Goal: Complete application form

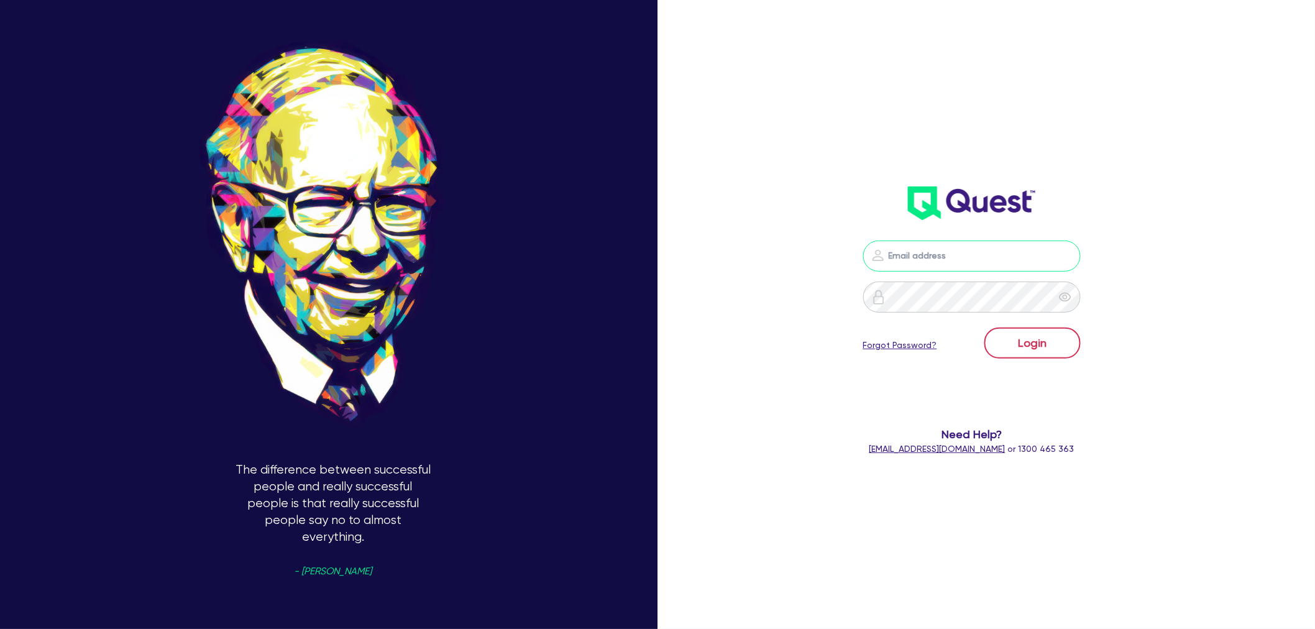
type input "[EMAIL_ADDRESS][PERSON_NAME][DOMAIN_NAME]"
drag, startPoint x: 1038, startPoint y: 334, endPoint x: 658, endPoint y: 311, distance: 381.1
click at [1038, 334] on button "Login" at bounding box center [1033, 343] width 96 height 31
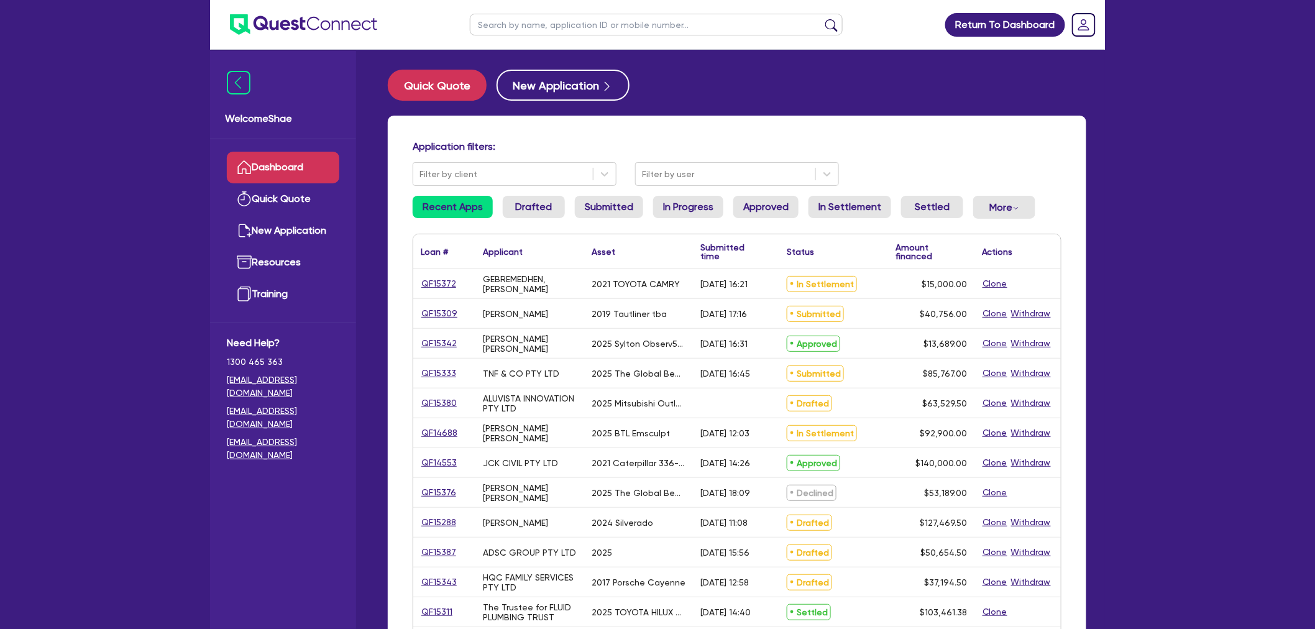
click at [500, 22] on input "text" at bounding box center [656, 25] width 373 height 22
paste input "QF15380"
type input "QF15380"
click at [822, 19] on button "submit" at bounding box center [832, 27] width 20 height 17
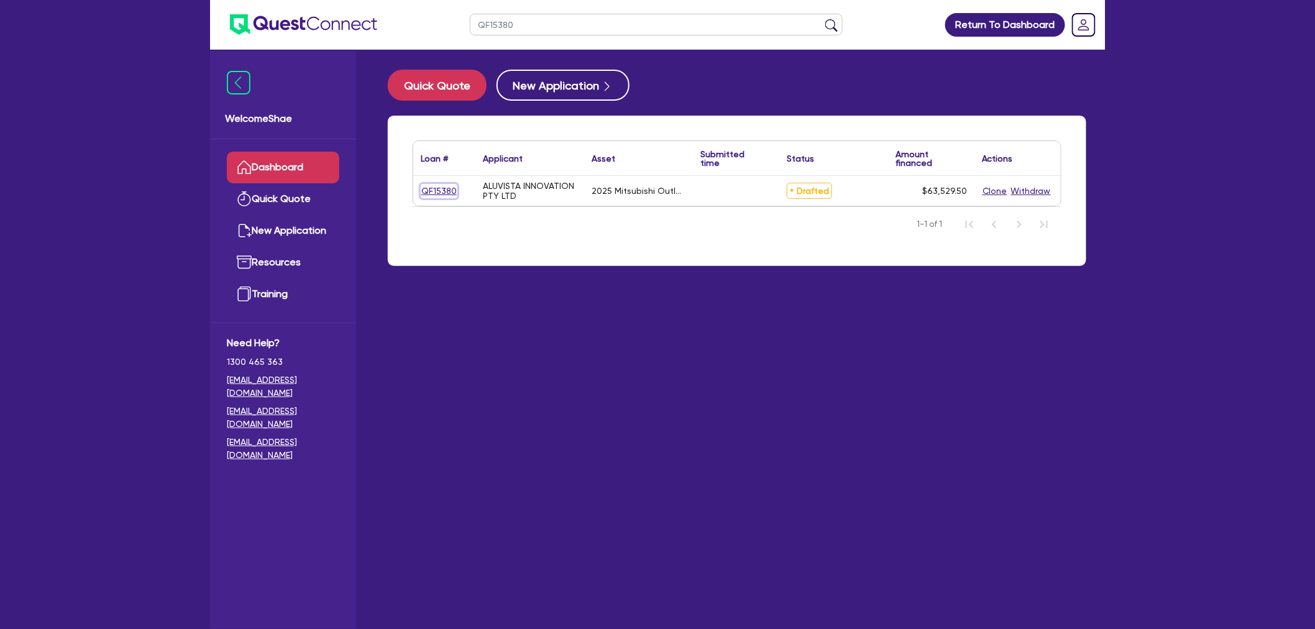
click at [441, 190] on link "QF15380" at bounding box center [439, 191] width 37 height 14
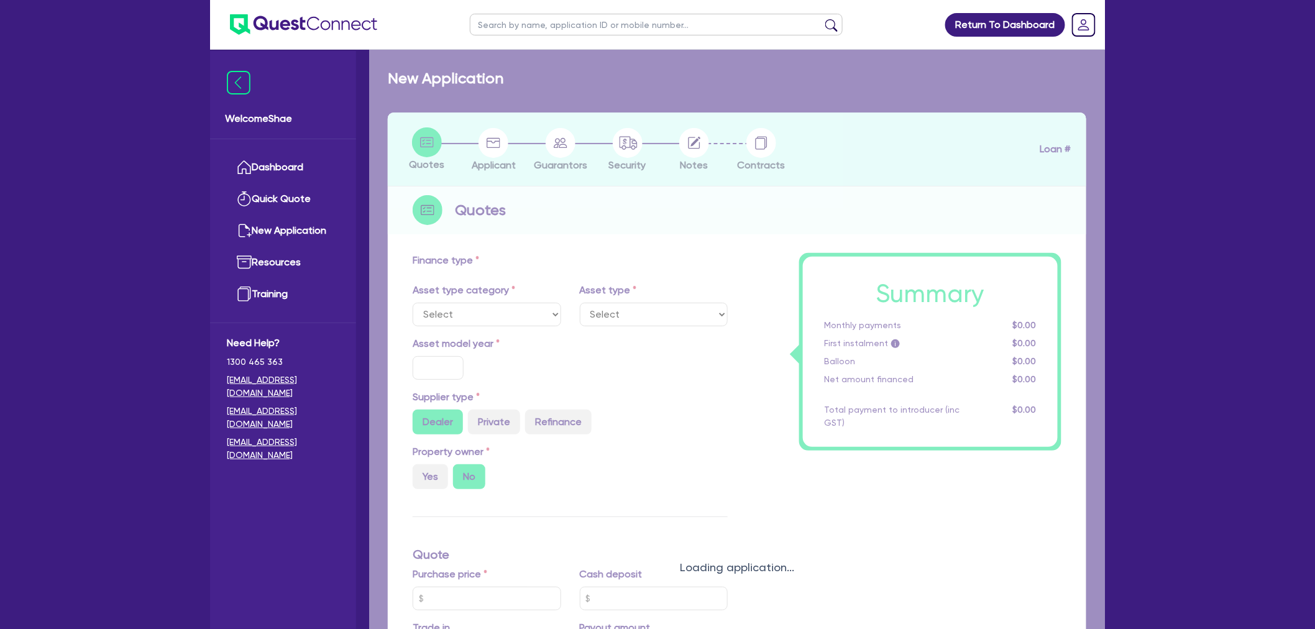
select select "CARS_AND_LIGHT_TRUCKS"
type input "2025"
radio input "true"
type input "62,000"
type input "500"
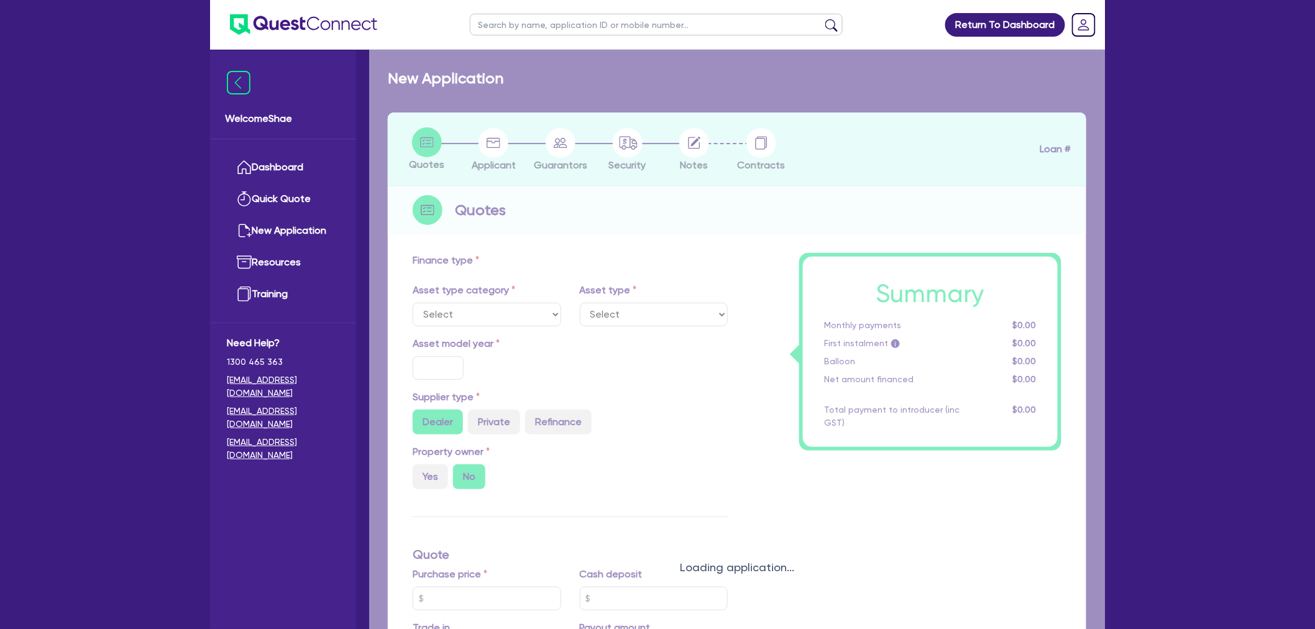
type input "30"
type input "18,600"
type input "9.99"
type input "1,250"
select select "PASSENGER_VEHICLES"
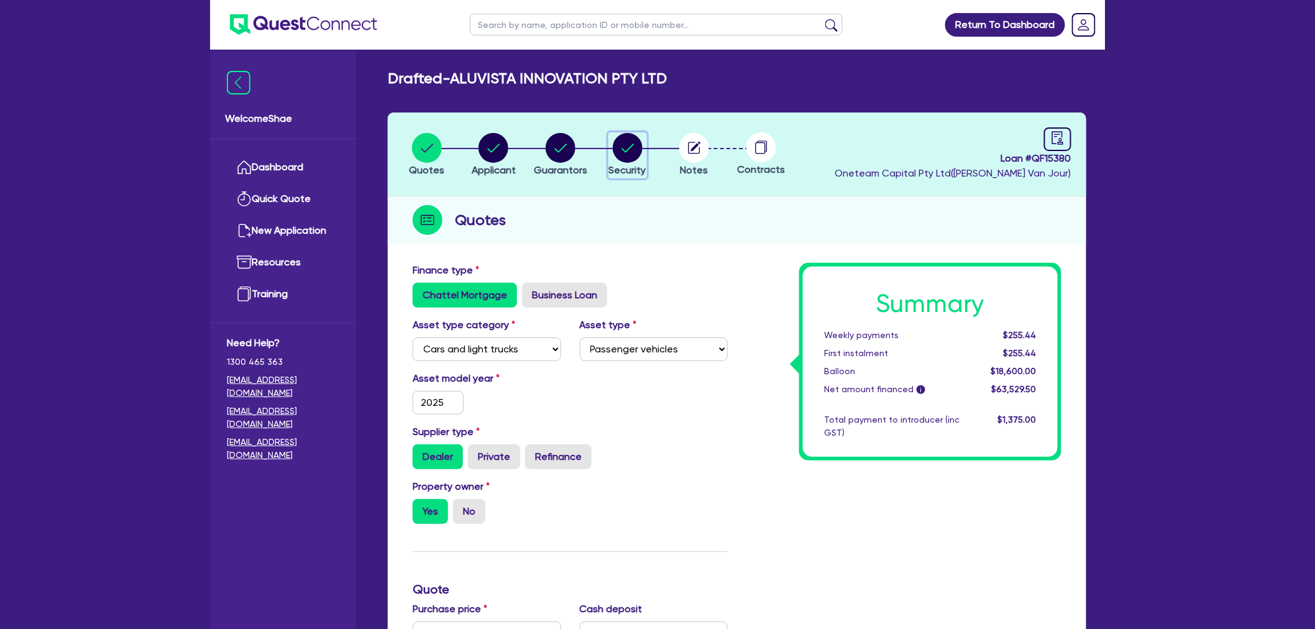
drag, startPoint x: 615, startPoint y: 153, endPoint x: 635, endPoint y: 164, distance: 22.3
click at [615, 153] on circle "button" at bounding box center [628, 148] width 30 height 30
select select "CARS_AND_LIGHT_TRUCKS"
select select "PASSENGER_VEHICLES"
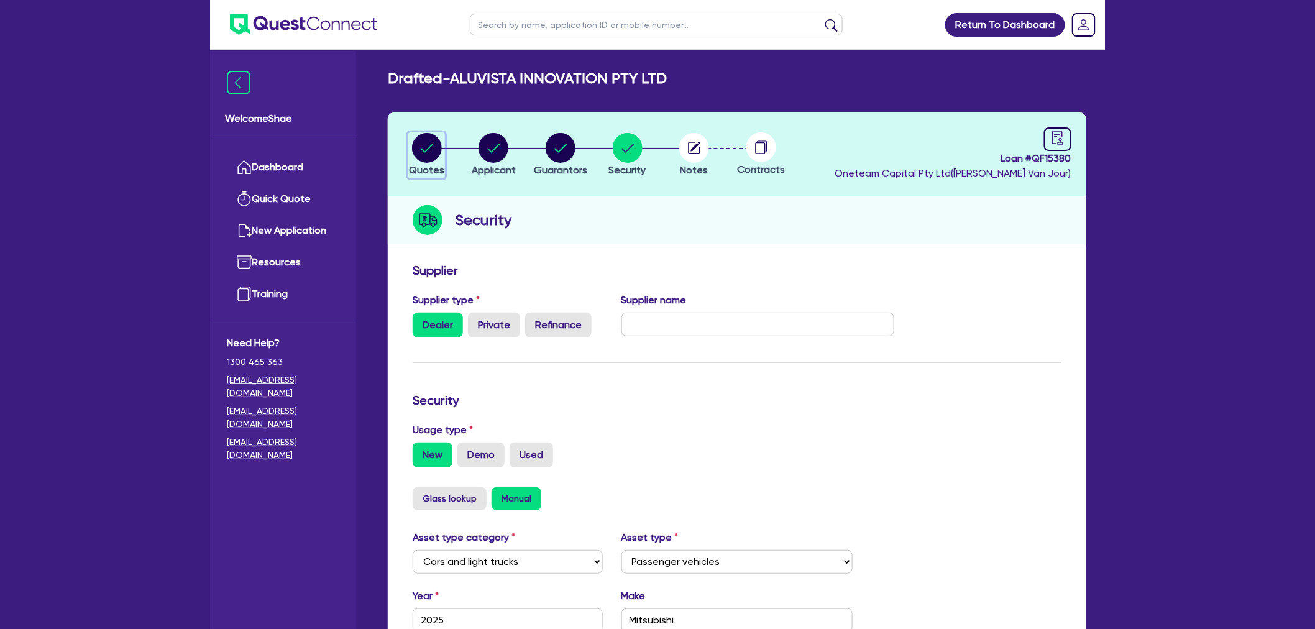
click at [436, 152] on circle "button" at bounding box center [427, 148] width 30 height 30
select select "CARS_AND_LIGHT_TRUCKS"
select select "PASSENGER_VEHICLES"
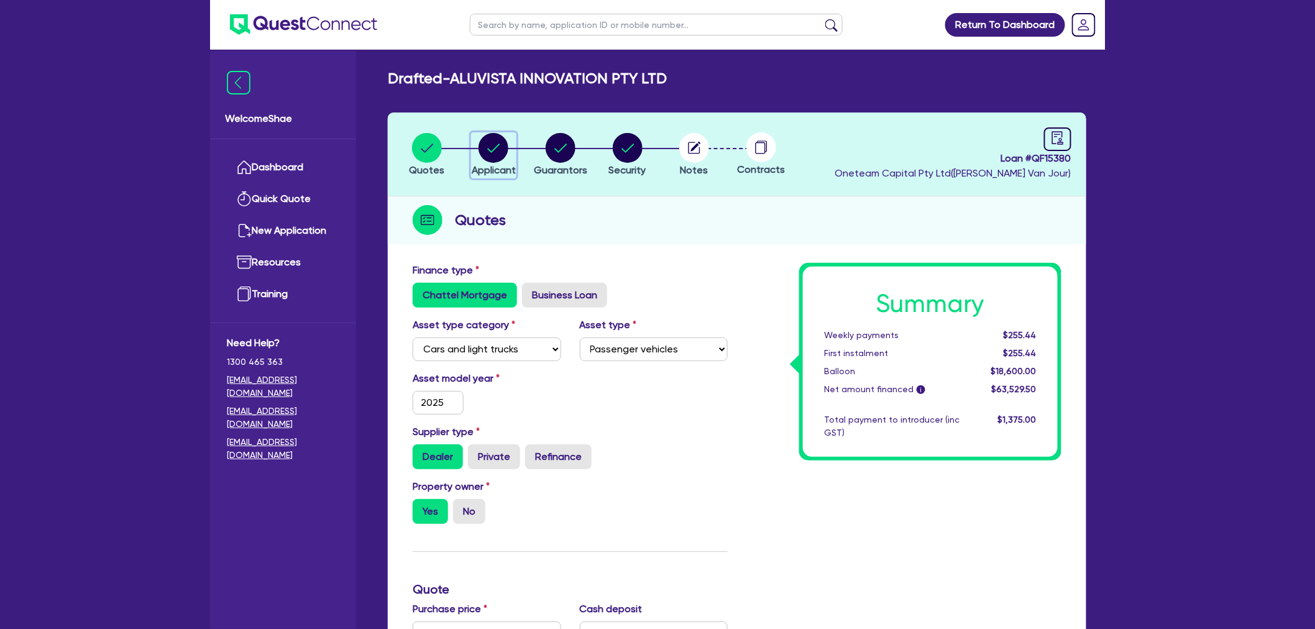
click at [504, 149] on circle "button" at bounding box center [494, 148] width 30 height 30
select select "COMPANY"
select select "BUILDING_CONSTRUCTION"
select select "TRADES_SERVICES_CONSUMERS"
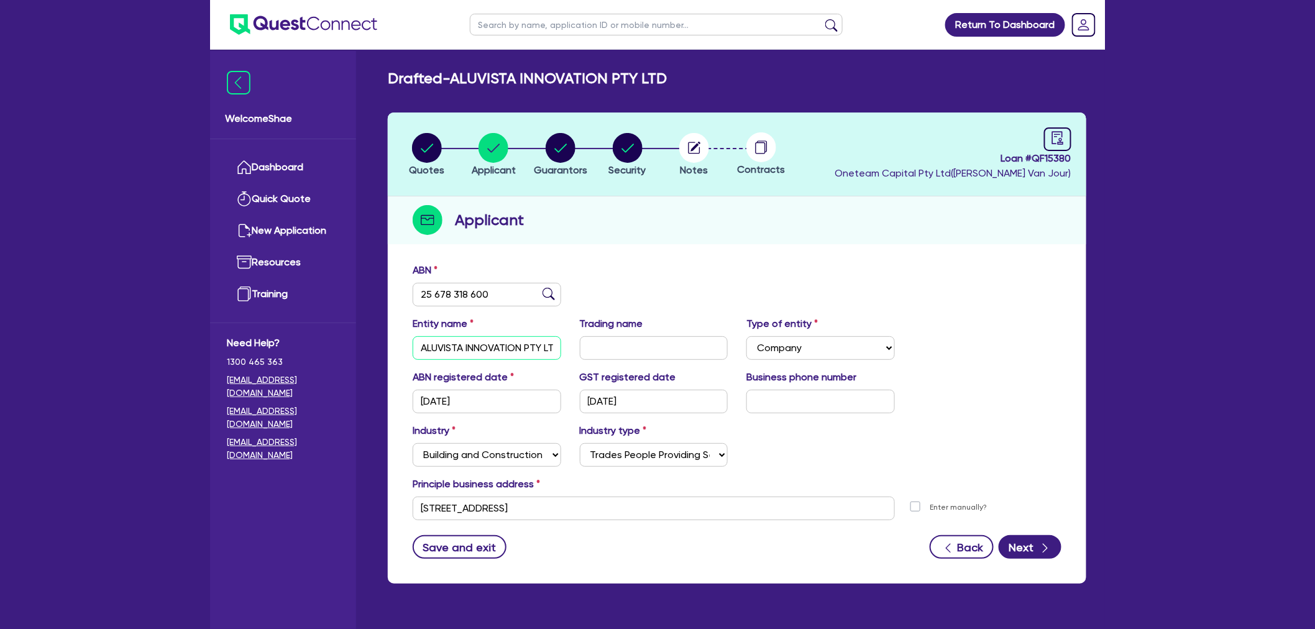
click at [489, 339] on input "ALUVISTA INNOVATION PTY LTD" at bounding box center [487, 348] width 149 height 24
click at [448, 295] on input "25 678 318 600" at bounding box center [487, 295] width 149 height 24
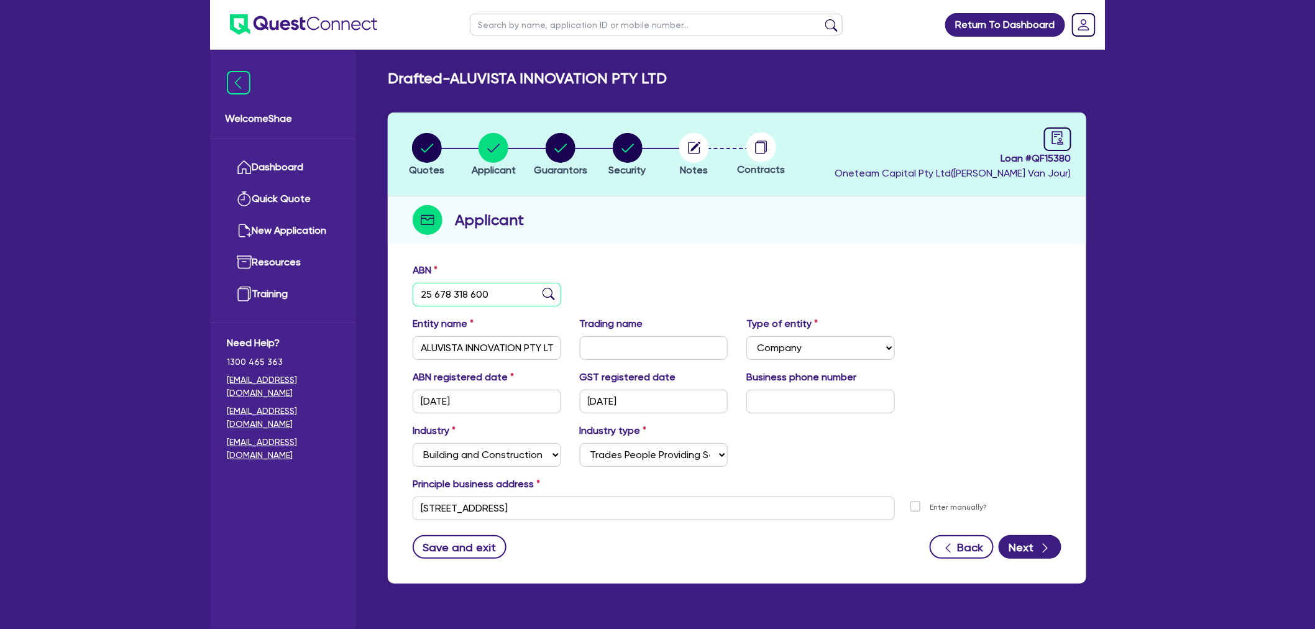
click at [448, 295] on input "25 678 318 600" at bounding box center [487, 295] width 149 height 24
click at [695, 146] on icon "button" at bounding box center [696, 147] width 10 height 10
select select "Other"
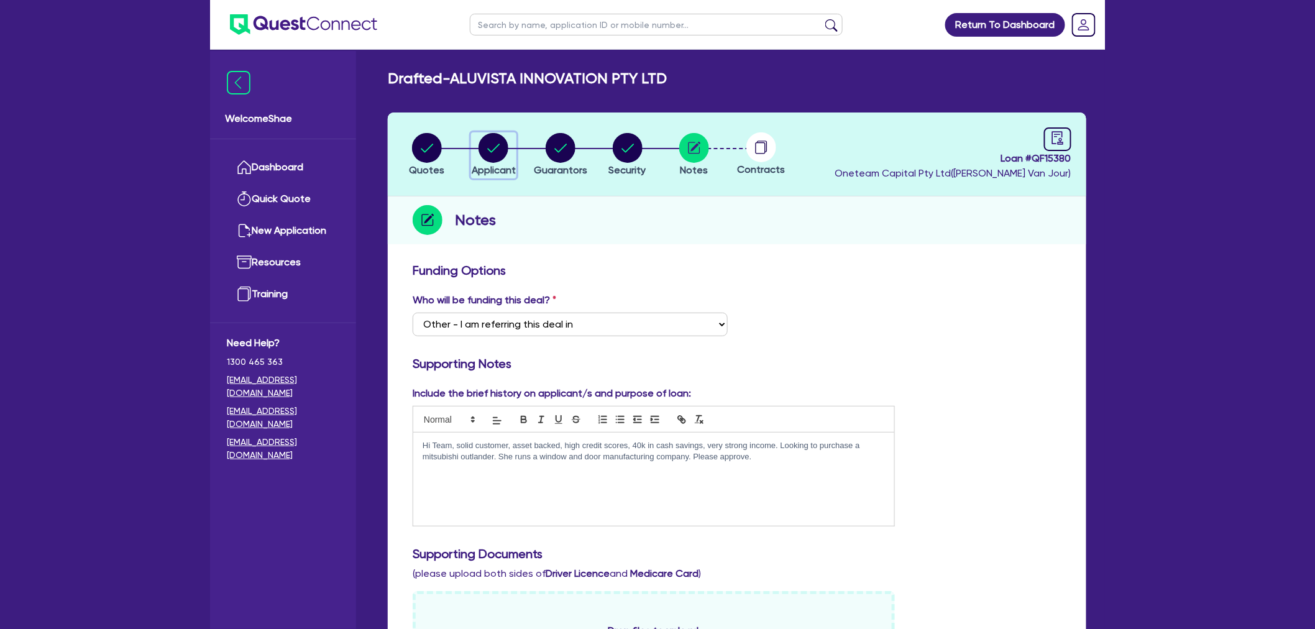
click at [494, 152] on circle "button" at bounding box center [494, 148] width 30 height 30
select select "COMPANY"
select select "BUILDING_CONSTRUCTION"
select select "TRADES_SERVICES_CONSUMERS"
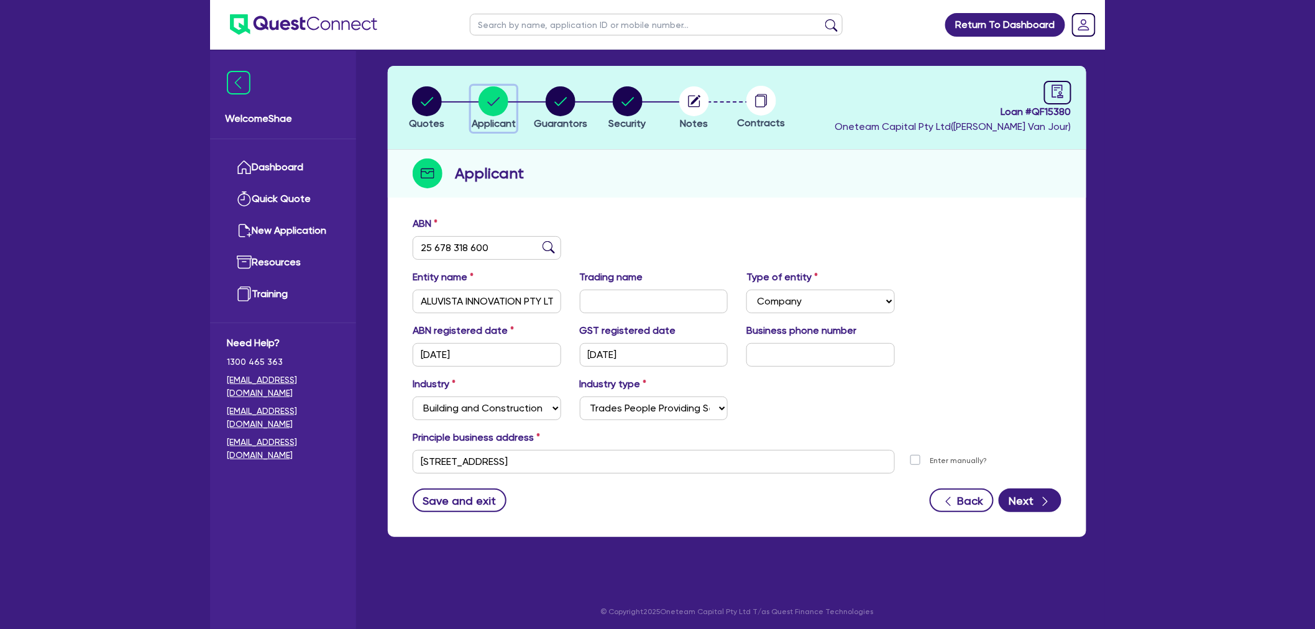
scroll to position [50, 0]
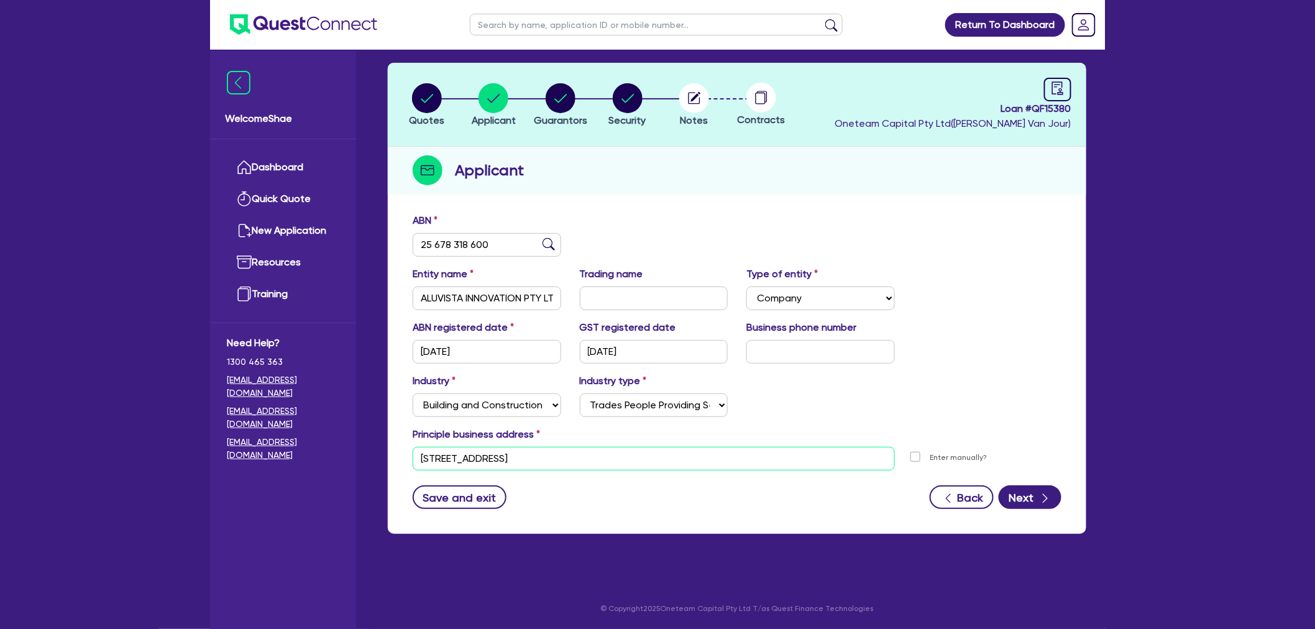
click at [496, 458] on input "[STREET_ADDRESS]" at bounding box center [654, 459] width 482 height 24
drag, startPoint x: 568, startPoint y: 104, endPoint x: 630, endPoint y: 255, distance: 163.3
click at [568, 104] on circle "button" at bounding box center [561, 98] width 30 height 30
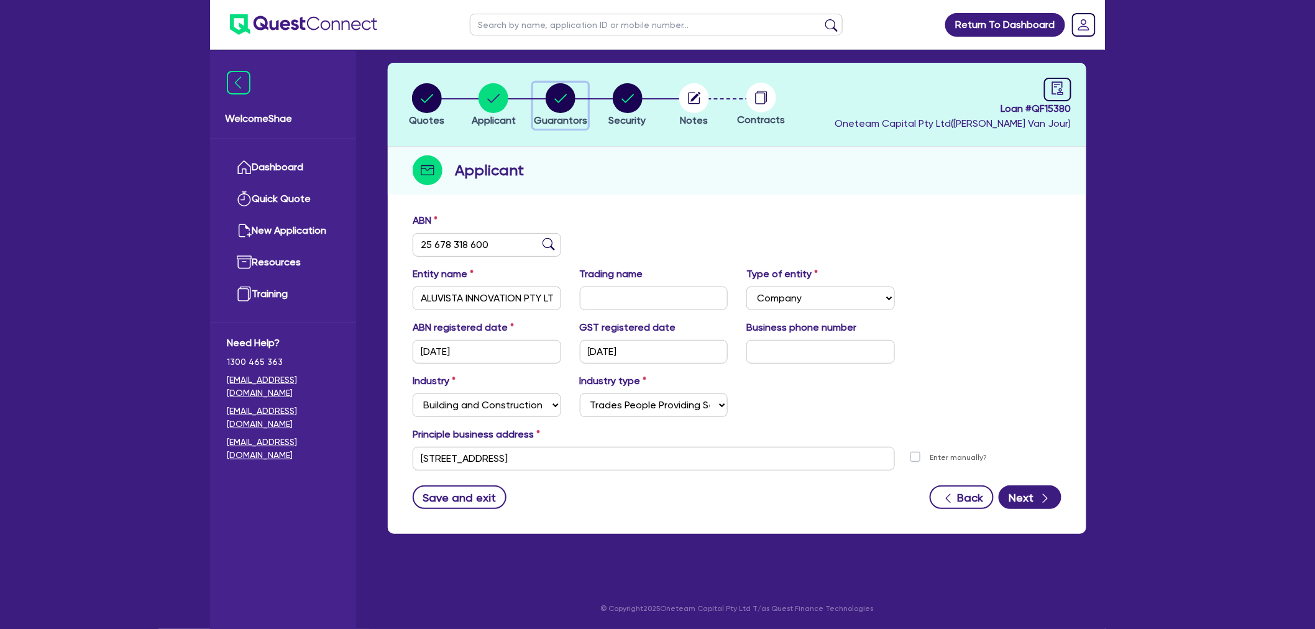
select select "MR"
select select "[GEOGRAPHIC_DATA]"
select select "DE_FACTO"
select select "PROPERTY"
select select "CASH"
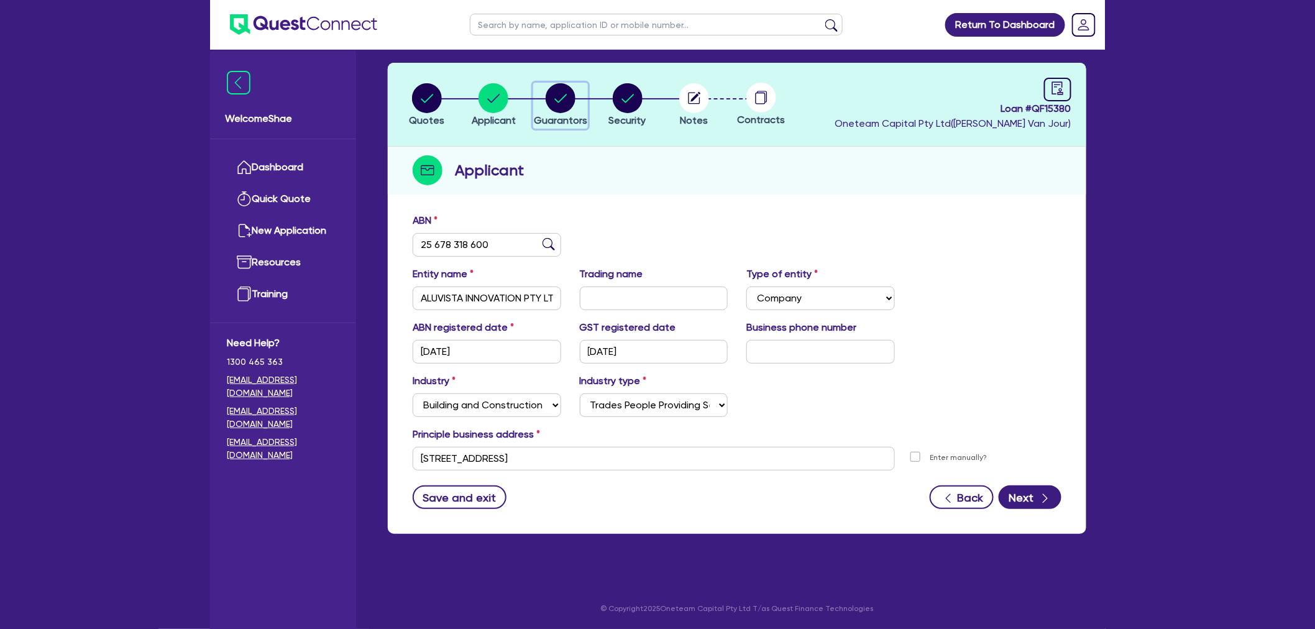
select select "MORTGAGE"
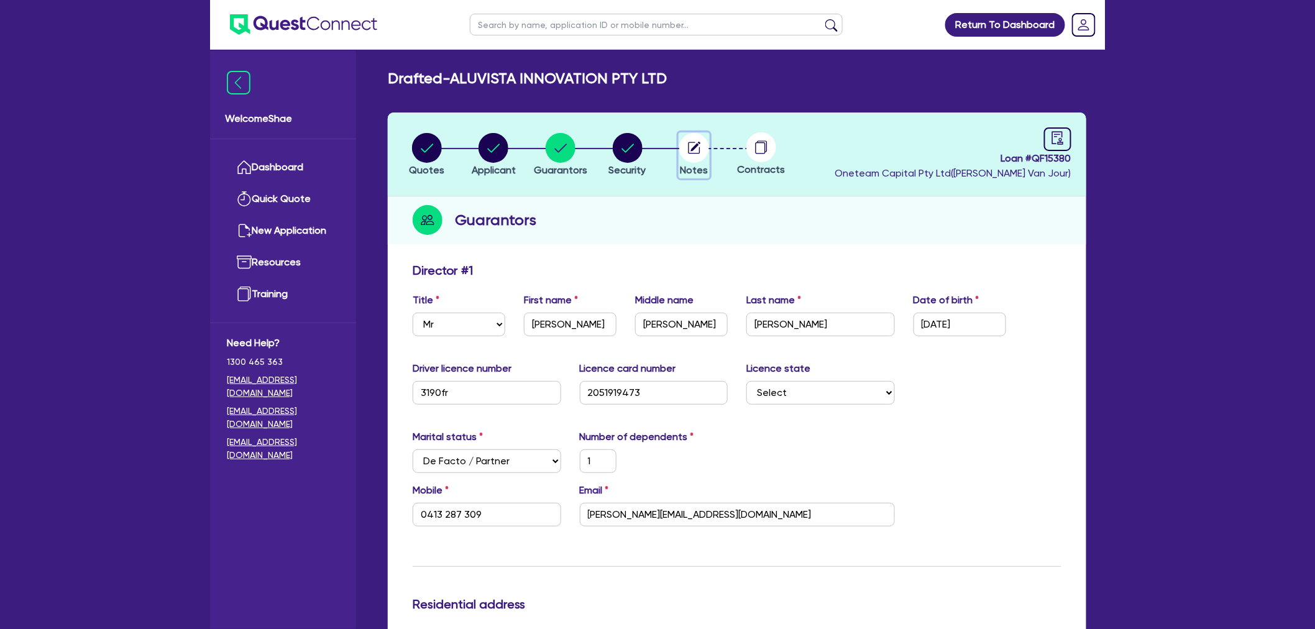
click at [703, 157] on circle "button" at bounding box center [694, 148] width 30 height 30
select select "Other"
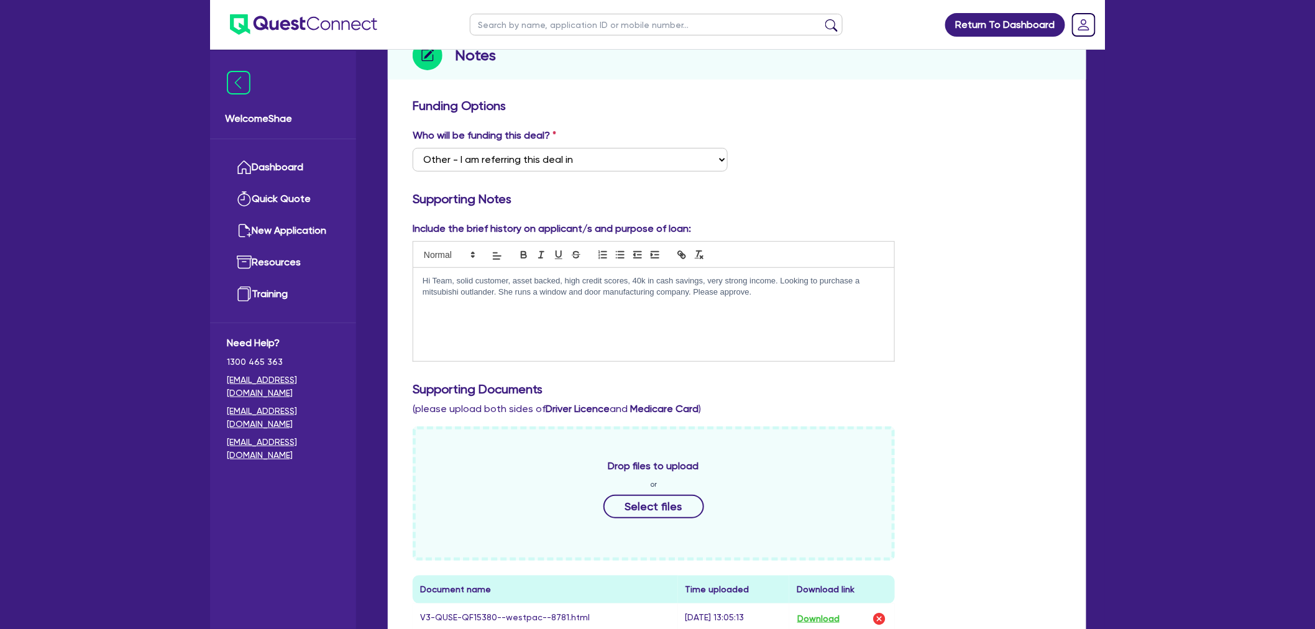
scroll to position [207, 0]
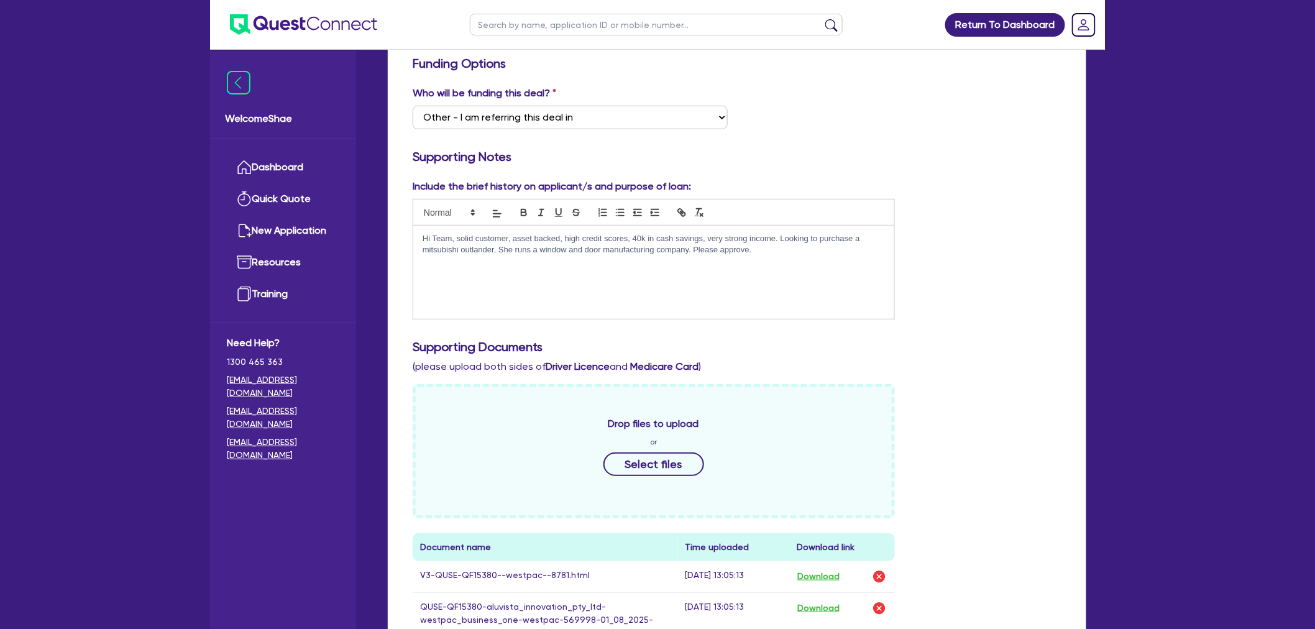
drag, startPoint x: 757, startPoint y: 247, endPoint x: 383, endPoint y: 240, distance: 374.3
click at [383, 240] on div "Quotes Applicant [GEOGRAPHIC_DATA] Security Notes Contracts Loan # QF15380 Onet…" at bounding box center [737, 444] width 717 height 1077
click at [457, 236] on p "Hi Team, solid customer, asset backed, high credit scores, 40k in cash savings,…" at bounding box center [654, 244] width 462 height 23
drag, startPoint x: 421, startPoint y: 234, endPoint x: 773, endPoint y: 246, distance: 352.1
click at [773, 246] on div "Hi Team, solid customer, asset backed, high credit scores, 40k in cash savings,…" at bounding box center [653, 272] width 481 height 93
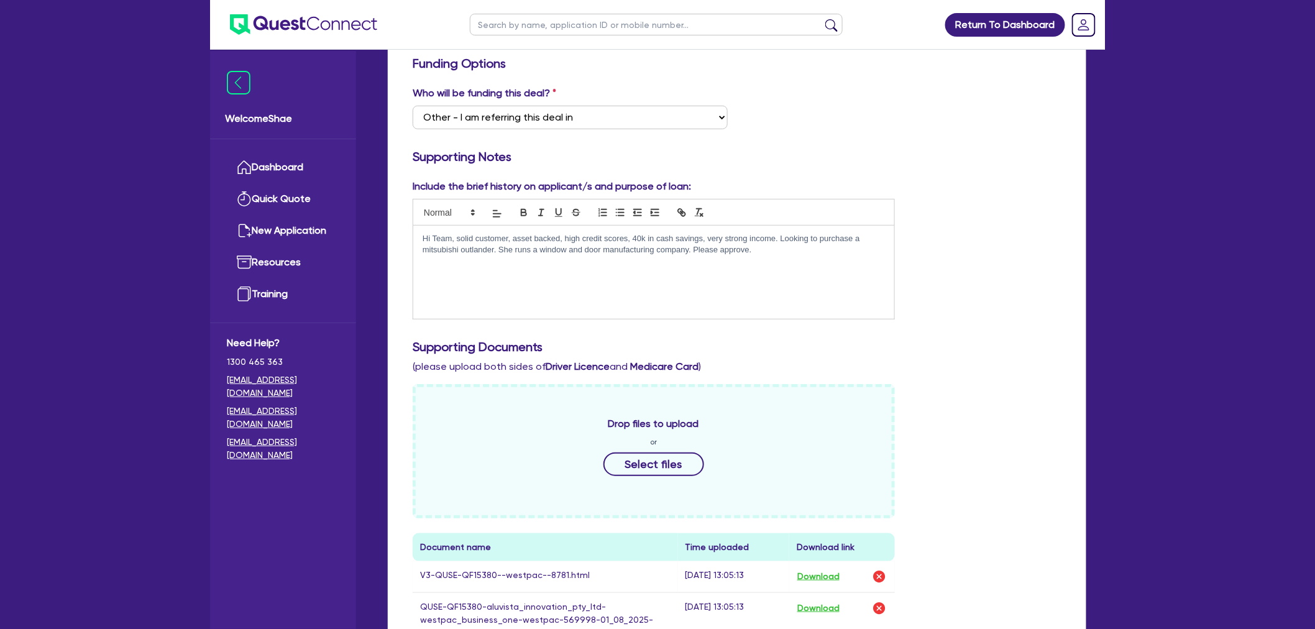
click at [773, 246] on p "Hi Team, solid customer, asset backed, high credit scores, 40k in cash savings,…" at bounding box center [654, 244] width 462 height 23
drag, startPoint x: 779, startPoint y: 249, endPoint x: 420, endPoint y: 241, distance: 358.8
click at [420, 241] on div "Hi Team, solid customer, asset backed, high credit scores, 40k in cash savings,…" at bounding box center [653, 272] width 481 height 93
click at [423, 240] on p "Hi Team, solid customer, asset backed, high credit scores, 40k in cash savings,…" at bounding box center [654, 244] width 462 height 23
drag, startPoint x: 423, startPoint y: 235, endPoint x: 777, endPoint y: 247, distance: 354.5
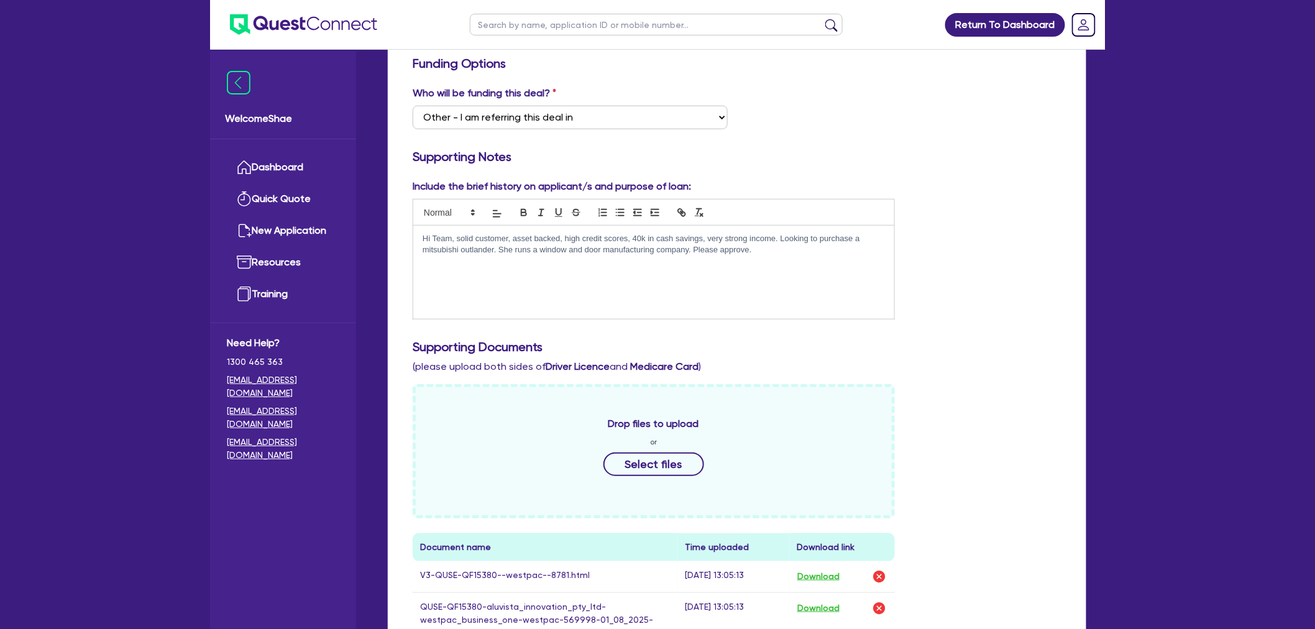
click at [777, 247] on p "Hi Team, solid customer, asset backed, high credit scores, 40k in cash savings,…" at bounding box center [654, 244] width 462 height 23
drag, startPoint x: 781, startPoint y: 256, endPoint x: 405, endPoint y: 231, distance: 376.9
click at [405, 231] on div "Include the brief history on applicant/s and purpose of loan: Hi Team, solid cu…" at bounding box center [653, 249] width 501 height 140
click at [425, 240] on p "Hi Team, solid customer, asset backed, high credit scores, 40k in cash savings,…" at bounding box center [654, 244] width 462 height 23
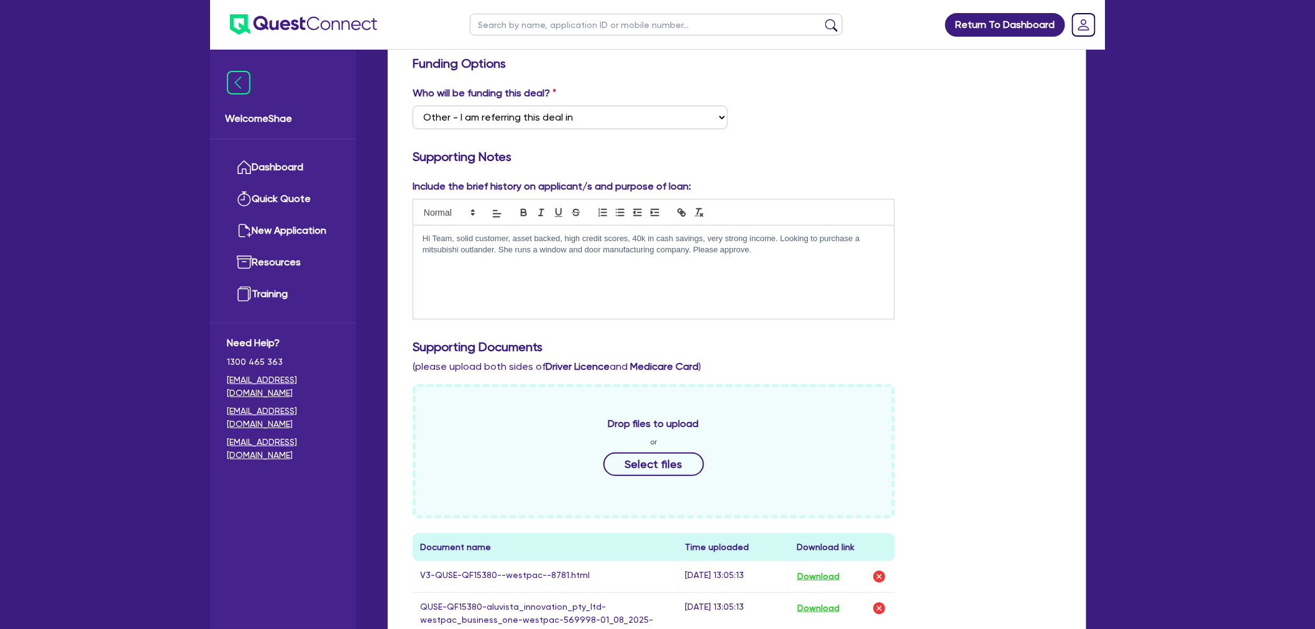
scroll to position [0, 0]
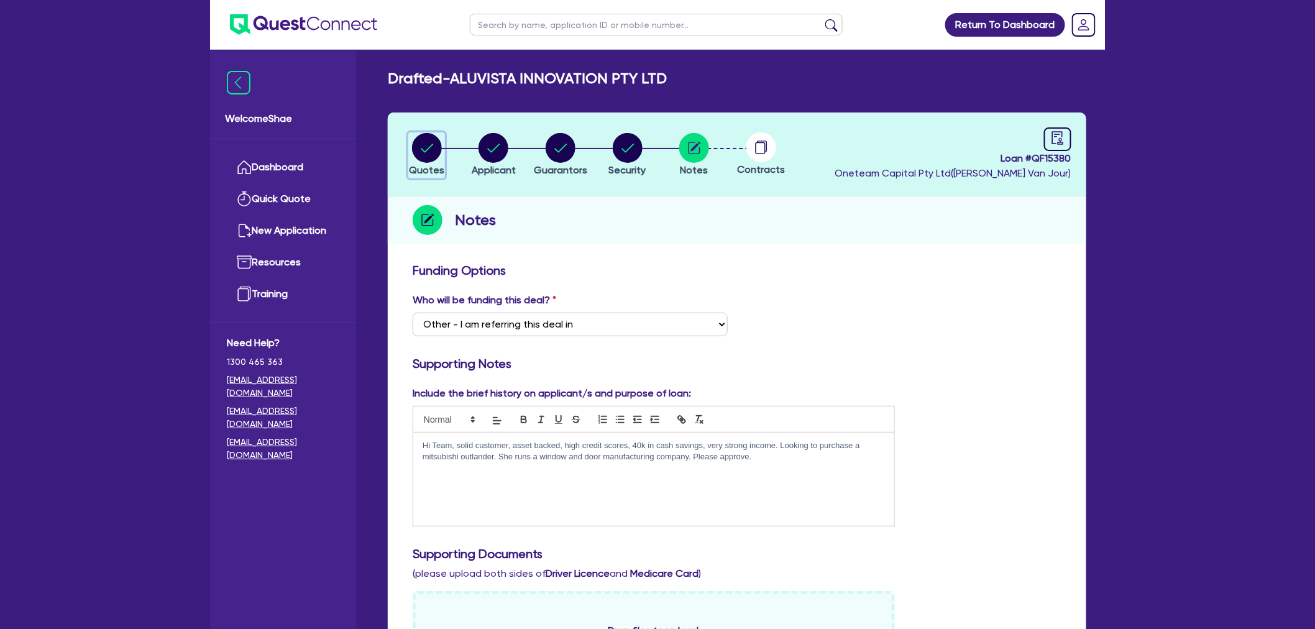
click at [434, 163] on button "Quotes" at bounding box center [426, 155] width 37 height 46
select select "CARS_AND_LIGHT_TRUCKS"
select select "PASSENGER_VEHICLES"
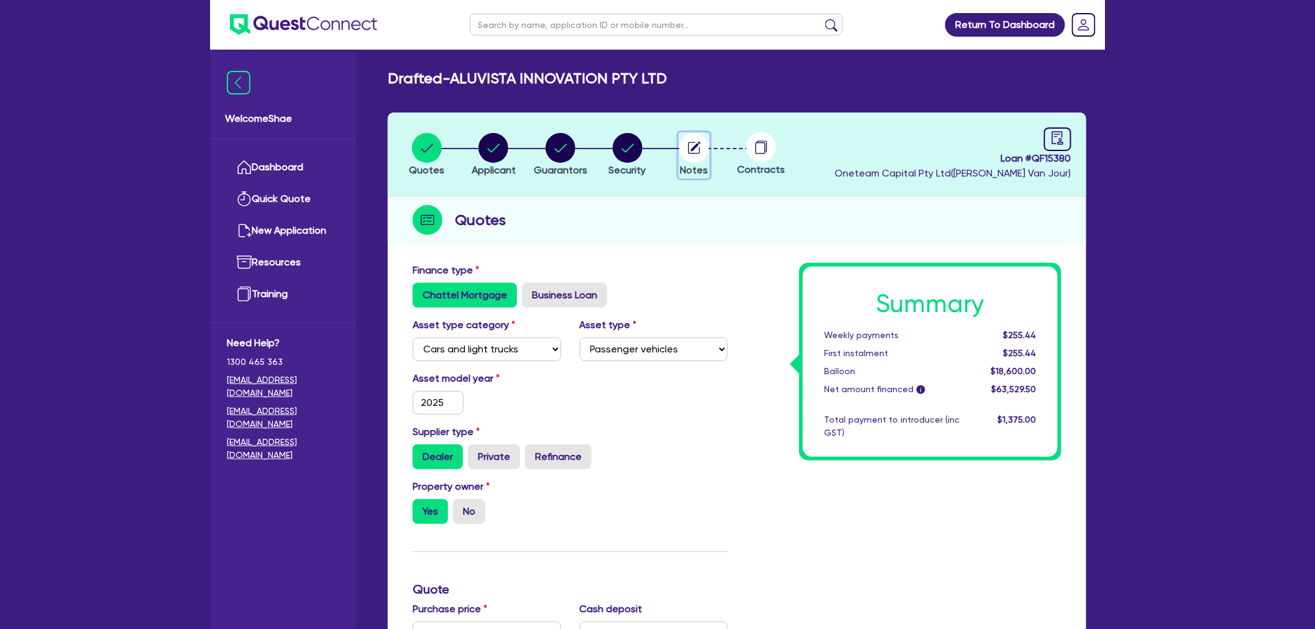
click at [686, 152] on circle "button" at bounding box center [694, 148] width 30 height 30
select select "Other"
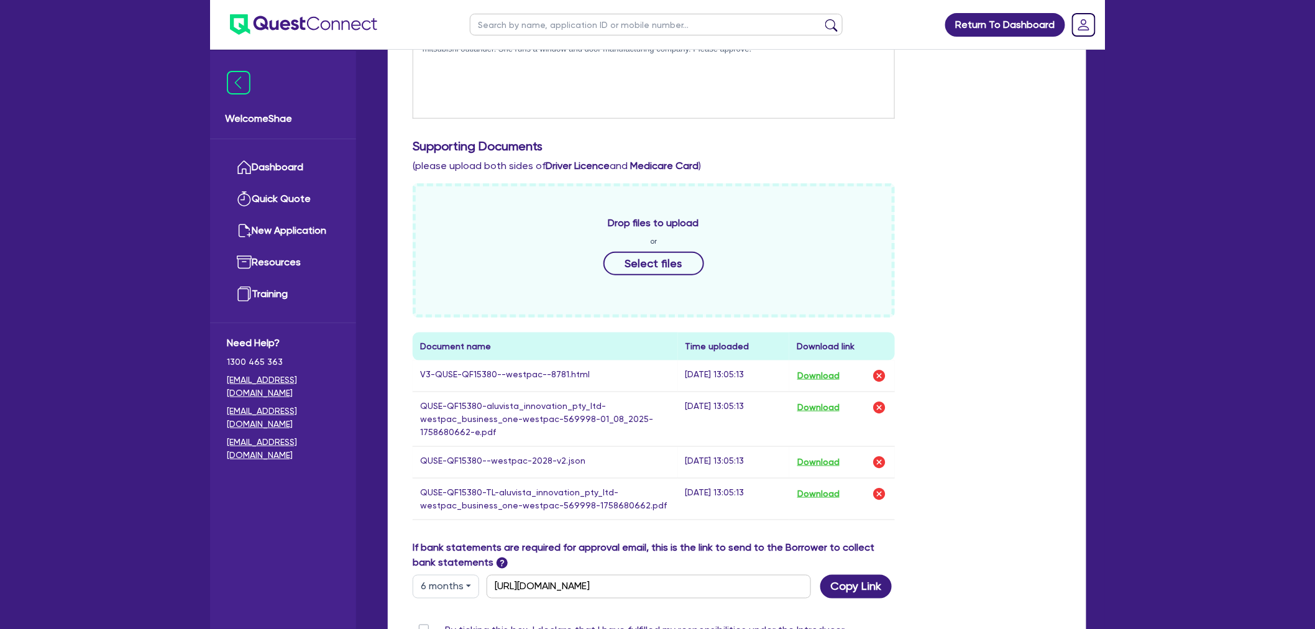
scroll to position [414, 0]
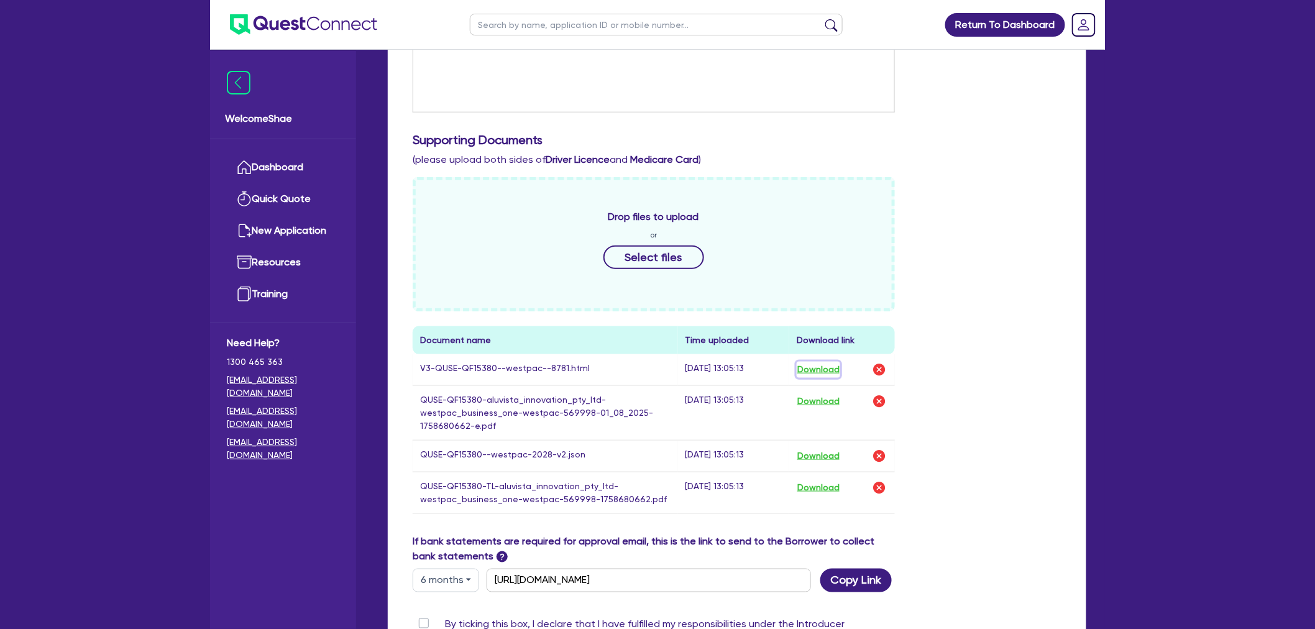
click at [818, 368] on button "Download" at bounding box center [819, 370] width 44 height 16
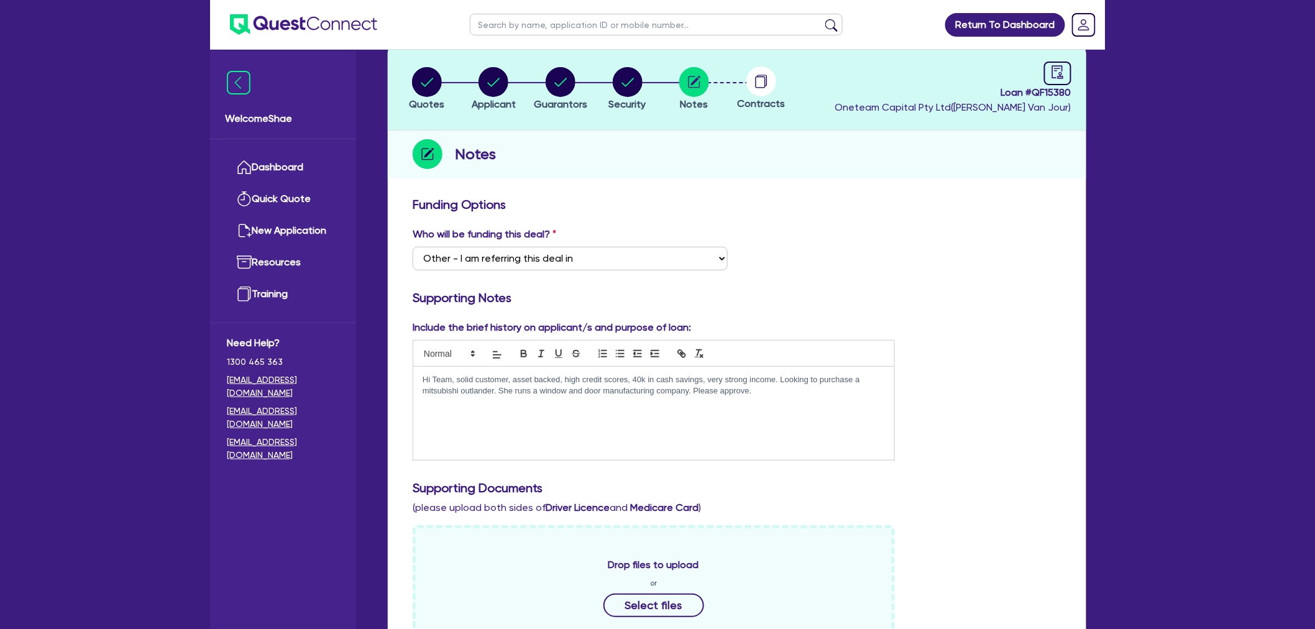
scroll to position [0, 0]
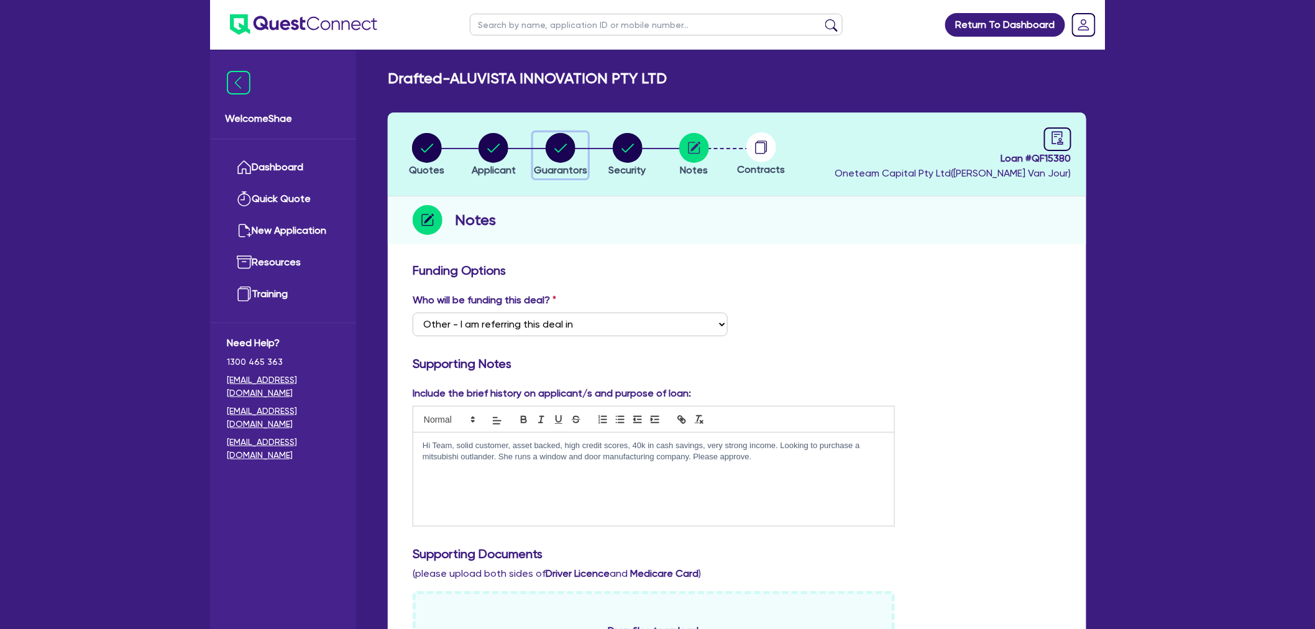
click at [562, 160] on circle "button" at bounding box center [561, 148] width 30 height 30
select select "MR"
select select "[GEOGRAPHIC_DATA]"
select select "DE_FACTO"
select select "PROPERTY"
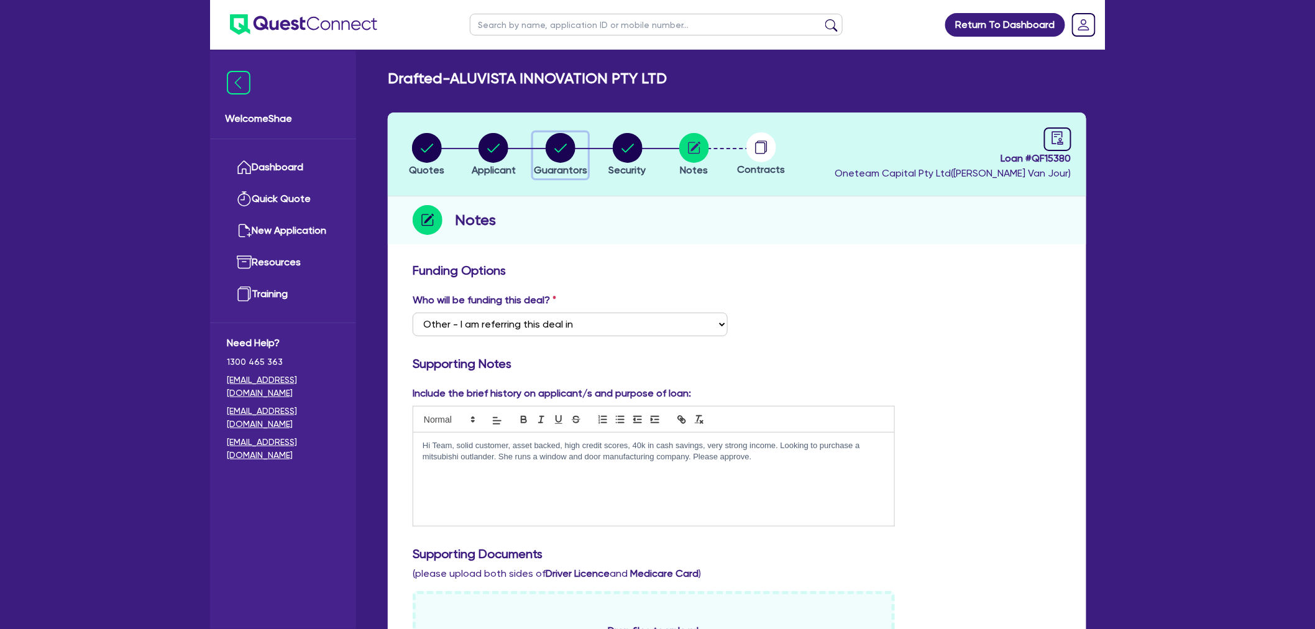
select select "CASH"
select select "MORTGAGE"
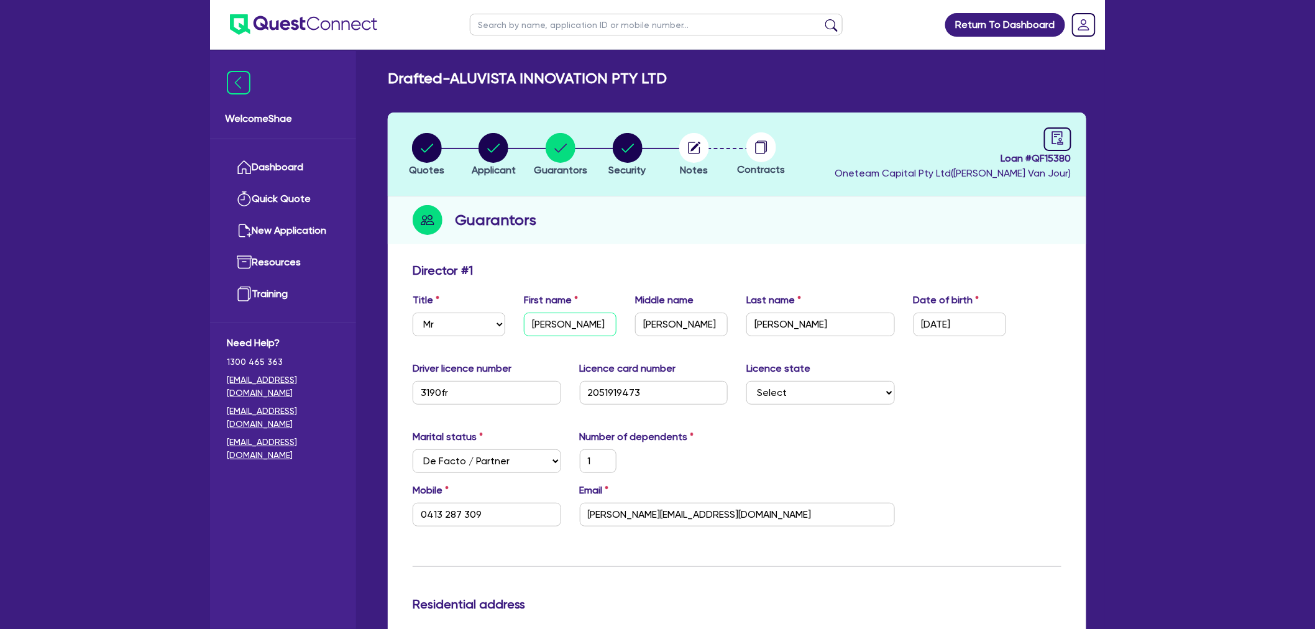
click at [550, 324] on input "[PERSON_NAME]" at bounding box center [570, 325] width 93 height 24
click at [775, 328] on input "[PERSON_NAME]" at bounding box center [821, 325] width 149 height 24
click at [1054, 139] on icon "audit" at bounding box center [1058, 138] width 14 height 14
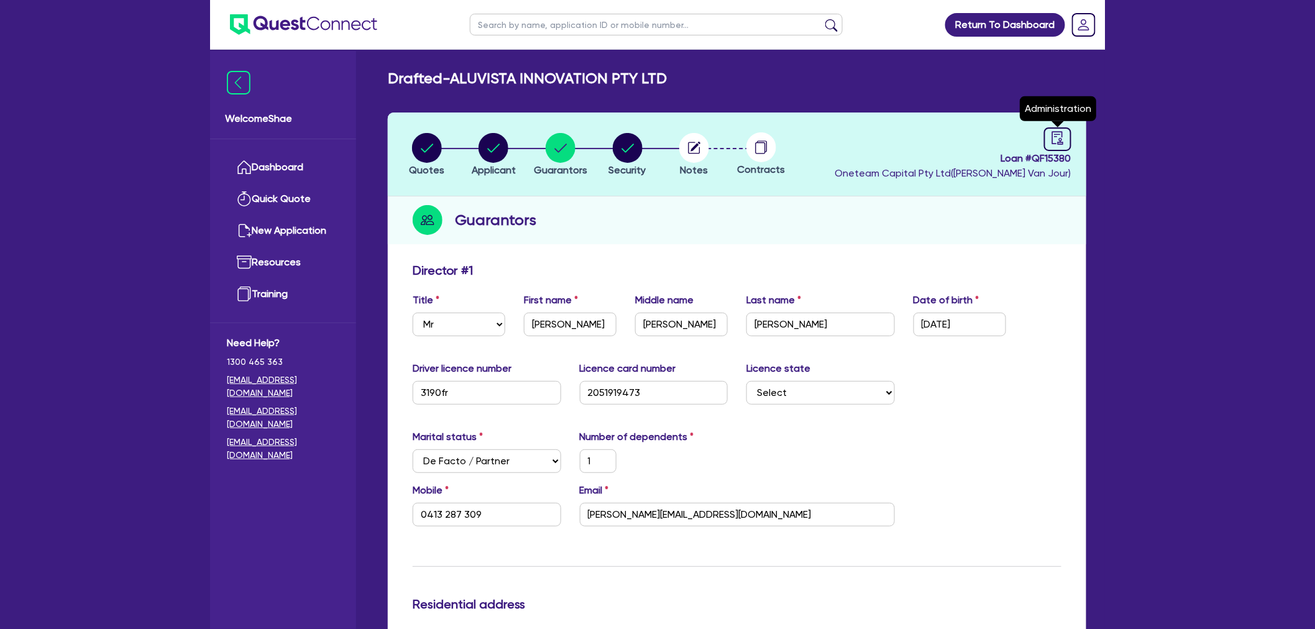
select select "DRAFTED_NEW"
select select "Other"
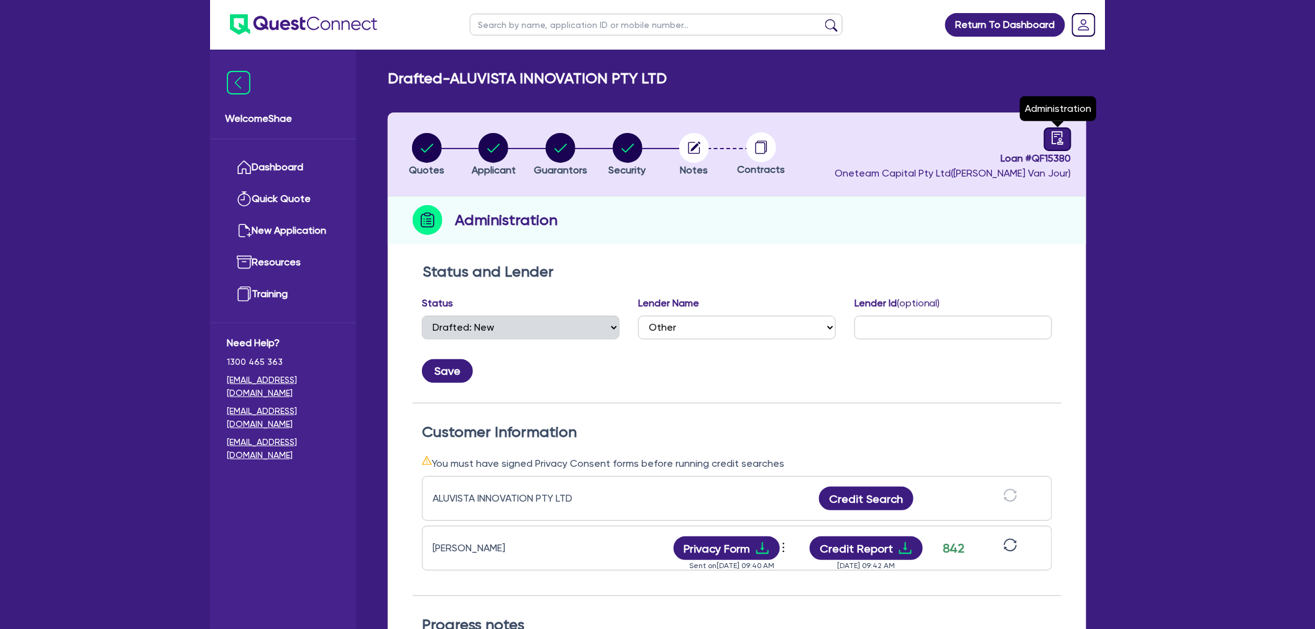
click at [1069, 142] on link at bounding box center [1057, 139] width 27 height 24
click at [859, 497] on button "Credit Search" at bounding box center [866, 499] width 94 height 24
drag, startPoint x: 559, startPoint y: 551, endPoint x: 415, endPoint y: 413, distance: 200.5
click at [415, 413] on div "Customer Information You must have signed Privacy Consent forms before running …" at bounding box center [737, 499] width 649 height 193
click at [416, 423] on div "Customer Information You must have signed Privacy Consent forms before running …" at bounding box center [737, 509] width 649 height 173
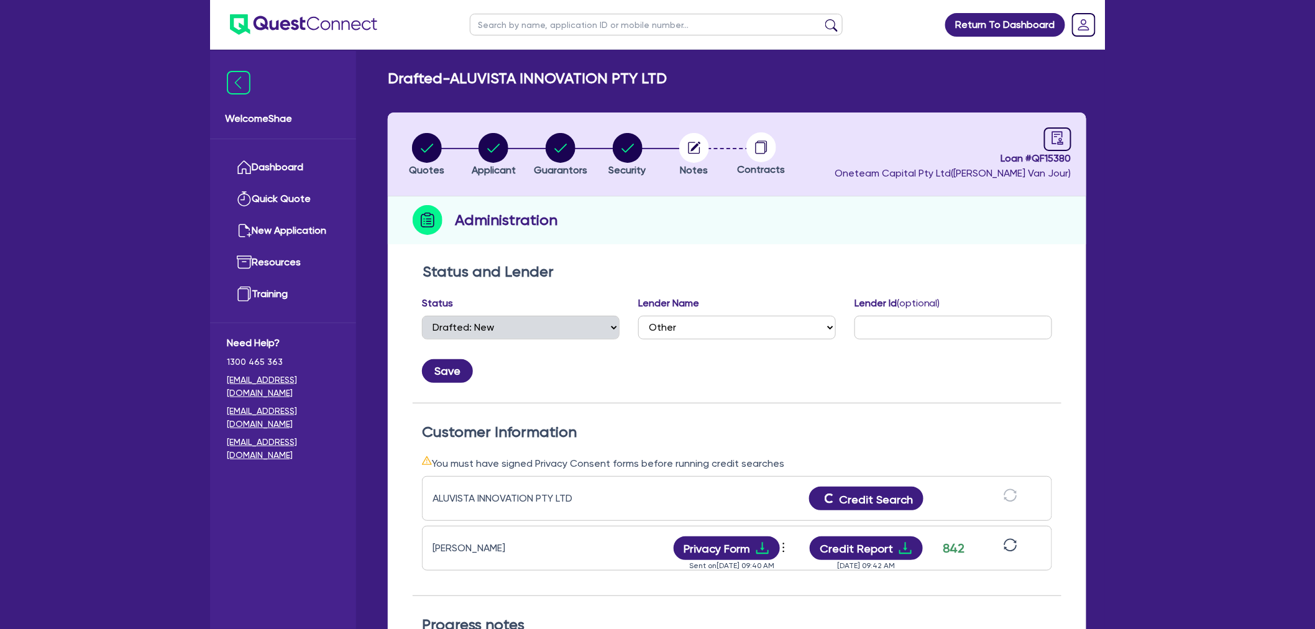
drag, startPoint x: 504, startPoint y: 461, endPoint x: 591, endPoint y: 591, distance: 156.9
click at [591, 591] on div "Customer Information You must have signed Privacy Consent forms before running …" at bounding box center [737, 509] width 649 height 173
click at [1122, 523] on div "Return To Dashboard Edit Profile Logout Welcome Shae Dashboard Quick Quote New …" at bounding box center [657, 474] width 1315 height 949
click at [858, 508] on button "Credit Report" at bounding box center [867, 499] width 114 height 24
click at [854, 545] on button "Credit Report" at bounding box center [867, 548] width 114 height 24
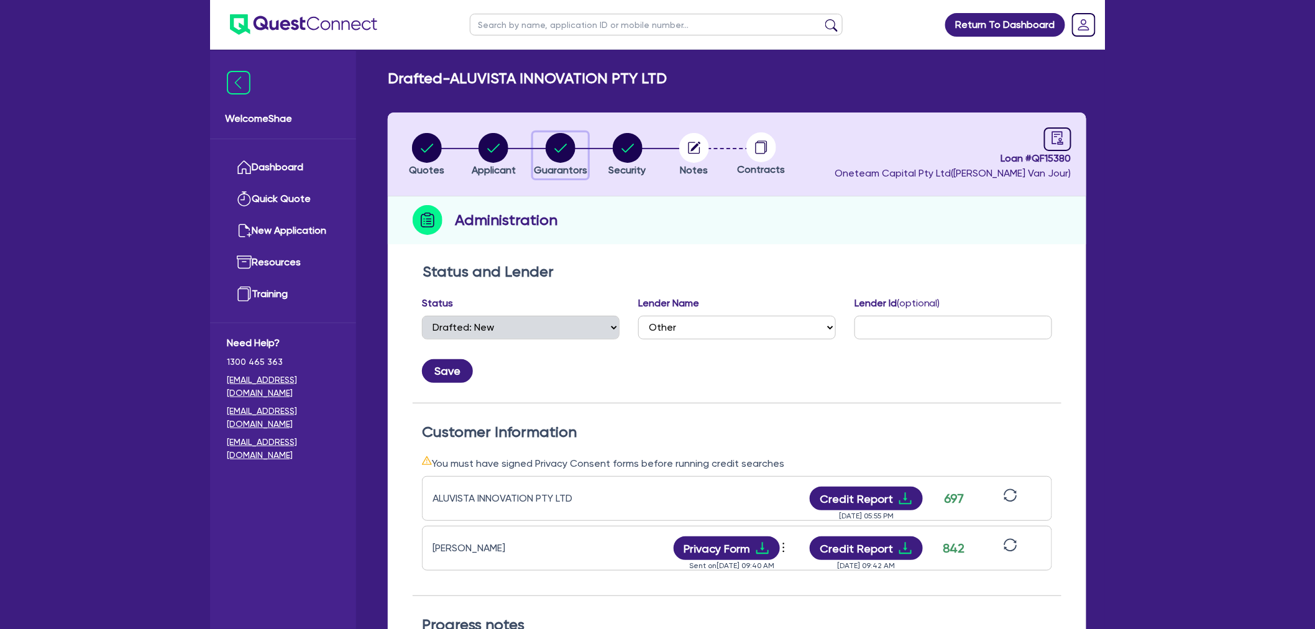
click at [561, 159] on circle "button" at bounding box center [561, 148] width 30 height 30
select select "MR"
select select "[GEOGRAPHIC_DATA]"
select select "DE_FACTO"
select select "PROPERTY"
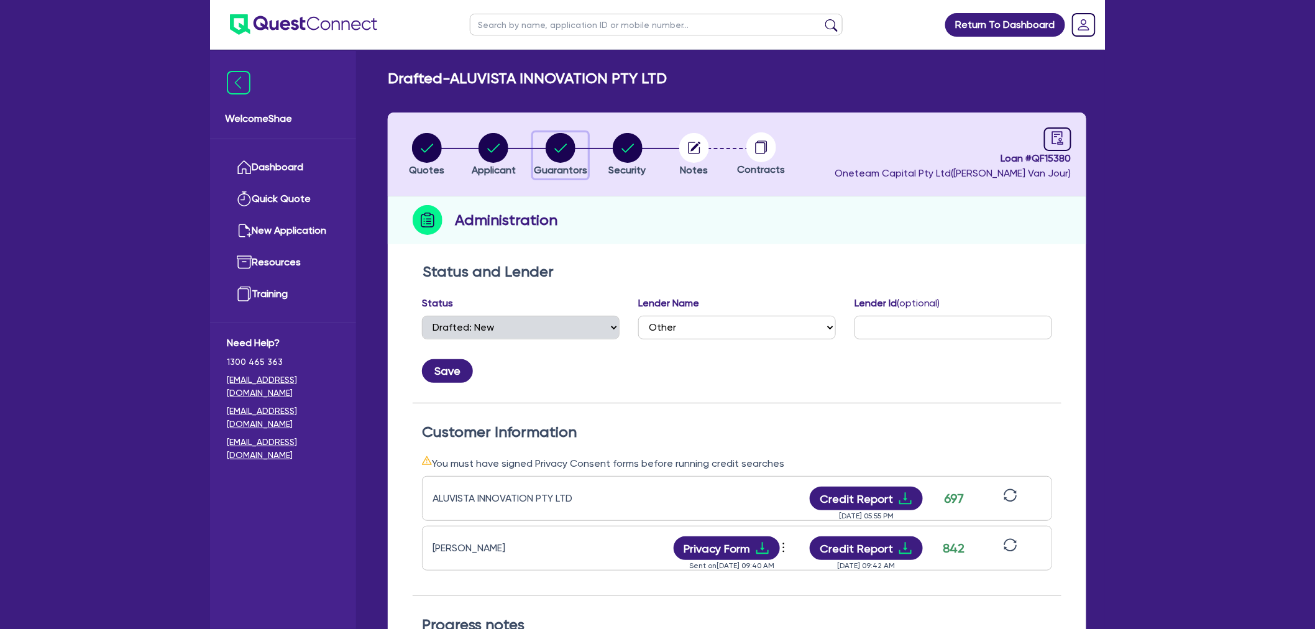
select select "CASH"
select select "MORTGAGE"
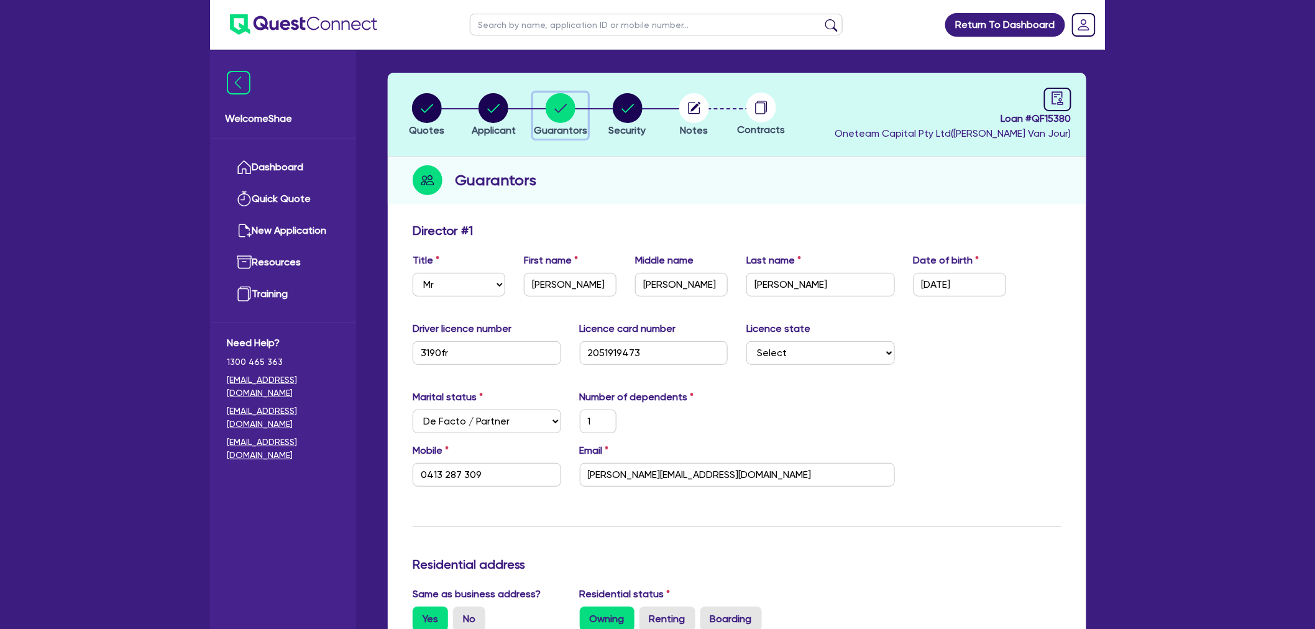
scroll to position [69, 0]
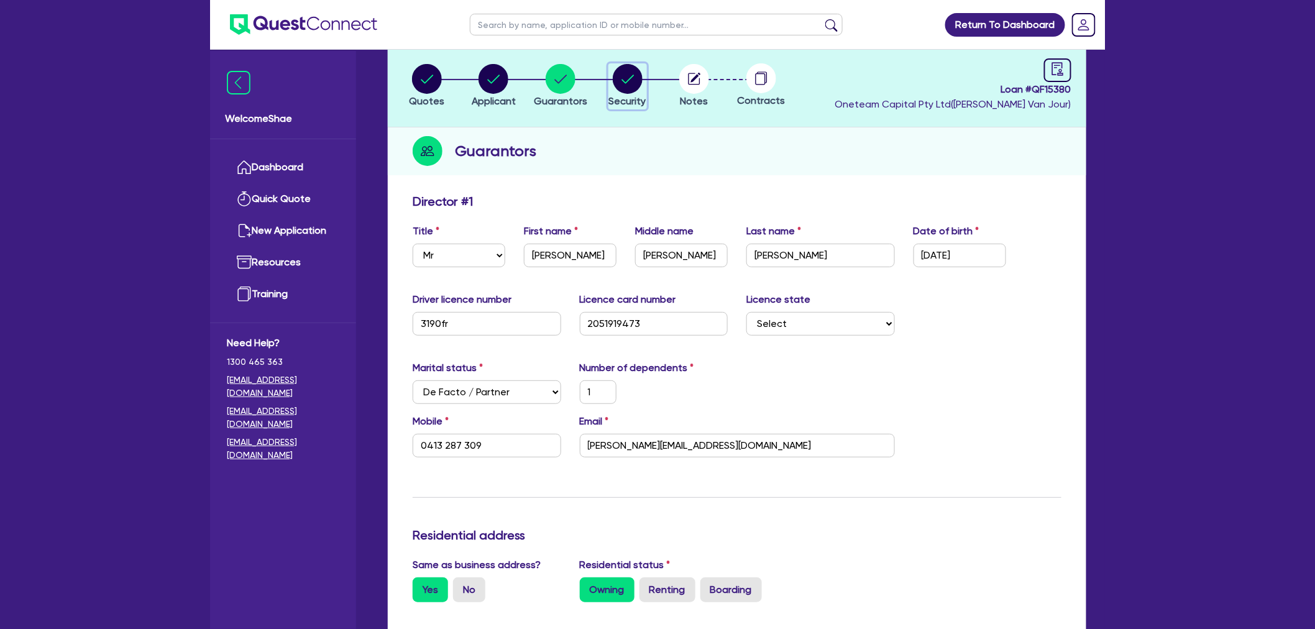
click at [632, 87] on circle "button" at bounding box center [628, 79] width 30 height 30
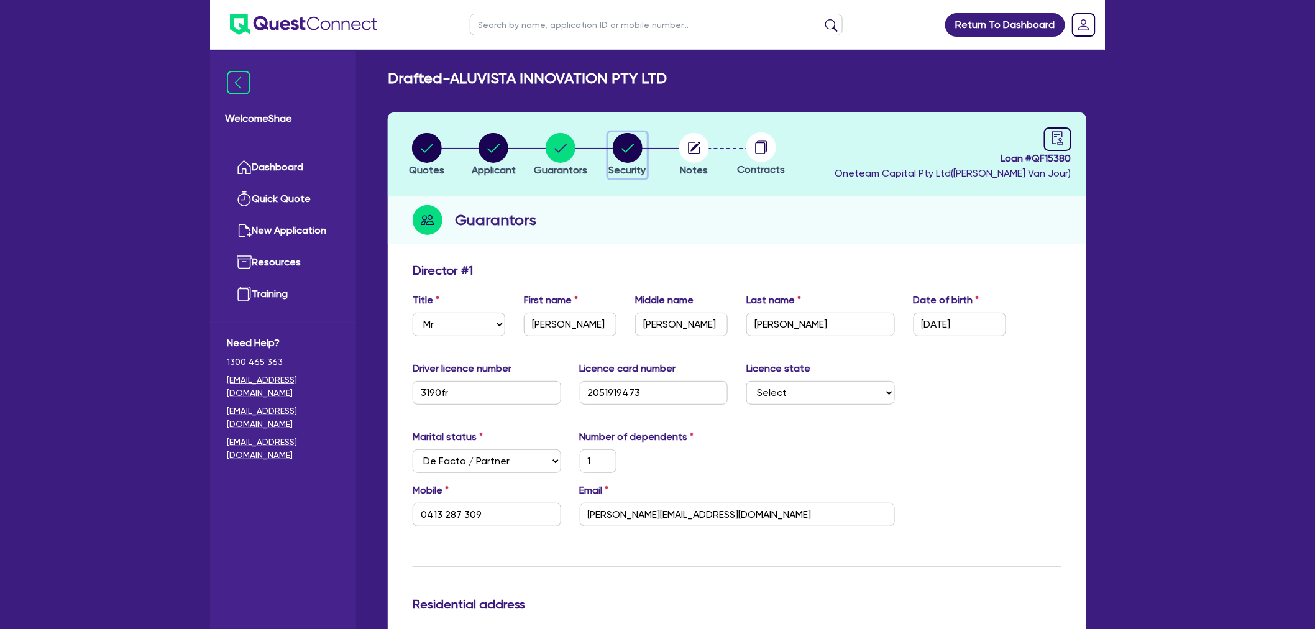
select select "CARS_AND_LIGHT_TRUCKS"
select select "PASSENGER_VEHICLES"
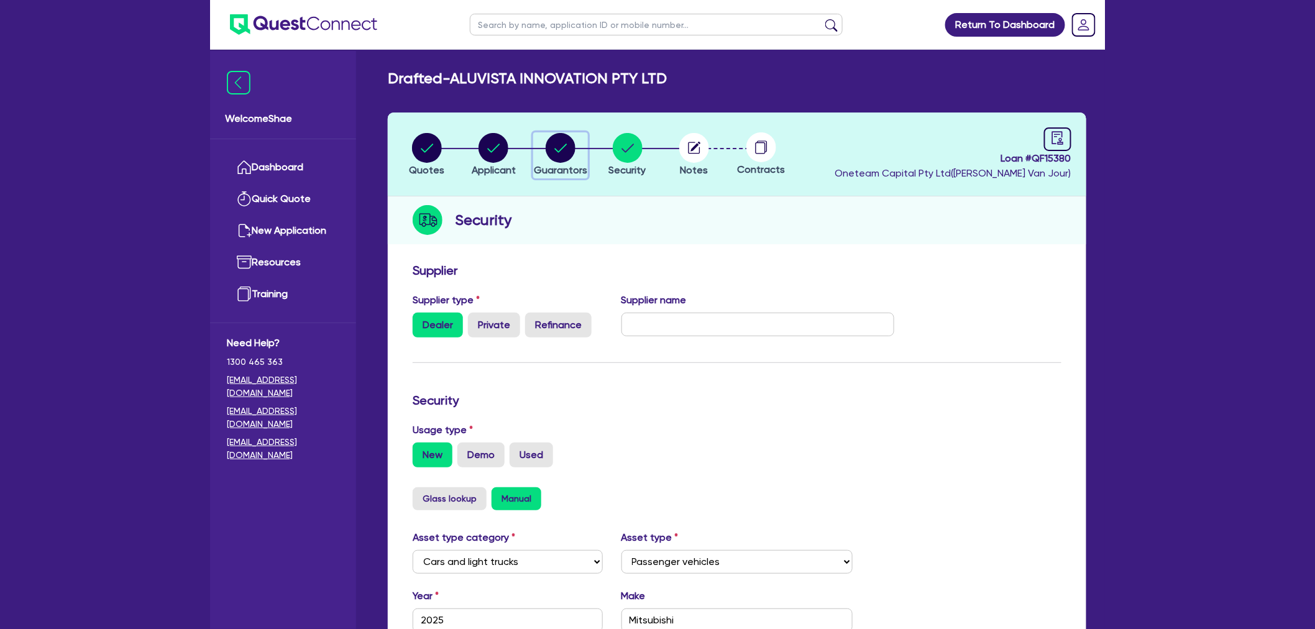
click at [559, 157] on circle "button" at bounding box center [561, 148] width 30 height 30
select select "MR"
select select "[GEOGRAPHIC_DATA]"
select select "DE_FACTO"
select select "PROPERTY"
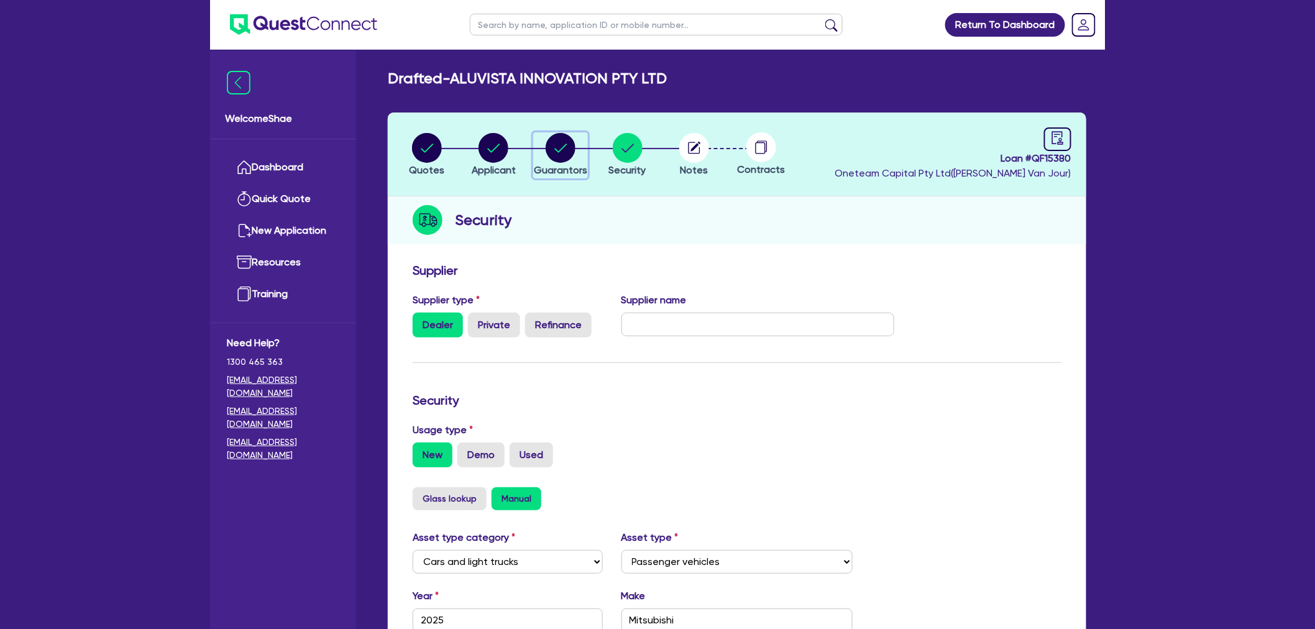
select select "CASH"
select select "MORTGAGE"
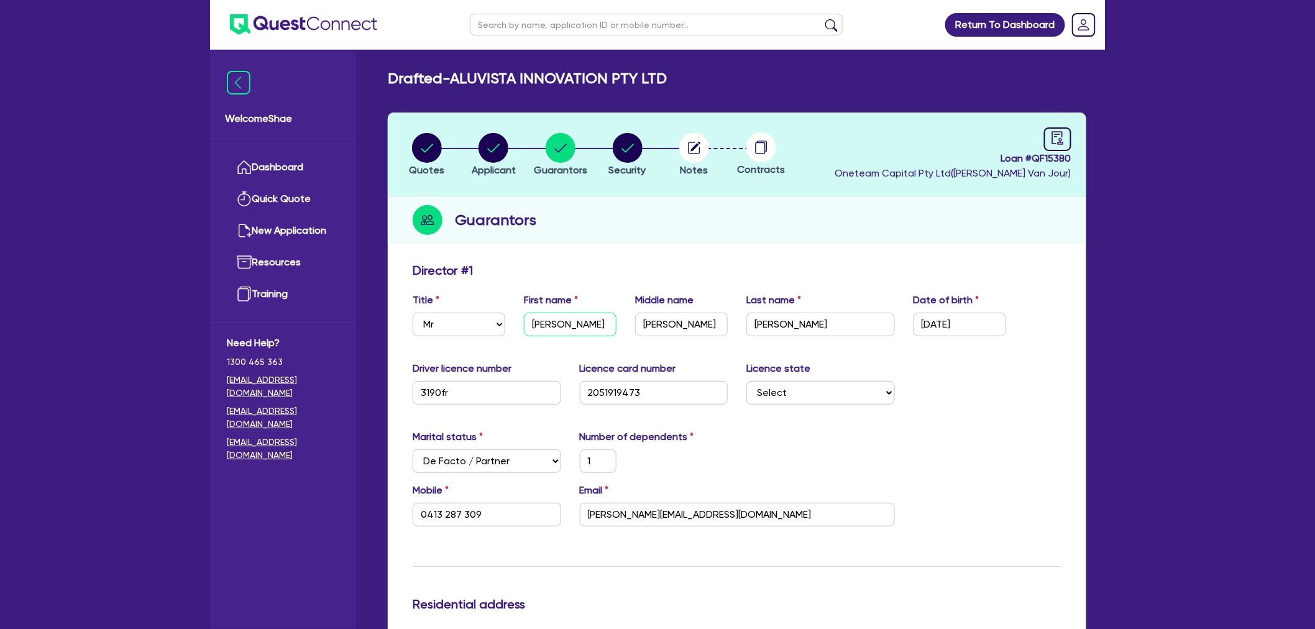
click at [550, 313] on input "[PERSON_NAME]" at bounding box center [570, 325] width 93 height 24
click at [433, 396] on input "3190fr" at bounding box center [487, 393] width 149 height 24
drag, startPoint x: 704, startPoint y: 154, endPoint x: 750, endPoint y: 220, distance: 80.7
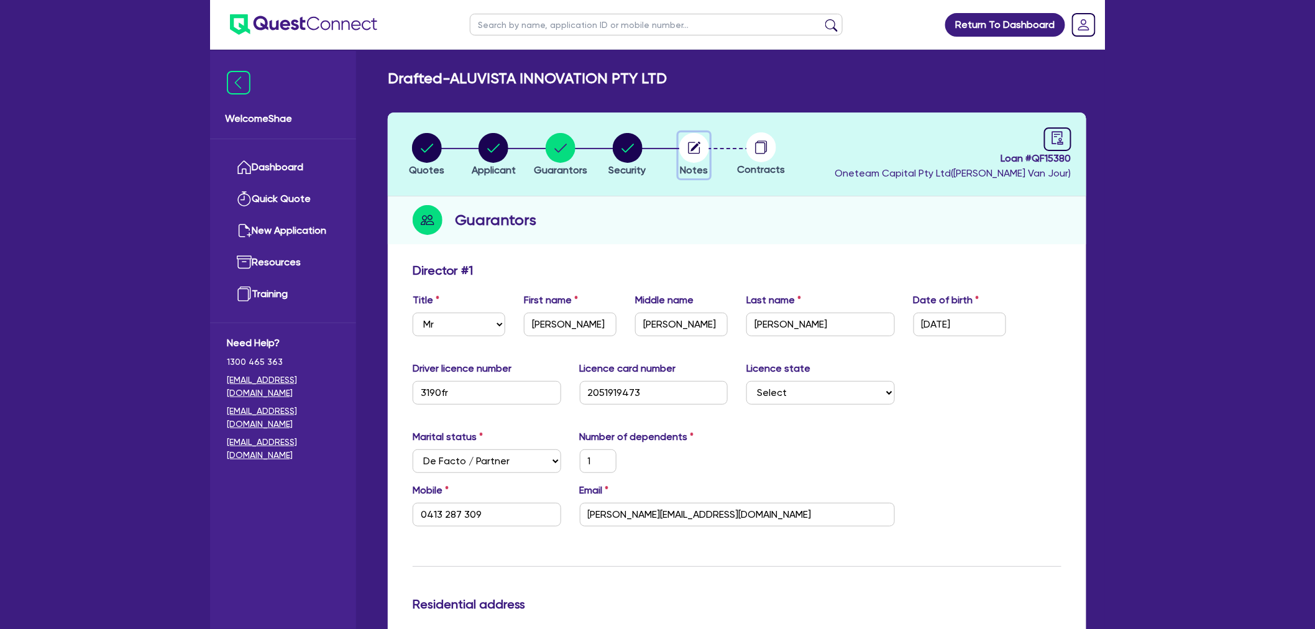
click at [704, 154] on circle "button" at bounding box center [694, 148] width 30 height 30
select select "Other"
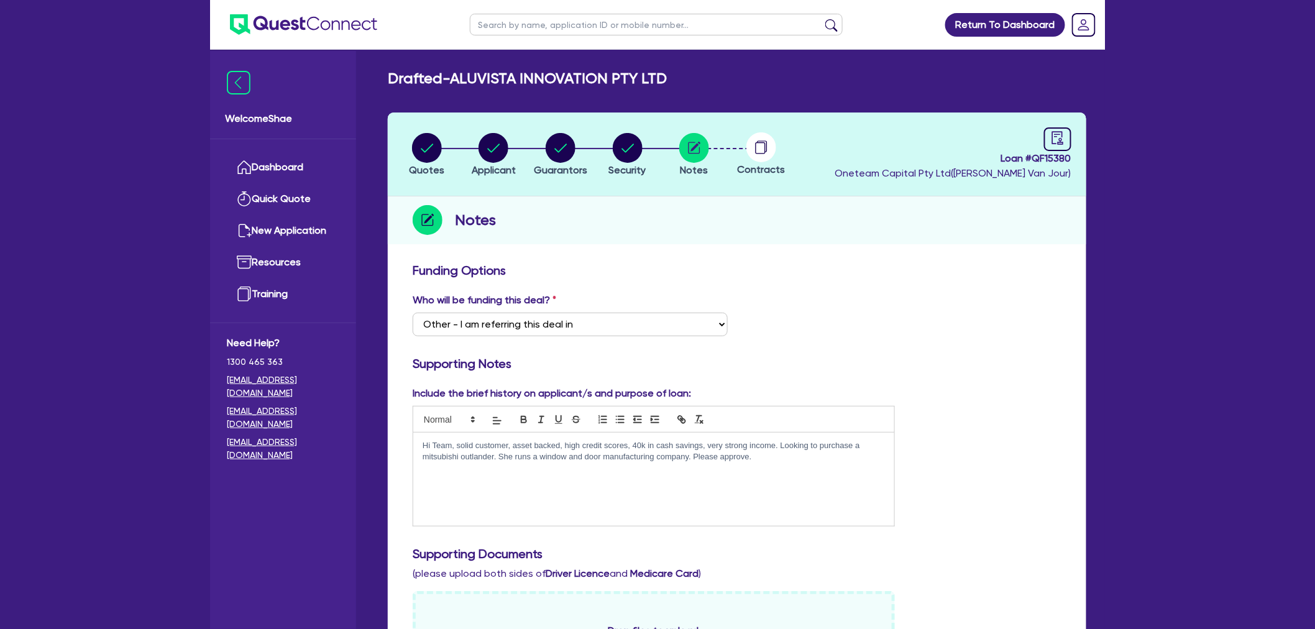
click at [763, 145] on circle at bounding box center [762, 147] width 30 height 30
drag, startPoint x: 559, startPoint y: 157, endPoint x: 561, endPoint y: 163, distance: 6.5
click at [559, 157] on circle "button" at bounding box center [561, 148] width 30 height 30
select select "MR"
select select "[GEOGRAPHIC_DATA]"
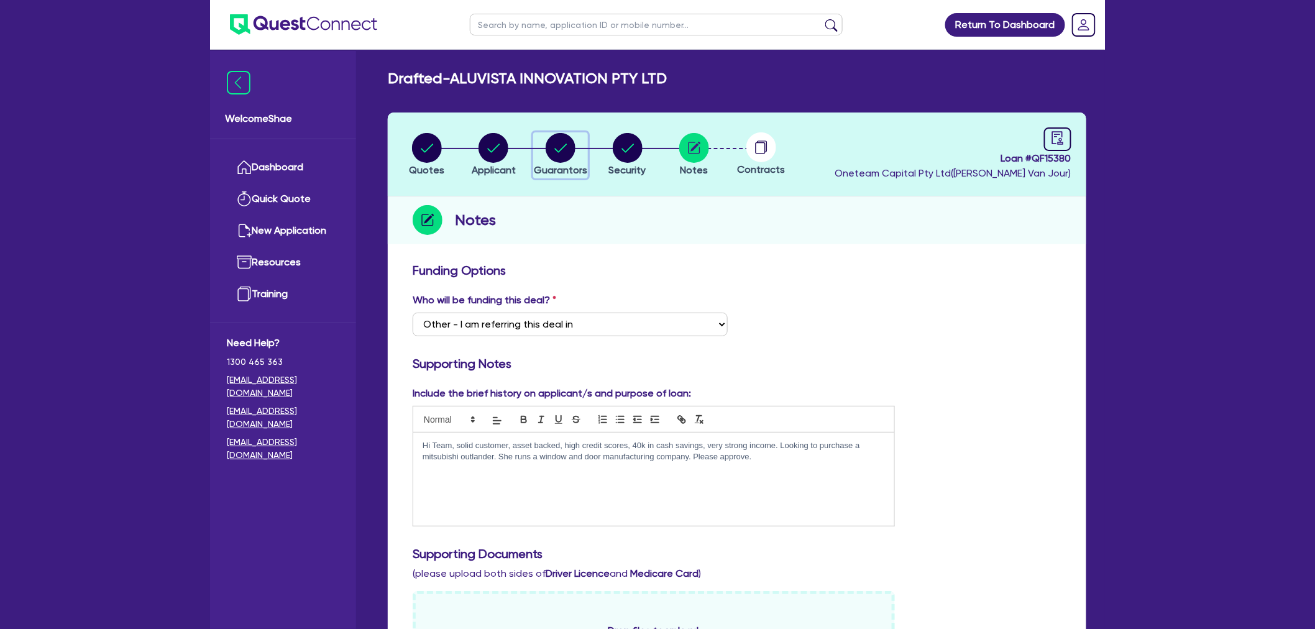
select select "DE_FACTO"
select select "PROPERTY"
select select "CASH"
select select "MORTGAGE"
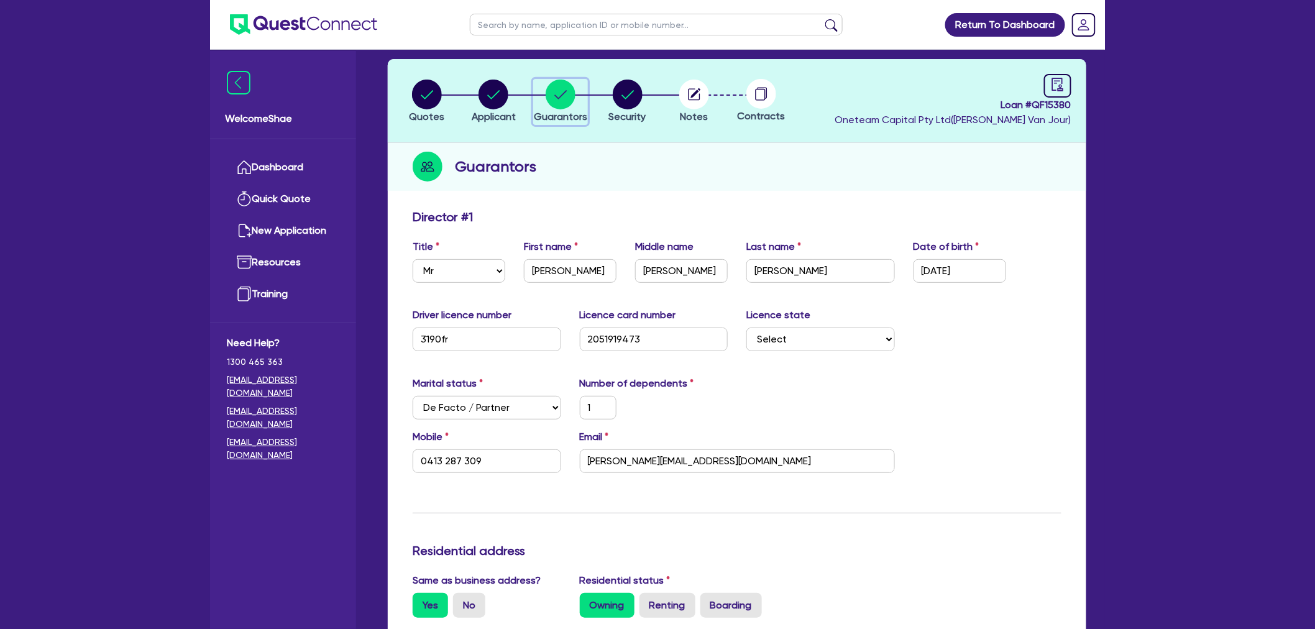
scroll to position [138, 0]
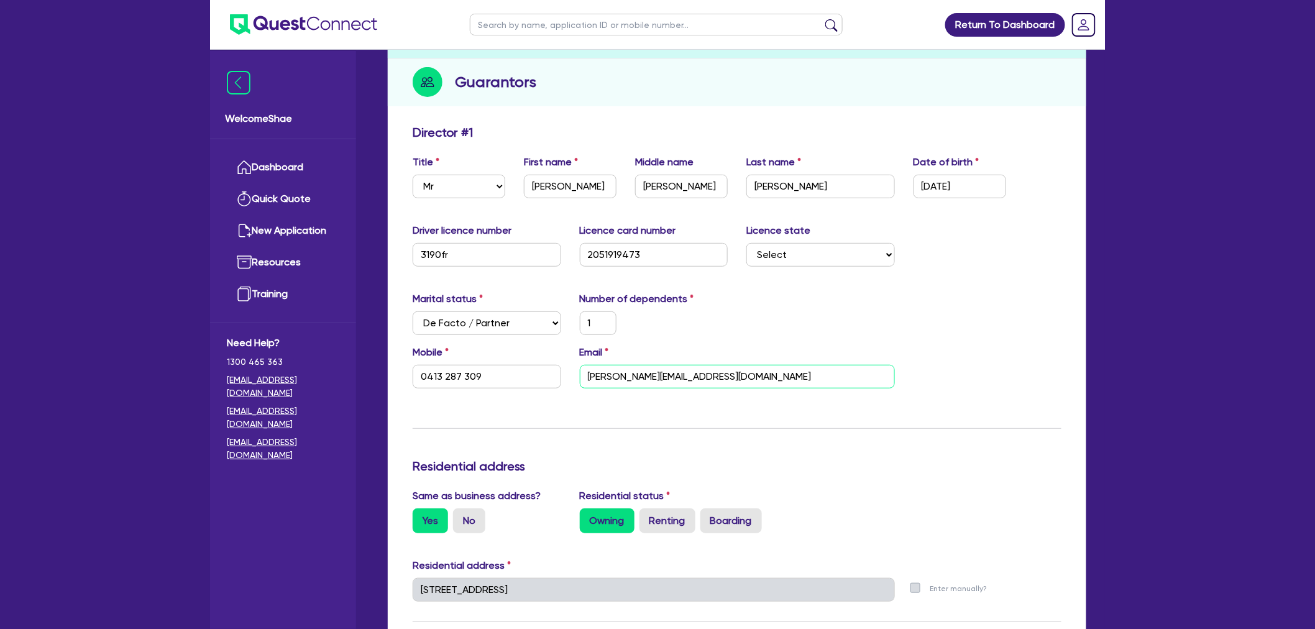
click at [622, 375] on input "[PERSON_NAME][EMAIL_ADDRESS][DOMAIN_NAME]" at bounding box center [737, 377] width 315 height 24
drag, startPoint x: 500, startPoint y: 369, endPoint x: 355, endPoint y: 370, distance: 144.8
click at [361, 370] on div "Welcome Shae Dashboard Quick Quote New Application Ref Company Ref Salesperson …" at bounding box center [657, 601] width 895 height 1479
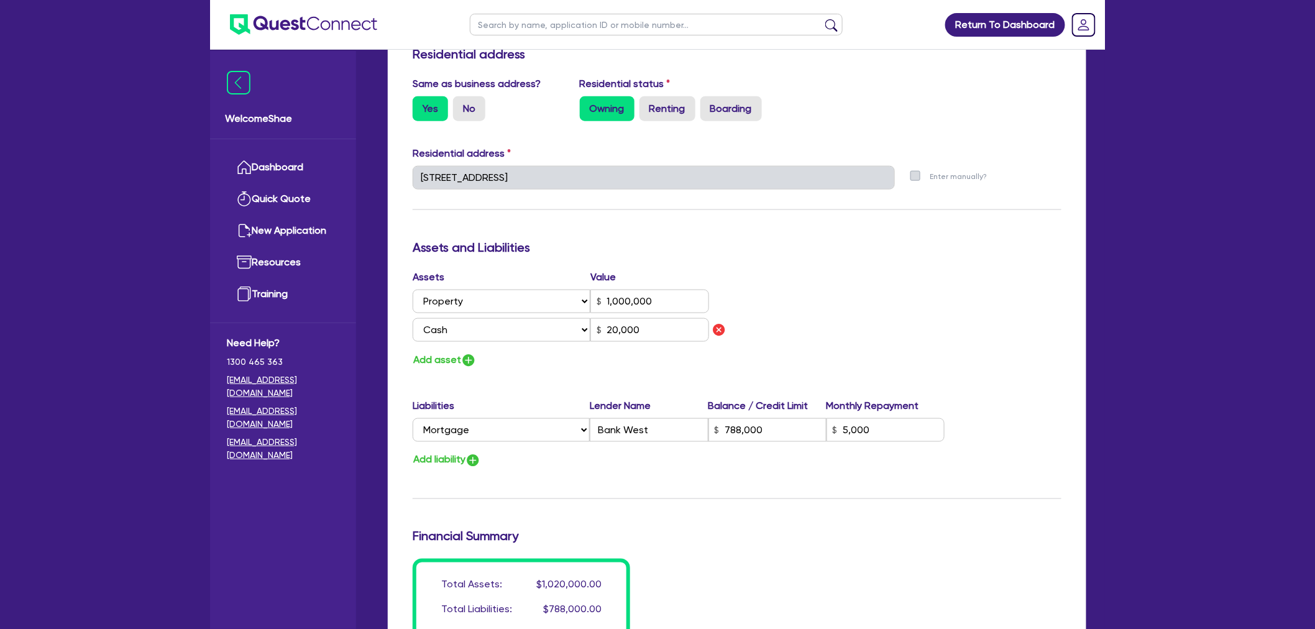
scroll to position [552, 0]
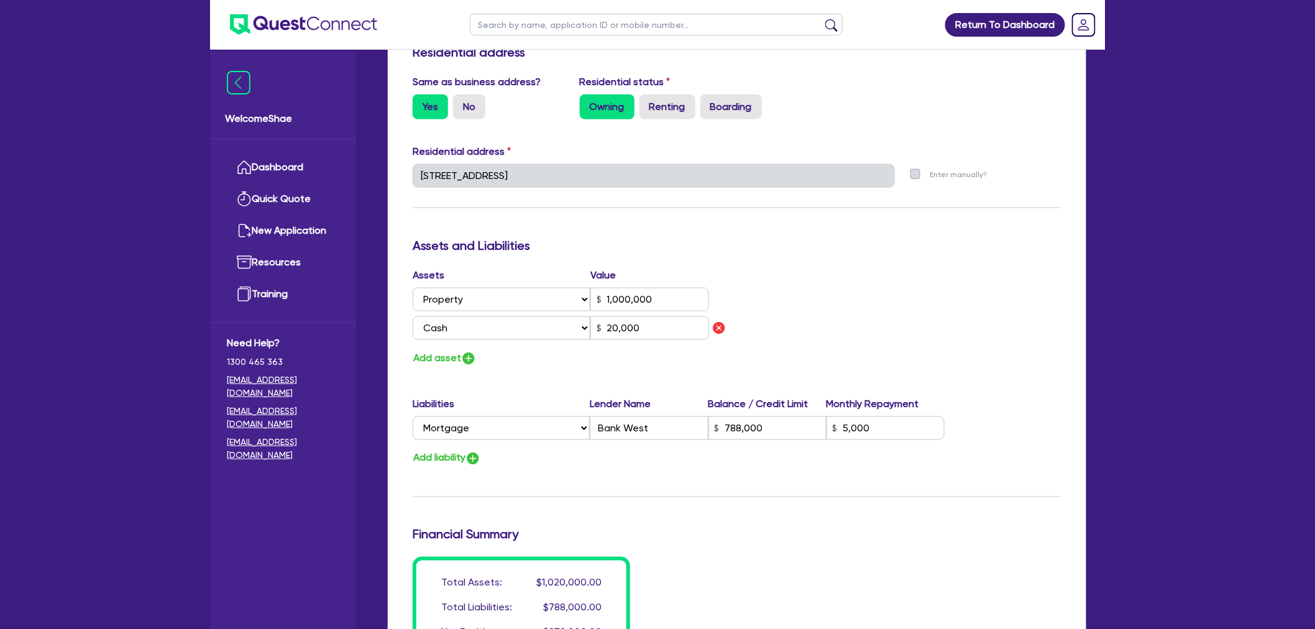
click at [369, 179] on div "Drafted - ALUVISTA INNOVATION PTY LTD Quotes Applicant [GEOGRAPHIC_DATA] Securi…" at bounding box center [737, 192] width 736 height 1349
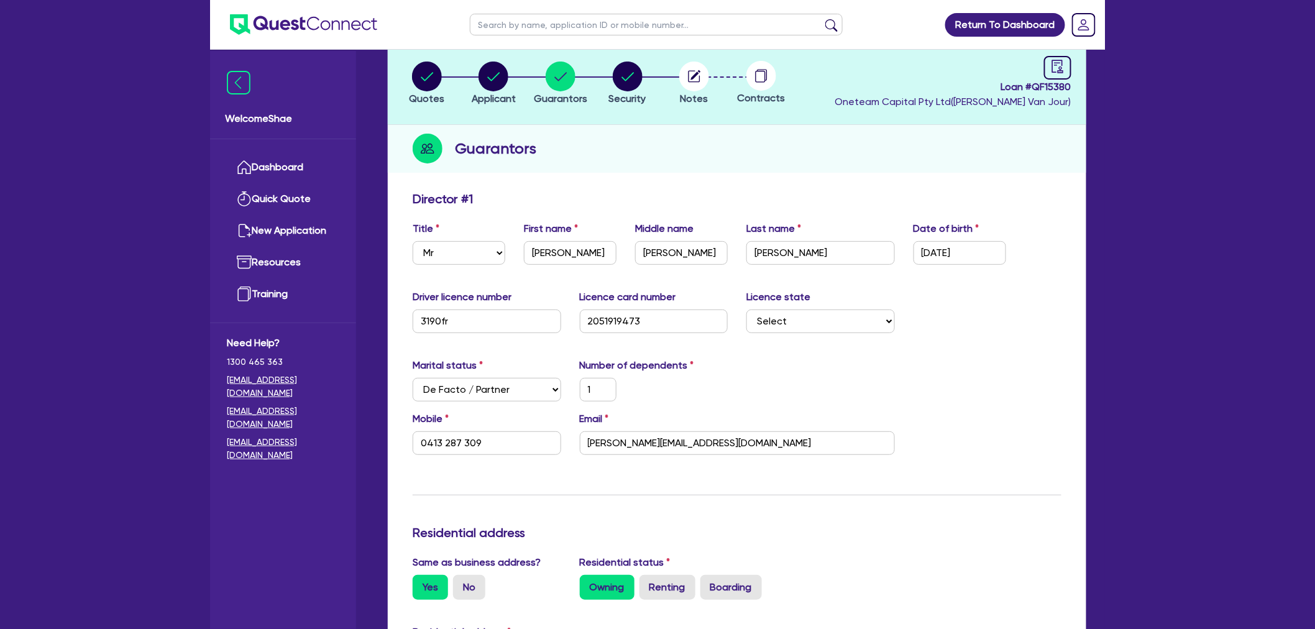
scroll to position [0, 0]
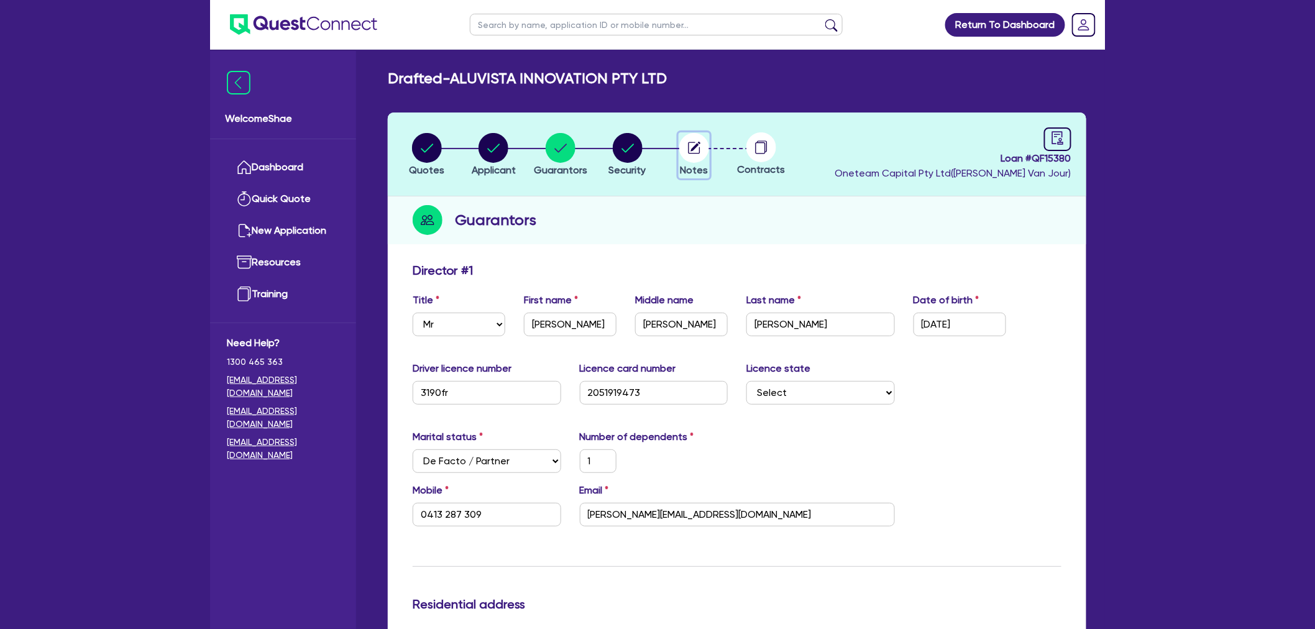
click at [682, 150] on circle "button" at bounding box center [694, 148] width 30 height 30
select select "Other"
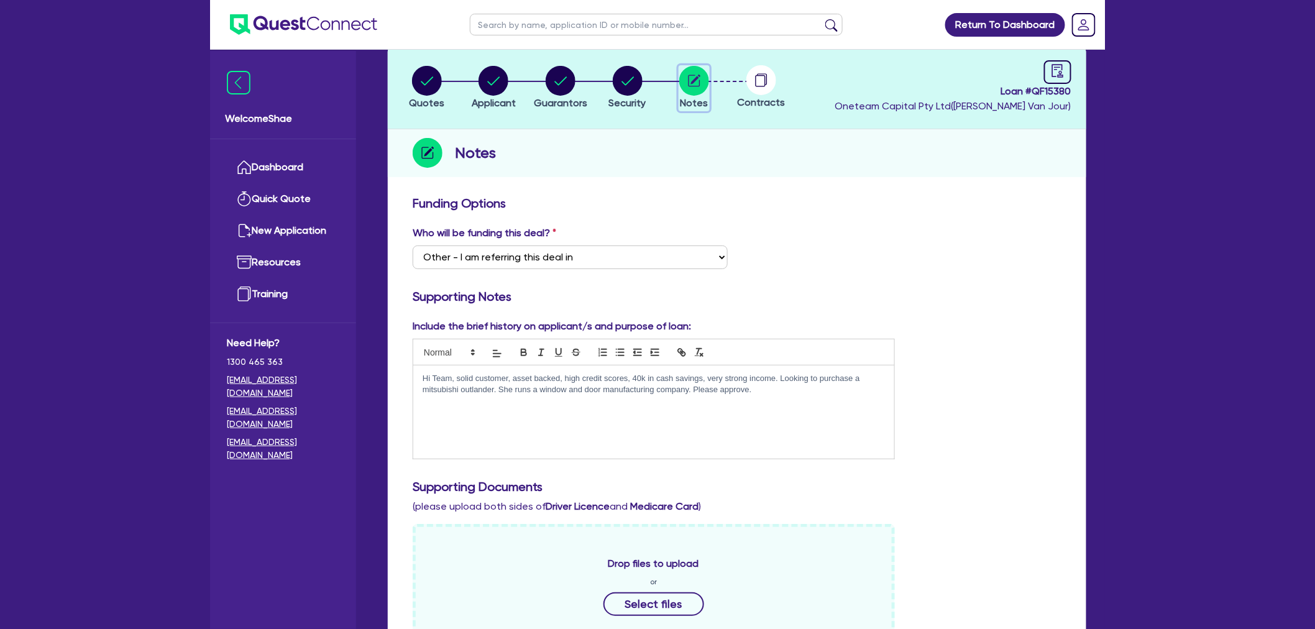
scroll to position [69, 0]
drag, startPoint x: 777, startPoint y: 390, endPoint x: 324, endPoint y: 321, distance: 458.3
click at [331, 323] on div "Welcome Shae Dashboard Quick Quote New Application Ref Company Ref Salesperson …" at bounding box center [657, 556] width 895 height 1251
copy p "Hi Team, solid customer, asset backed, high credit scores, 40k in cash savings,…"
click at [574, 84] on icon "button" at bounding box center [561, 79] width 30 height 30
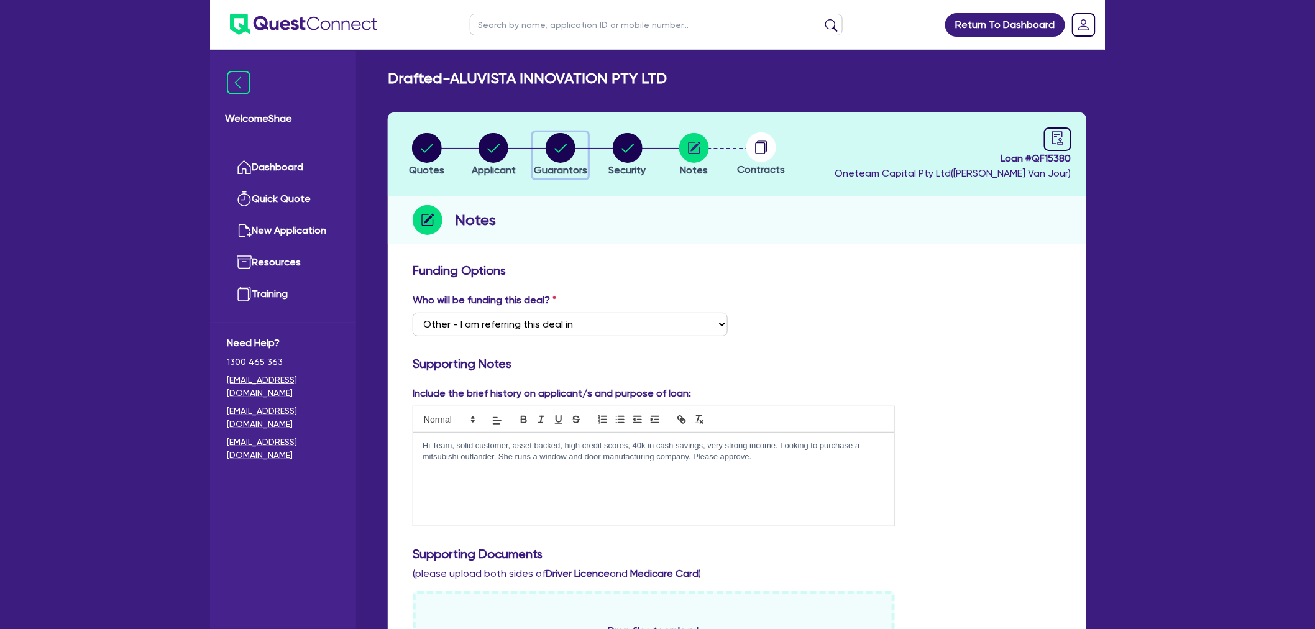
select select "MR"
select select "[GEOGRAPHIC_DATA]"
select select "DE_FACTO"
select select "PROPERTY"
select select "CASH"
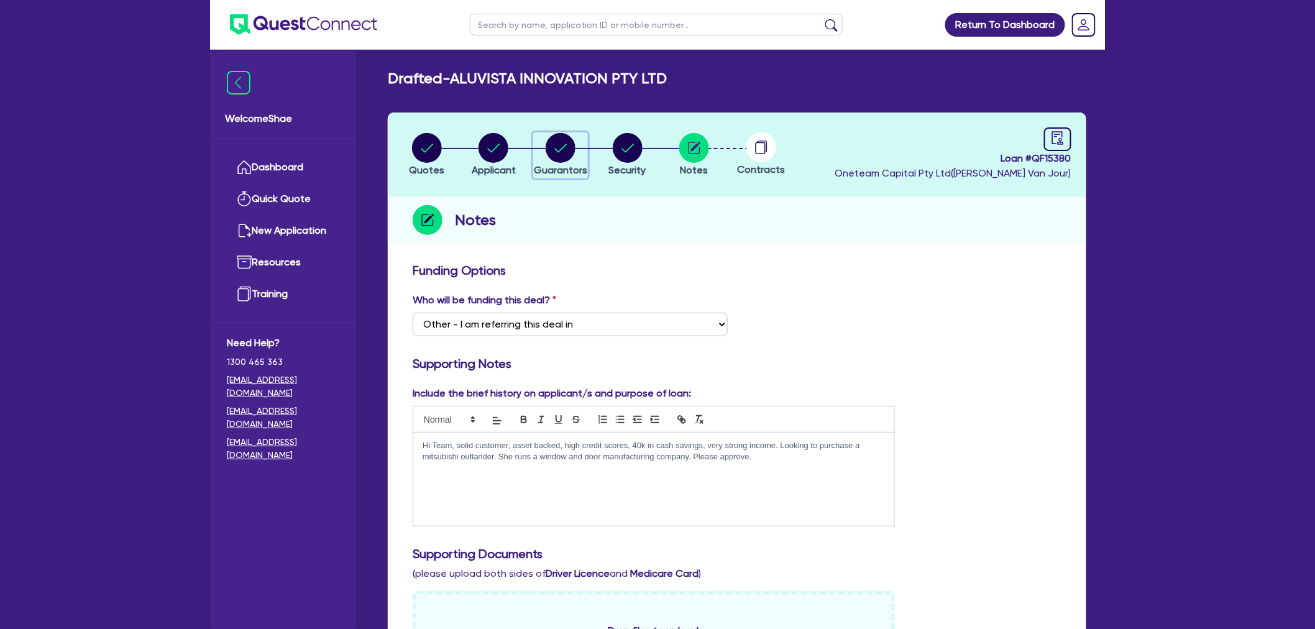
select select "MORTGAGE"
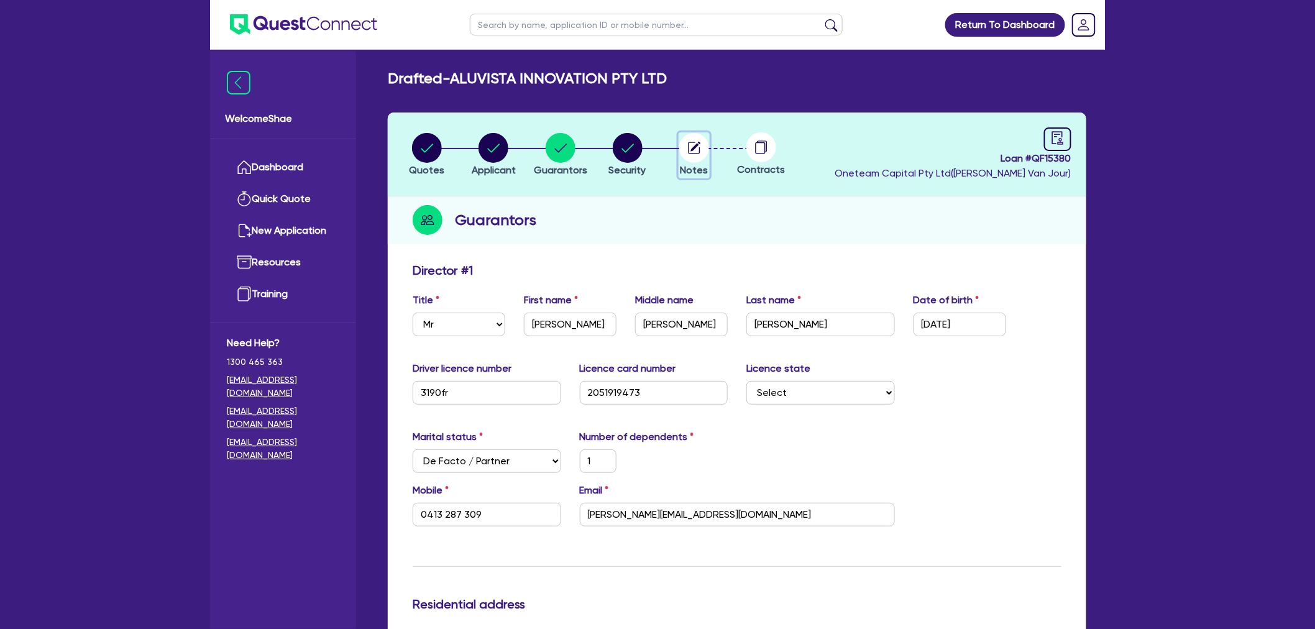
drag, startPoint x: 697, startPoint y: 147, endPoint x: 699, endPoint y: 156, distance: 9.1
click at [697, 147] on circle "button" at bounding box center [694, 148] width 30 height 30
select select "Other"
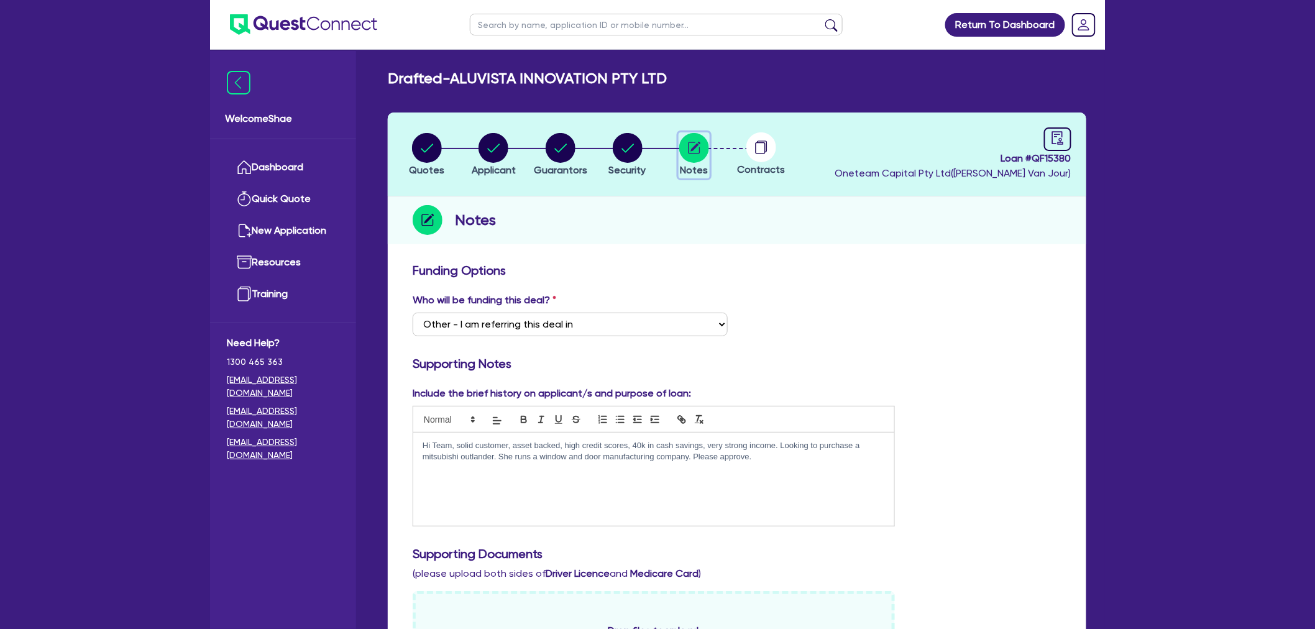
scroll to position [207, 0]
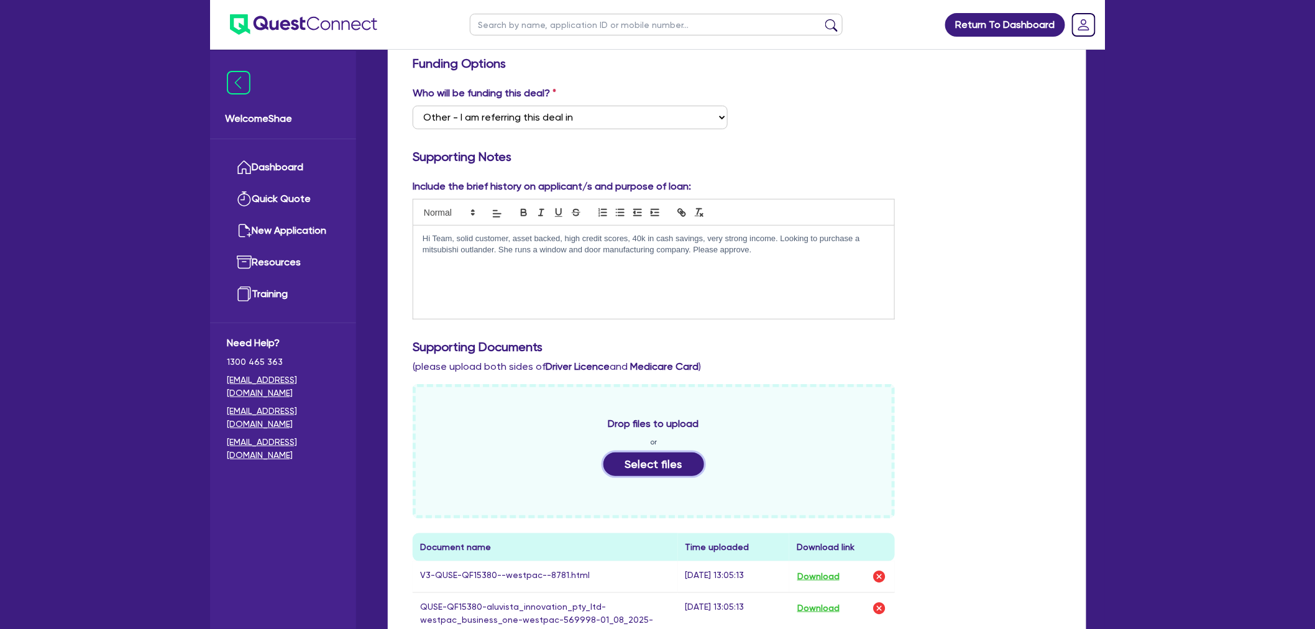
click at [678, 469] on button "Select files" at bounding box center [654, 465] width 101 height 24
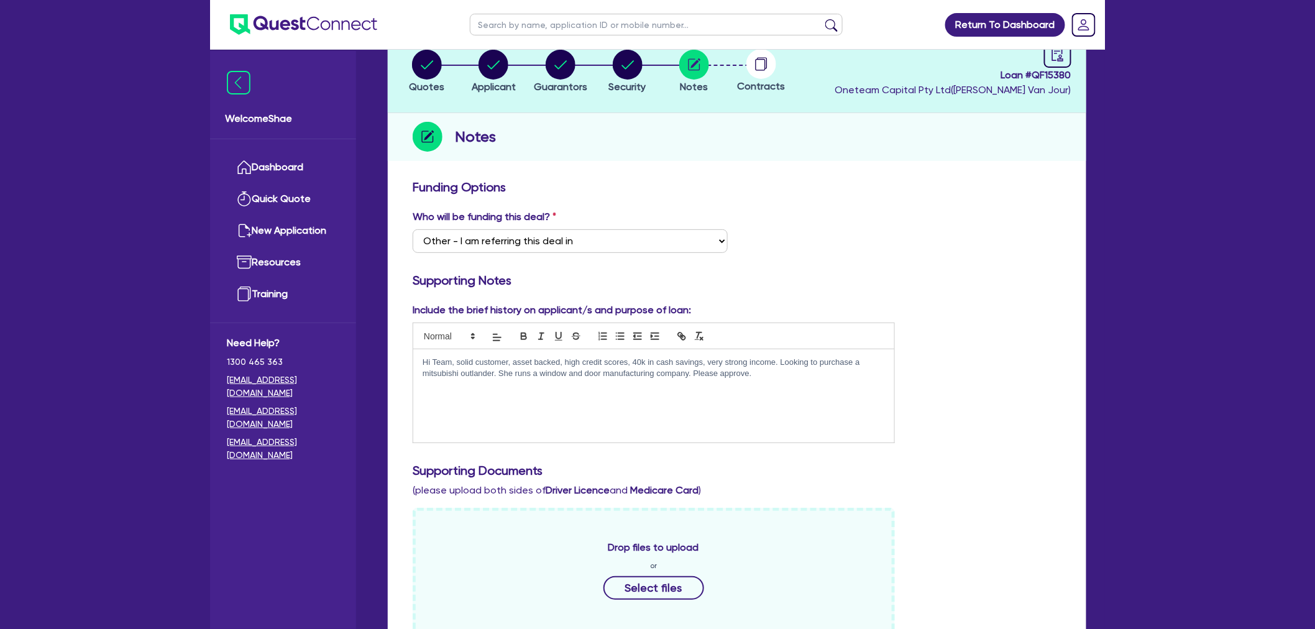
scroll to position [0, 0]
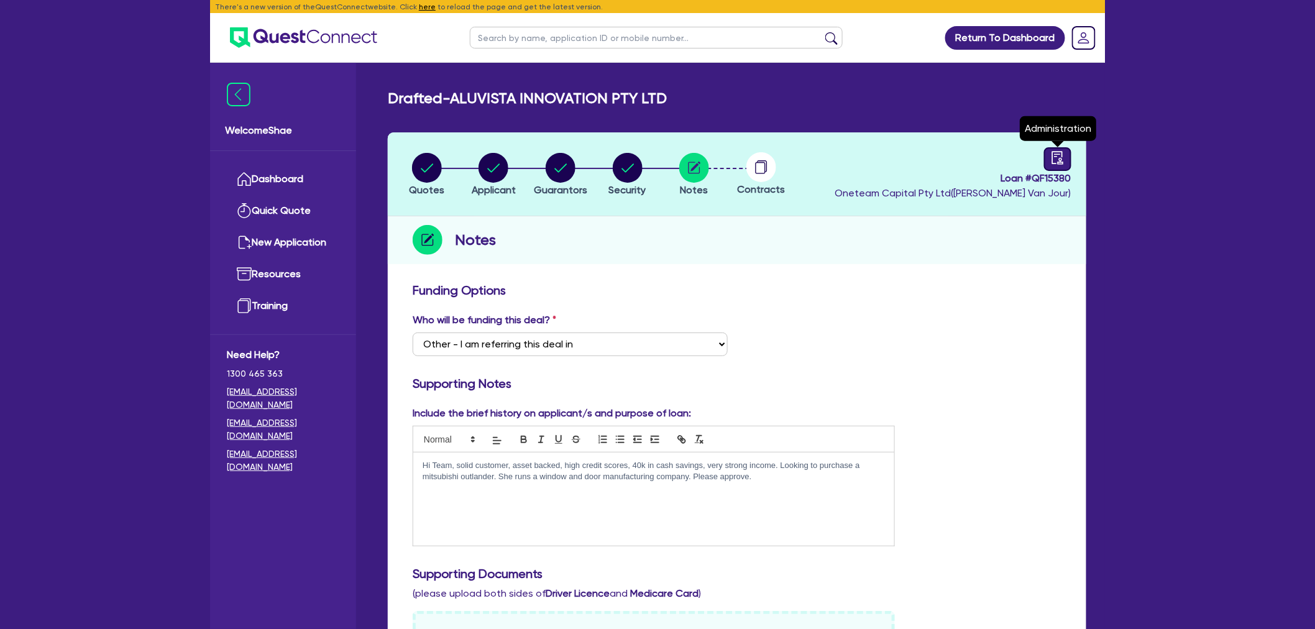
click at [1061, 155] on icon "audit" at bounding box center [1058, 158] width 14 height 14
select select "DRAFTED_NEW"
select select "Other"
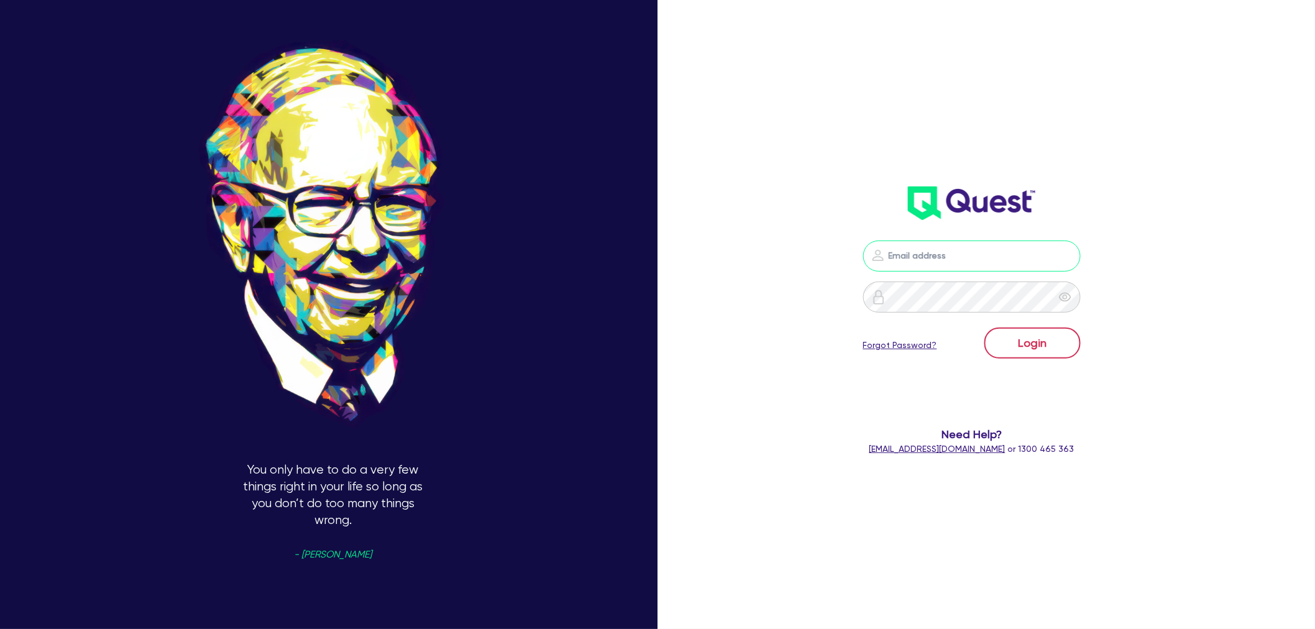
type input "[EMAIL_ADDRESS][PERSON_NAME][DOMAIN_NAME]"
click at [1023, 331] on button "Login" at bounding box center [1033, 343] width 96 height 31
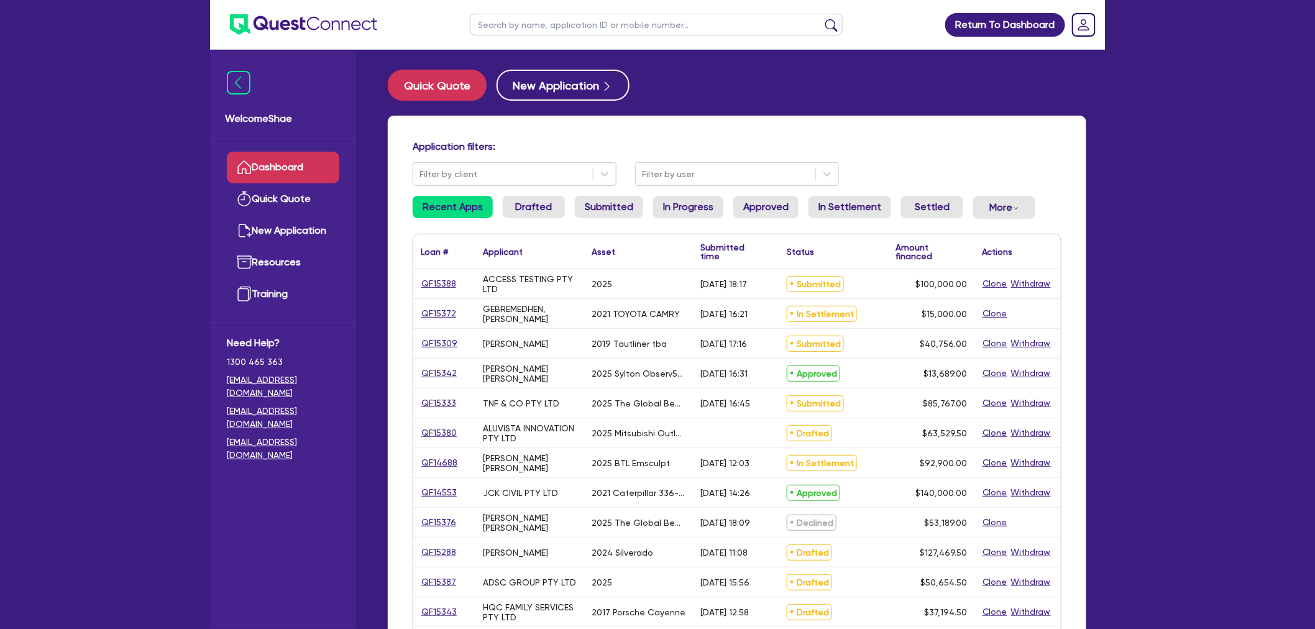
click at [489, 32] on input "text" at bounding box center [656, 25] width 373 height 22
type input "aluvista"
click at [822, 19] on button "submit" at bounding box center [832, 27] width 20 height 17
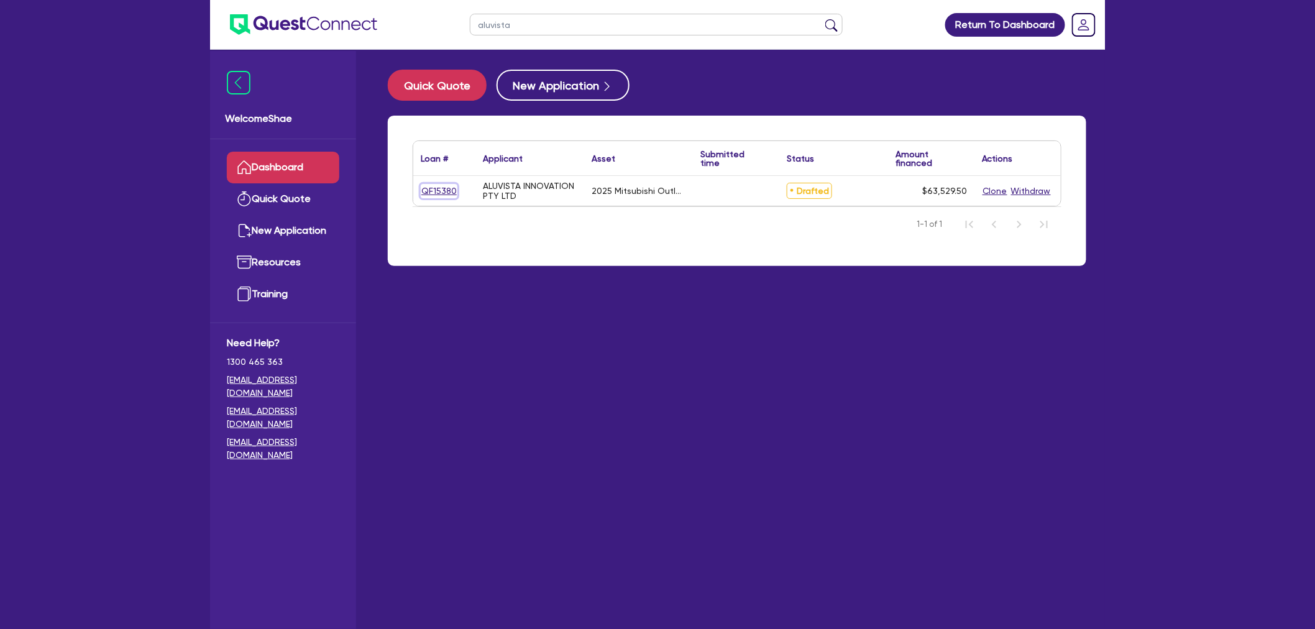
click at [438, 191] on link "QF15380" at bounding box center [439, 191] width 37 height 14
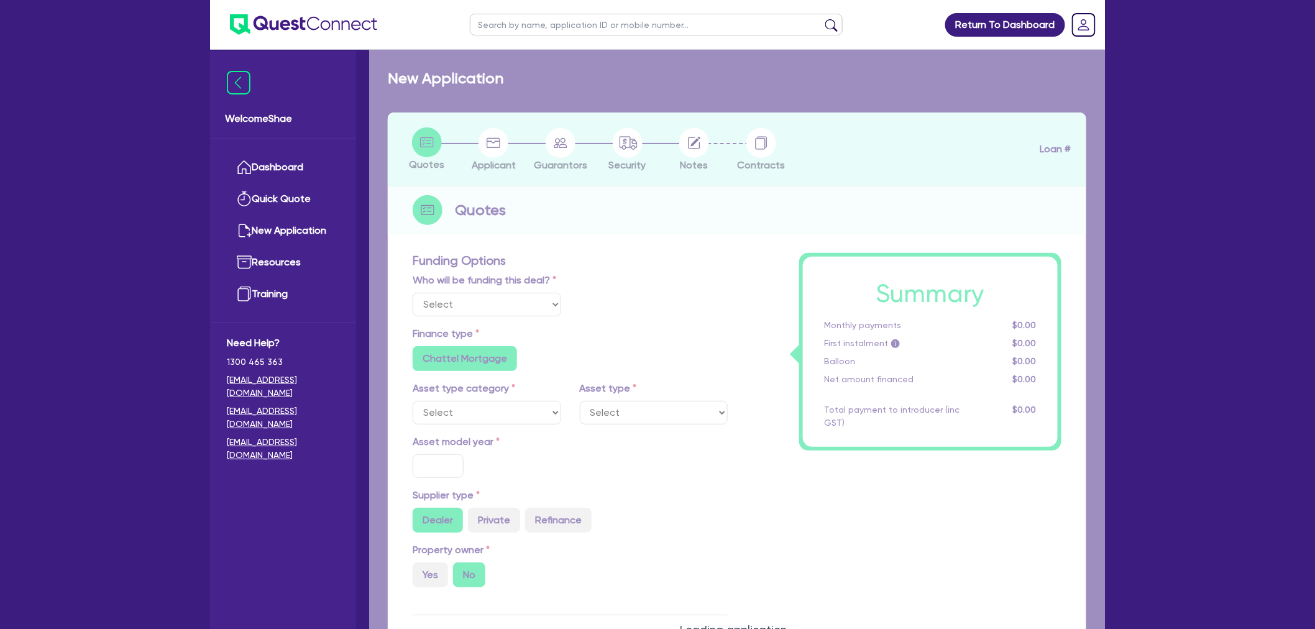
select select "Other"
select select "CARS_AND_LIGHT_TRUCKS"
type input "2025"
radio input "true"
type input "62,000"
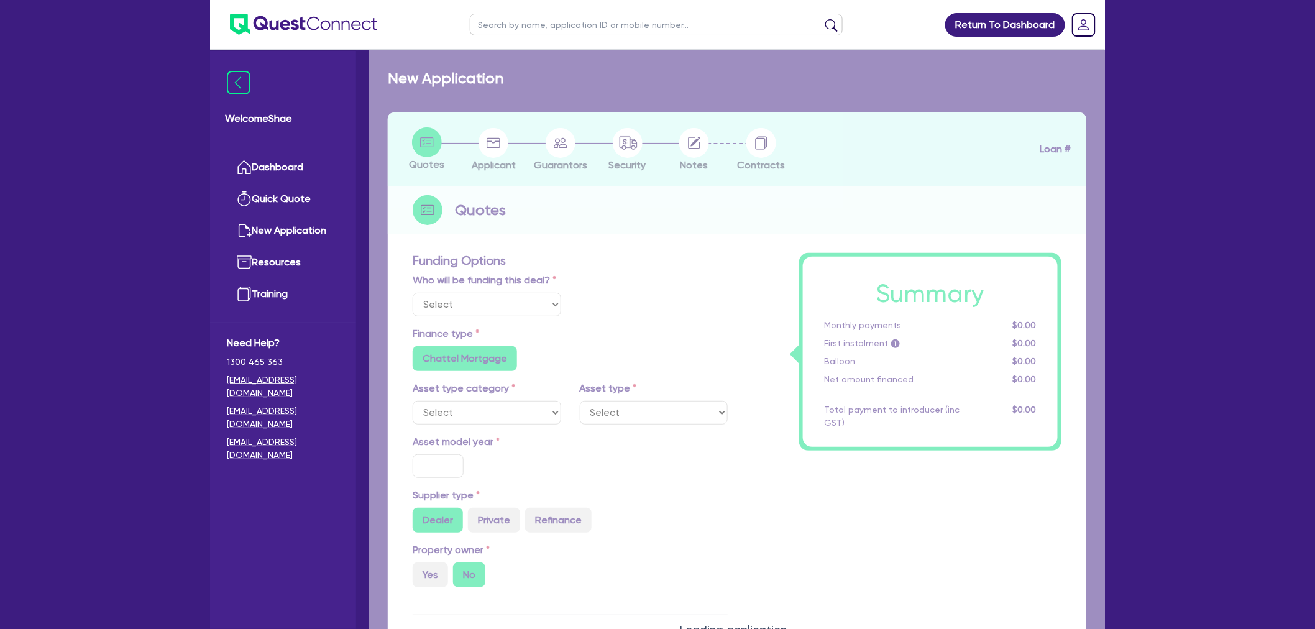
type input "500"
type input "30"
type input "18,600"
radio input "false"
type input "9.99"
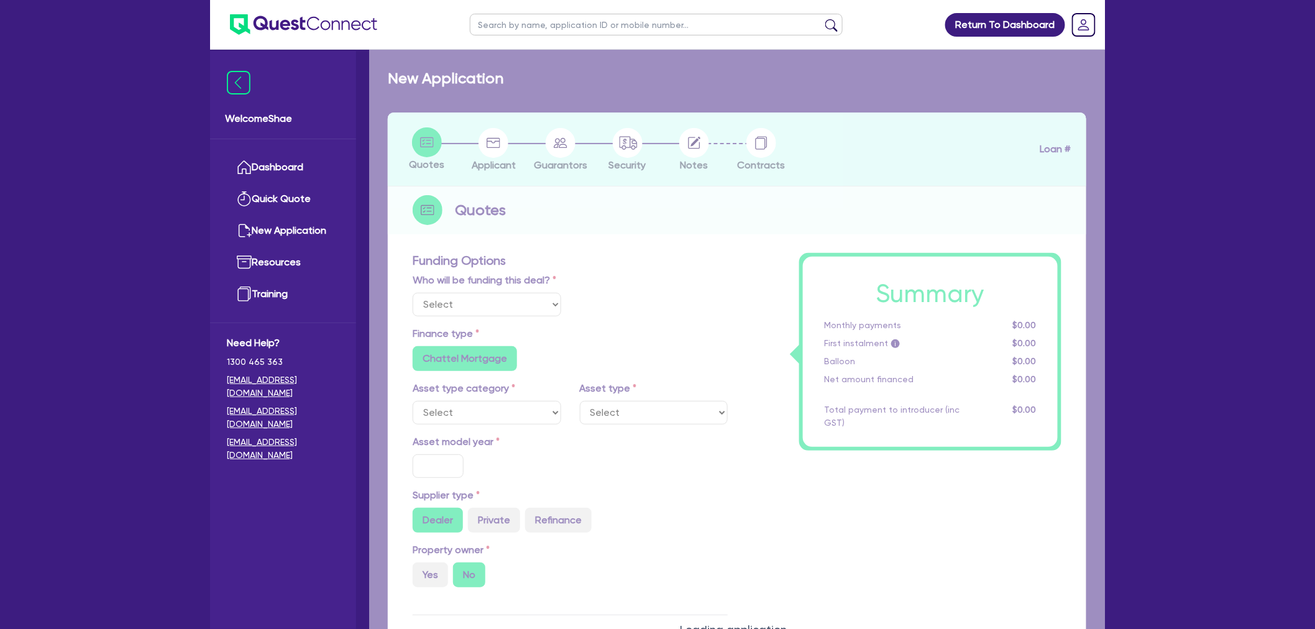
radio input "false"
type input "1,250"
radio input "true"
select select "PASSENGER_VEHICLES"
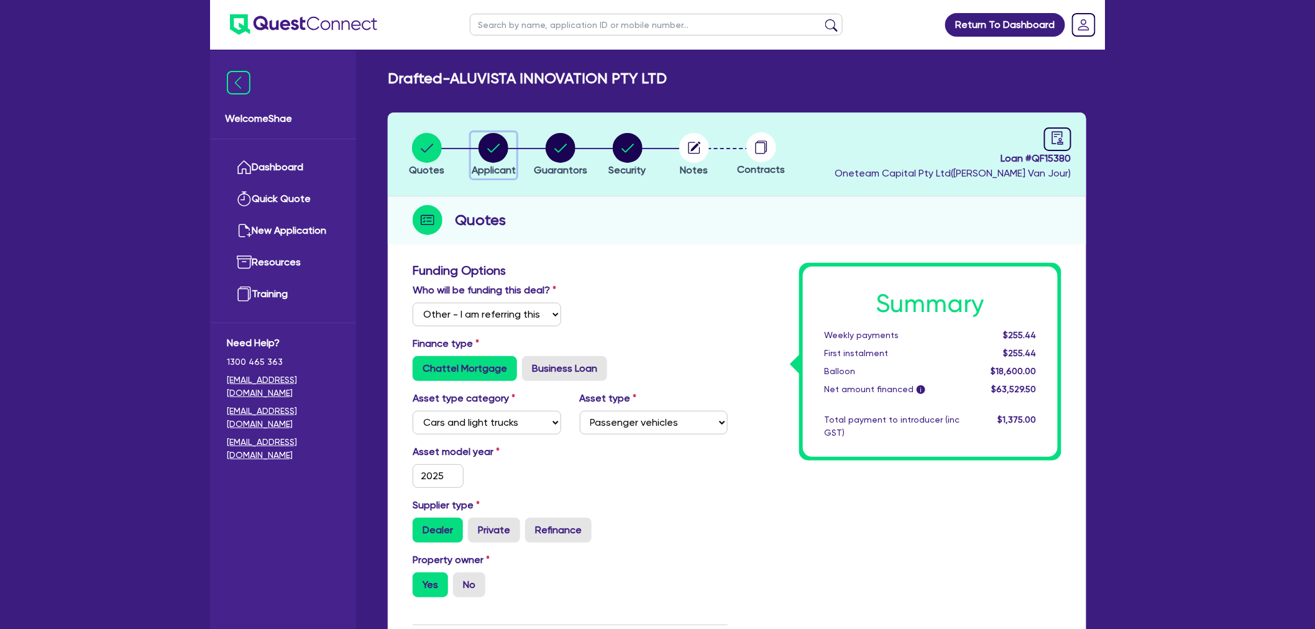
click at [501, 151] on circle "button" at bounding box center [494, 148] width 30 height 30
select select "COMPANY"
select select "BUILDING_CONSTRUCTION"
select select "TRADES_SERVICES_CONSUMERS"
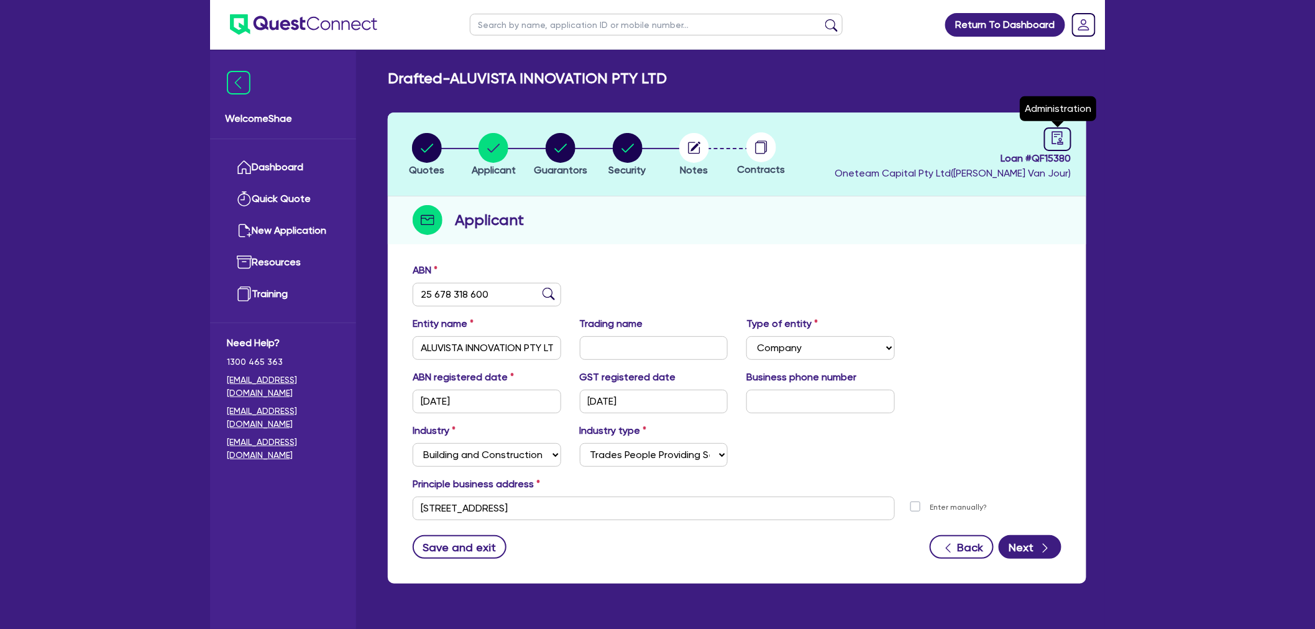
drag, startPoint x: 1052, startPoint y: 140, endPoint x: 853, endPoint y: 241, distance: 223.2
click at [1052, 140] on icon "audit" at bounding box center [1057, 137] width 11 height 13
select select "DRAFTED_NEW"
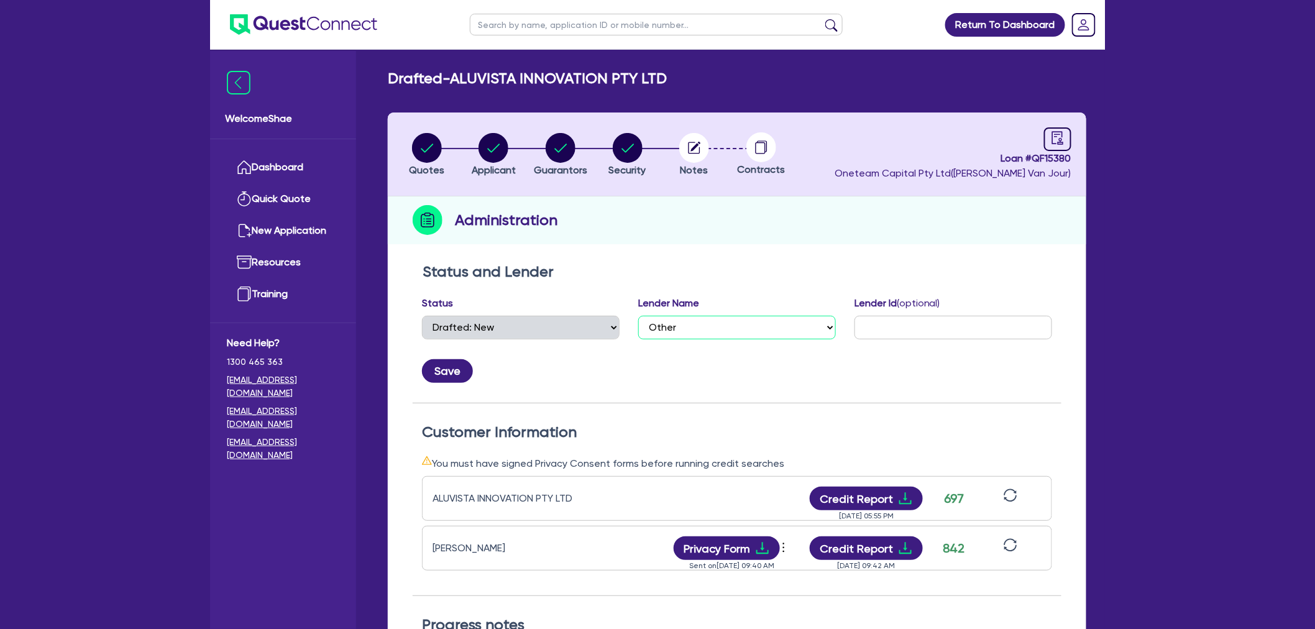
click at [713, 324] on select "Select AAMF AFS Alex Bank Angle Finance Azora Banjo BigStone BOQ Finance Brande…" at bounding box center [737, 328] width 198 height 24
select select "Latitude"
click at [638, 316] on select "Select AAMF AFS Alex Bank Angle Finance Azora Banjo BigStone BOQ Finance Brande…" at bounding box center [737, 328] width 198 height 24
click at [749, 543] on button "Privacy Form" at bounding box center [727, 548] width 107 height 24
click at [692, 159] on circle "button" at bounding box center [694, 148] width 30 height 30
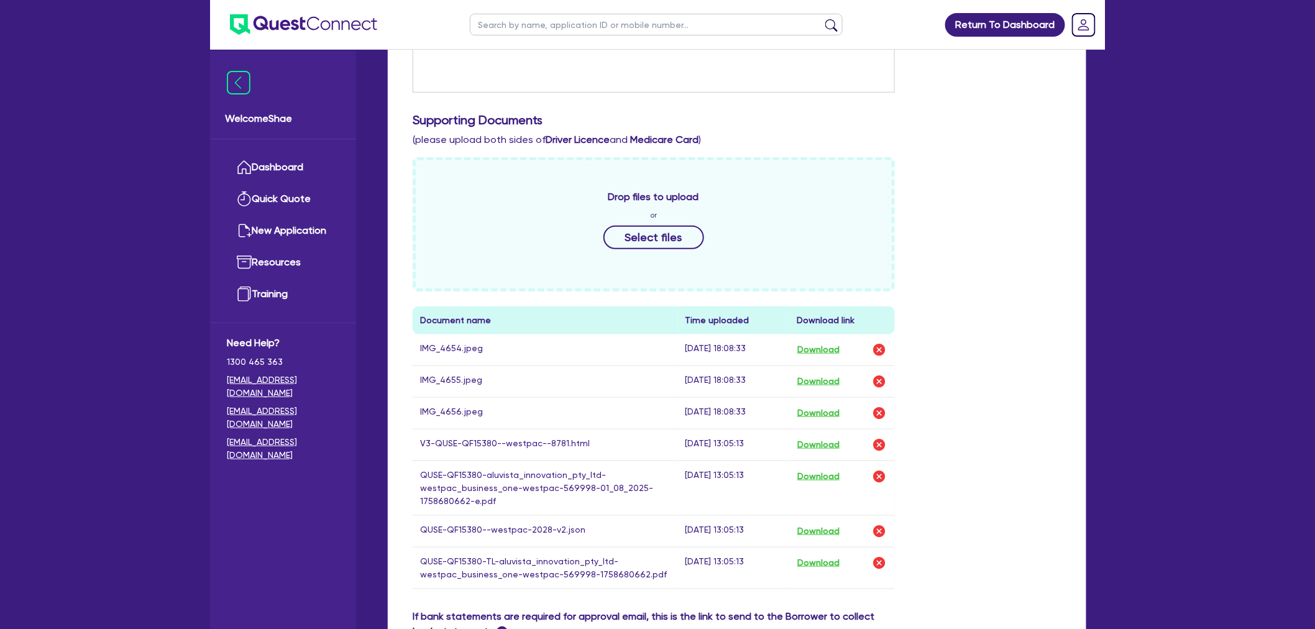
scroll to position [345, 0]
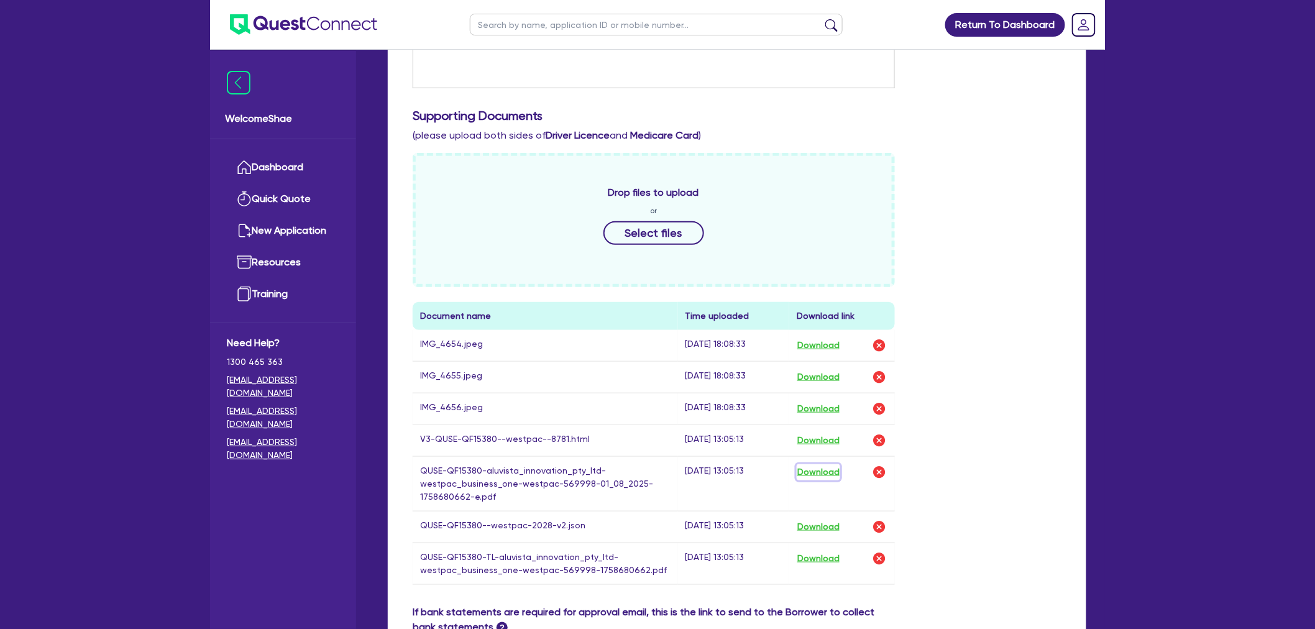
click at [824, 472] on button "Download" at bounding box center [819, 472] width 44 height 16
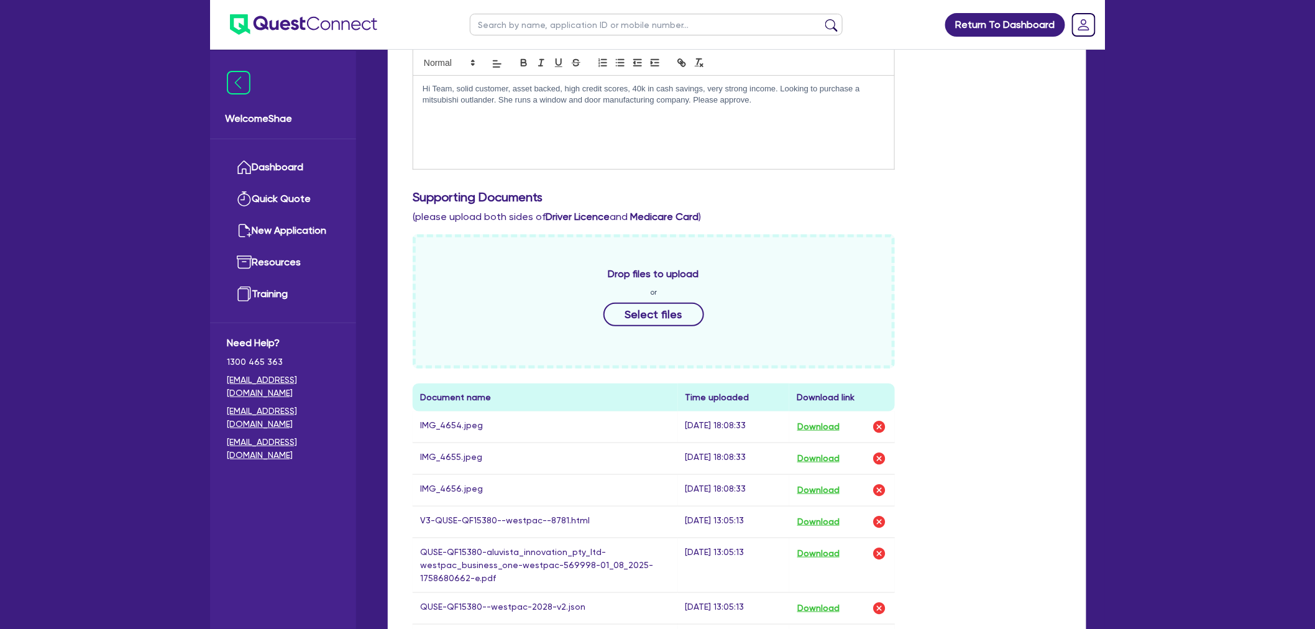
scroll to position [0, 0]
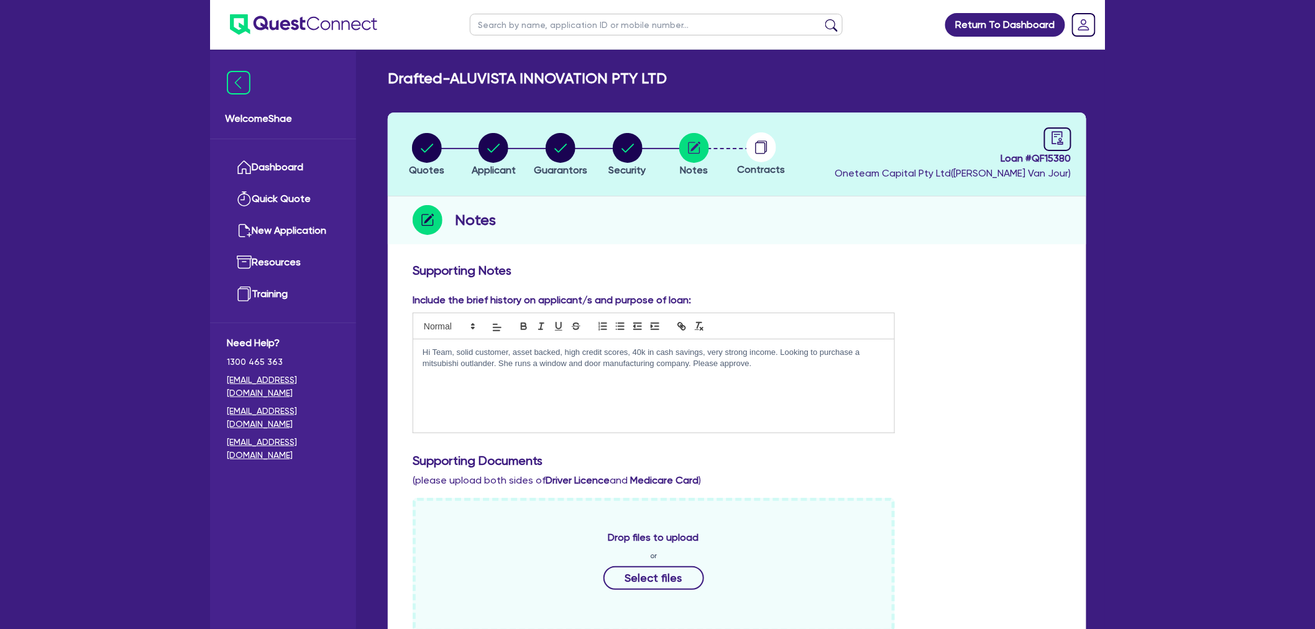
click at [870, 265] on h3 "Supporting Notes" at bounding box center [737, 270] width 649 height 15
click at [1051, 146] on div at bounding box center [1057, 139] width 27 height 24
select select "DRAFTED_NEW"
select select "Other"
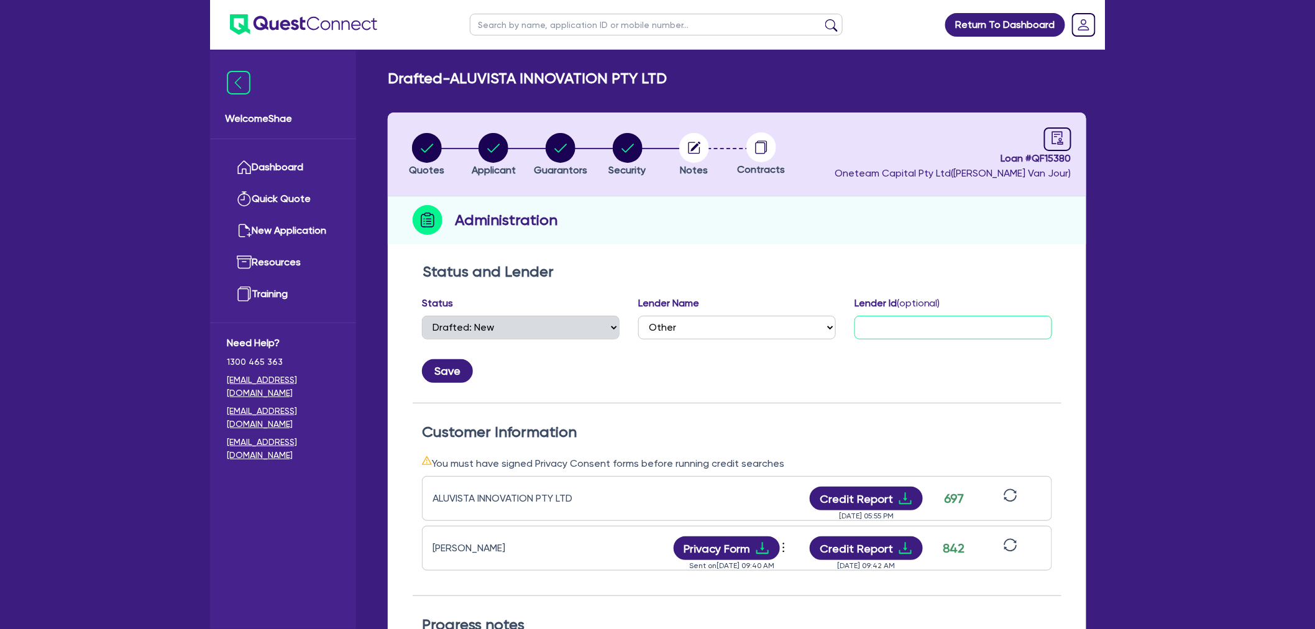
click at [886, 329] on input "text" at bounding box center [954, 328] width 198 height 24
paste input "Application5153711"
click at [726, 321] on select "Select AAMF AFS Alex Bank Angle Finance Azora Banjo BigStone BOQ Finance Brande…" at bounding box center [737, 328] width 198 height 24
click at [613, 320] on div "Status Select Quoted Drafted: New Drafted: Amended Submitted: New Submitted: Am…" at bounding box center [737, 339] width 649 height 87
type input "5153711"
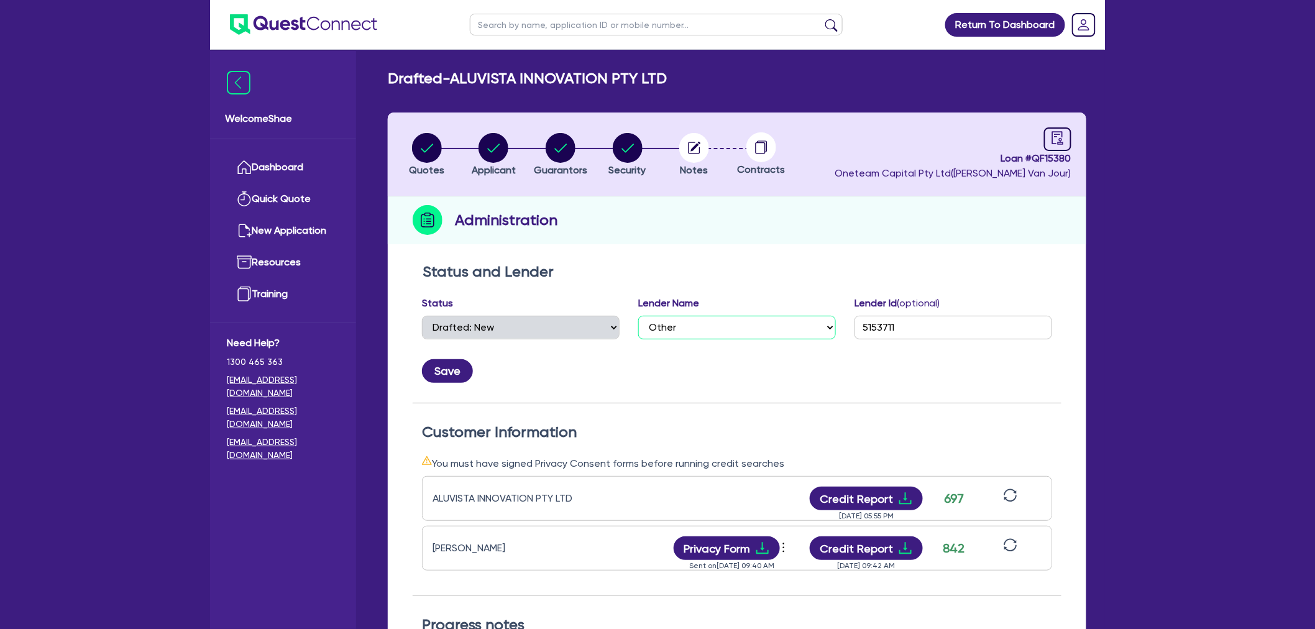
click at [667, 324] on select "Select AAMF AFS Alex Bank Angle Finance Azora Banjo BigStone BOQ Finance Brande…" at bounding box center [737, 328] width 198 height 24
select select "Liberty"
click at [638, 316] on select "Select AAMF AFS Alex Bank Angle Finance Azora Banjo BigStone BOQ Finance Brande…" at bounding box center [737, 328] width 198 height 24
click at [457, 373] on button "Save" at bounding box center [447, 371] width 51 height 24
click at [510, 21] on input "text" at bounding box center [656, 25] width 373 height 22
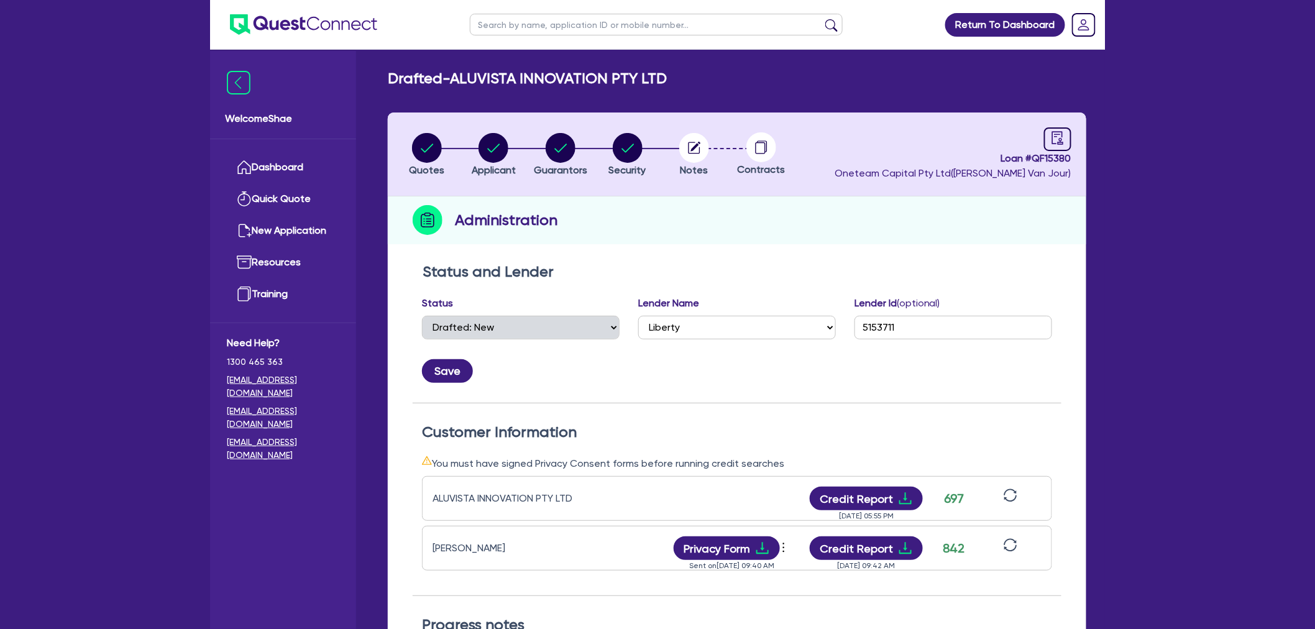
paste input "QF15350"
type input "QF15350"
click button "submit" at bounding box center [832, 27] width 20 height 17
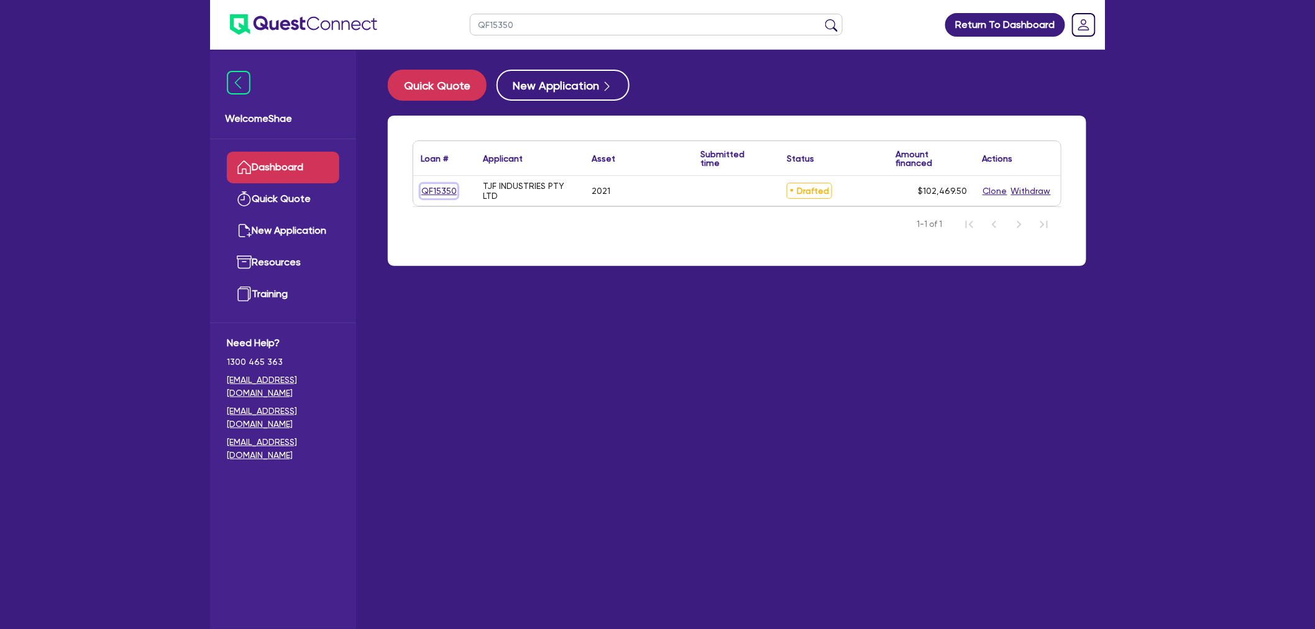
click at [438, 191] on link "QF15350" at bounding box center [439, 191] width 37 height 14
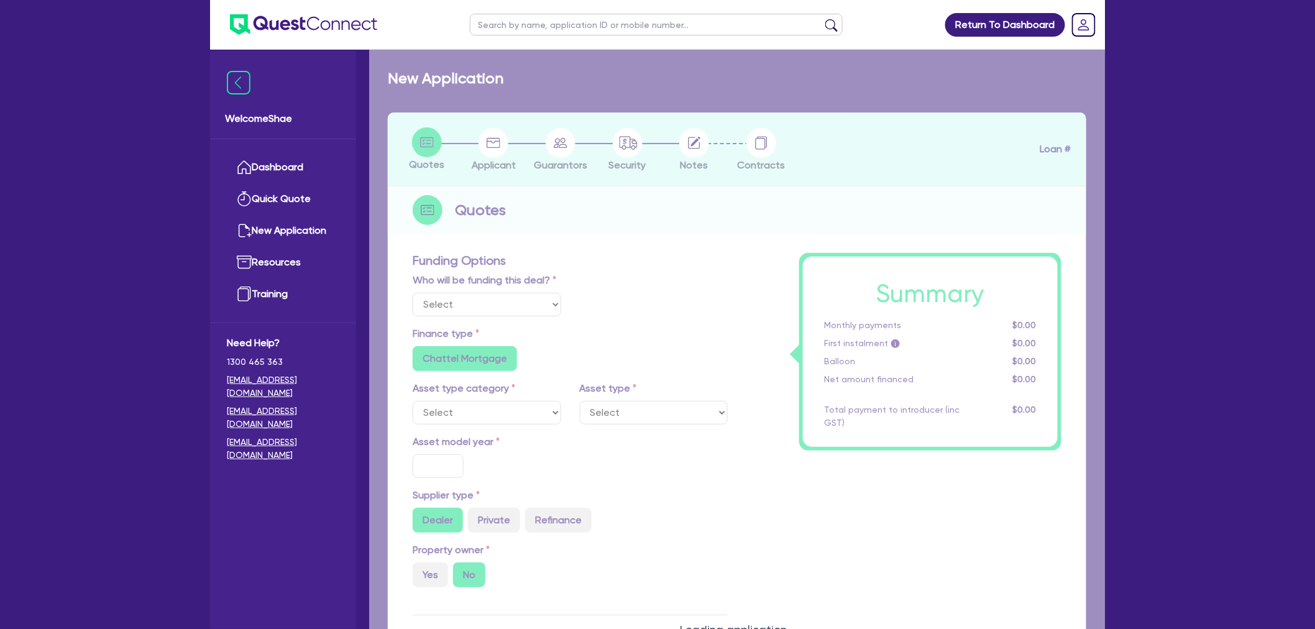
select select "CARS_AND_LIGHT_TRUCKS"
type input "2021"
radio input "false"
radio input "true"
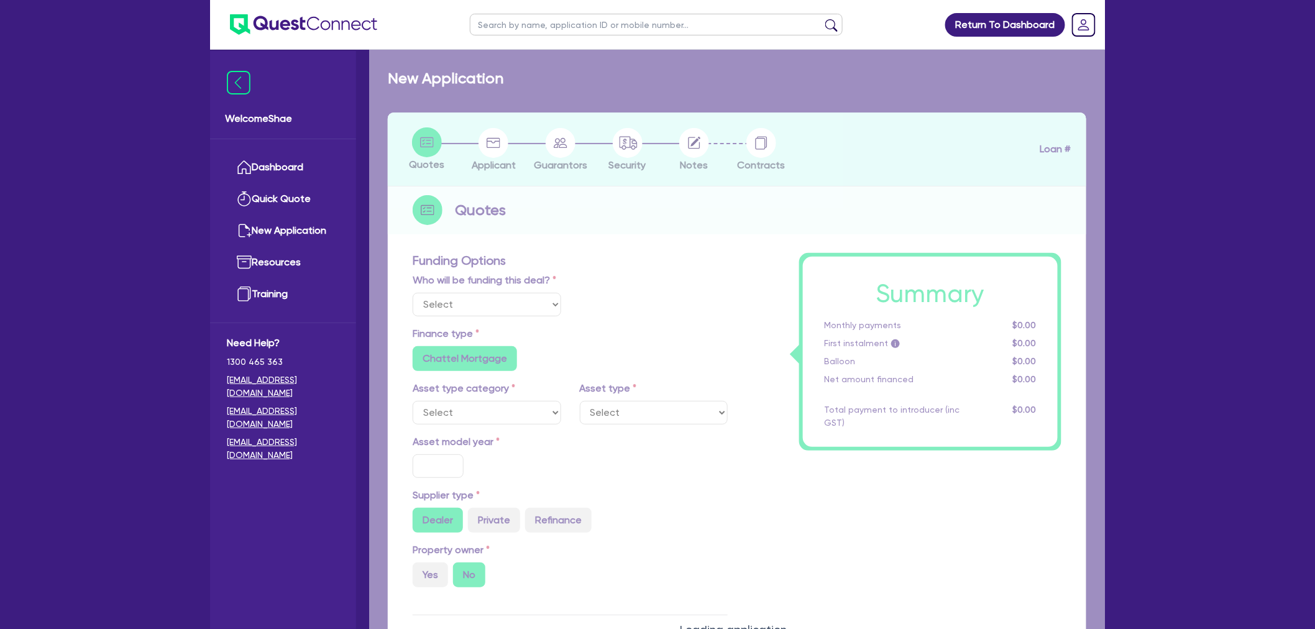
type input "100,000"
type input "8.99"
radio input "false"
type input "1,650"
radio input "true"
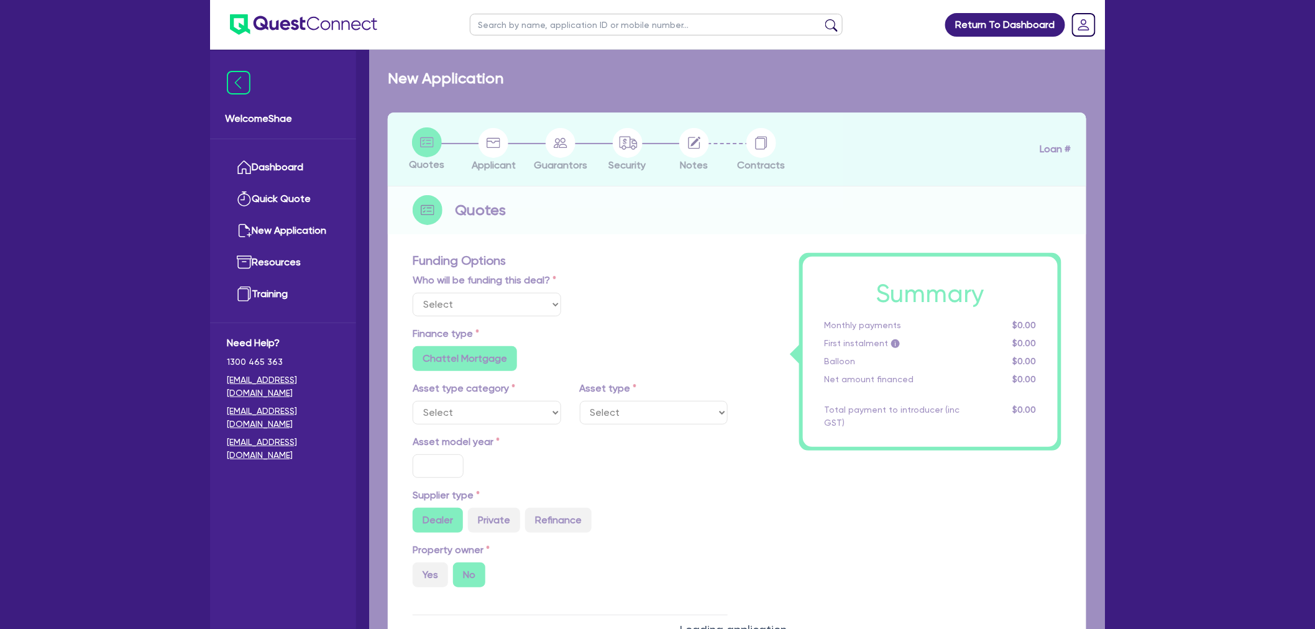
radio input "true"
select select "PASSENGER_VEHICLES"
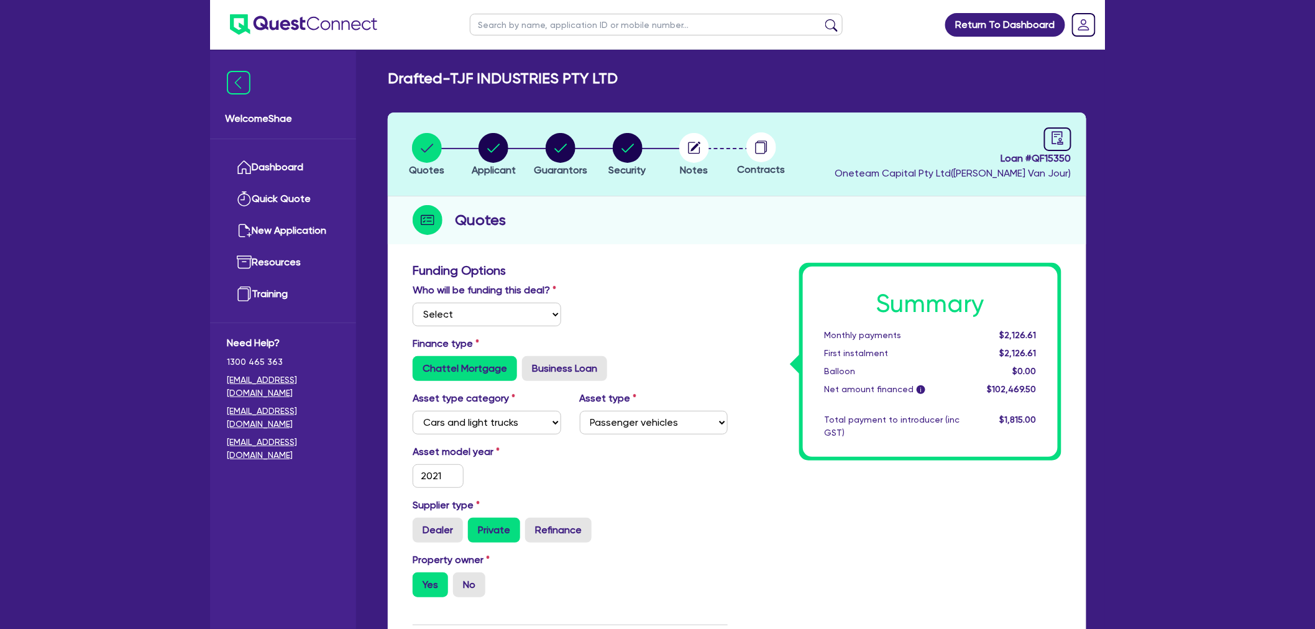
drag, startPoint x: 1169, startPoint y: 468, endPoint x: 999, endPoint y: 454, distance: 170.3
click at [1167, 468] on div "Return To Dashboard Edit Profile Logout Welcome Shae Dashboard Quick Quote New …" at bounding box center [657, 601] width 1315 height 1202
click at [682, 153] on circle "button" at bounding box center [694, 148] width 30 height 30
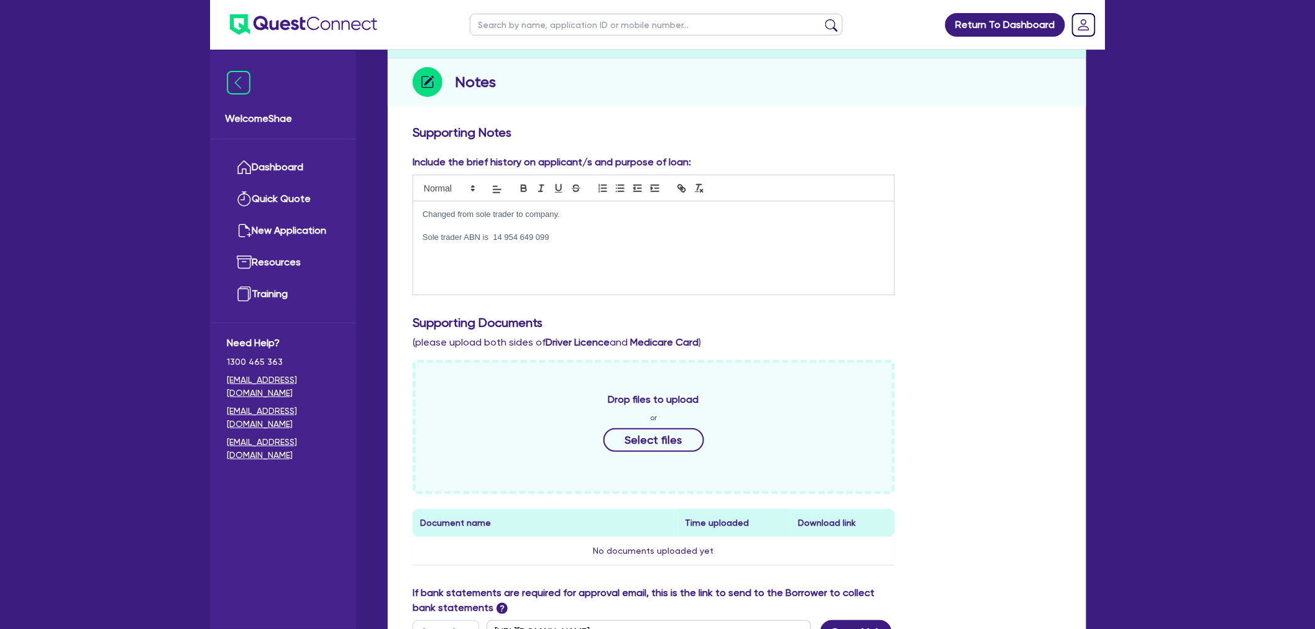
click at [643, 247] on div "Changed from sole trader to company. Sole trader ABN is 14 954 649 099" at bounding box center [653, 247] width 481 height 93
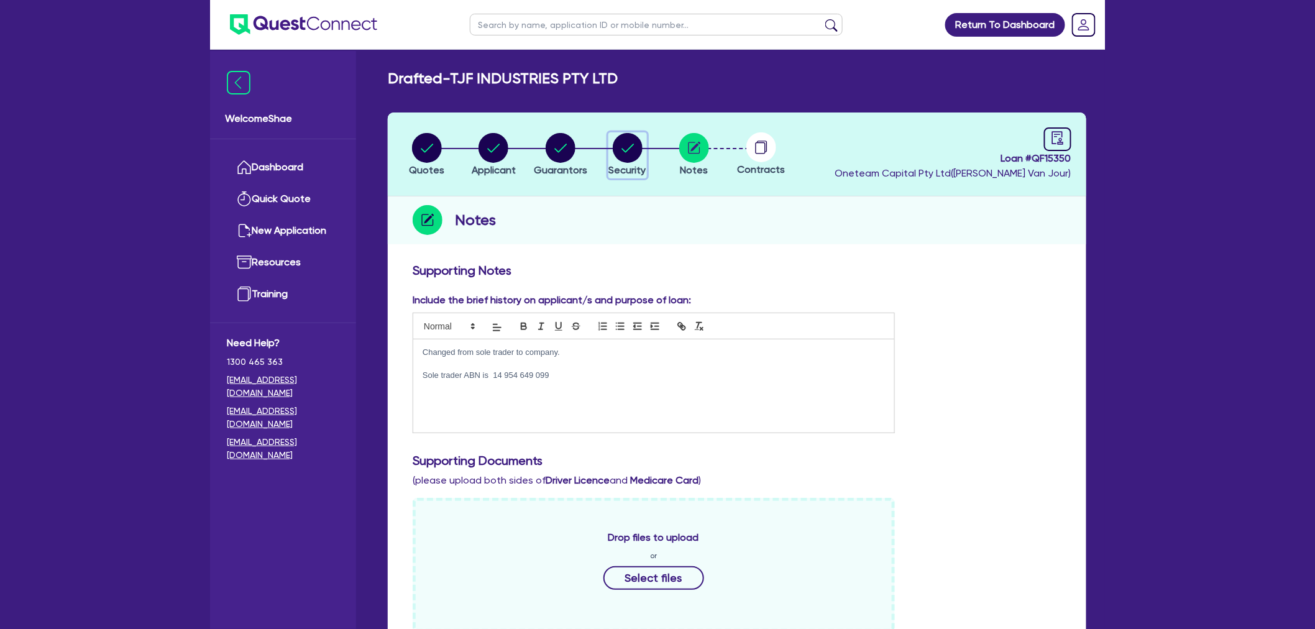
click at [629, 154] on circle "button" at bounding box center [628, 148] width 30 height 30
select select "CARS_AND_LIGHT_TRUCKS"
select select "PASSENGER_VEHICLES"
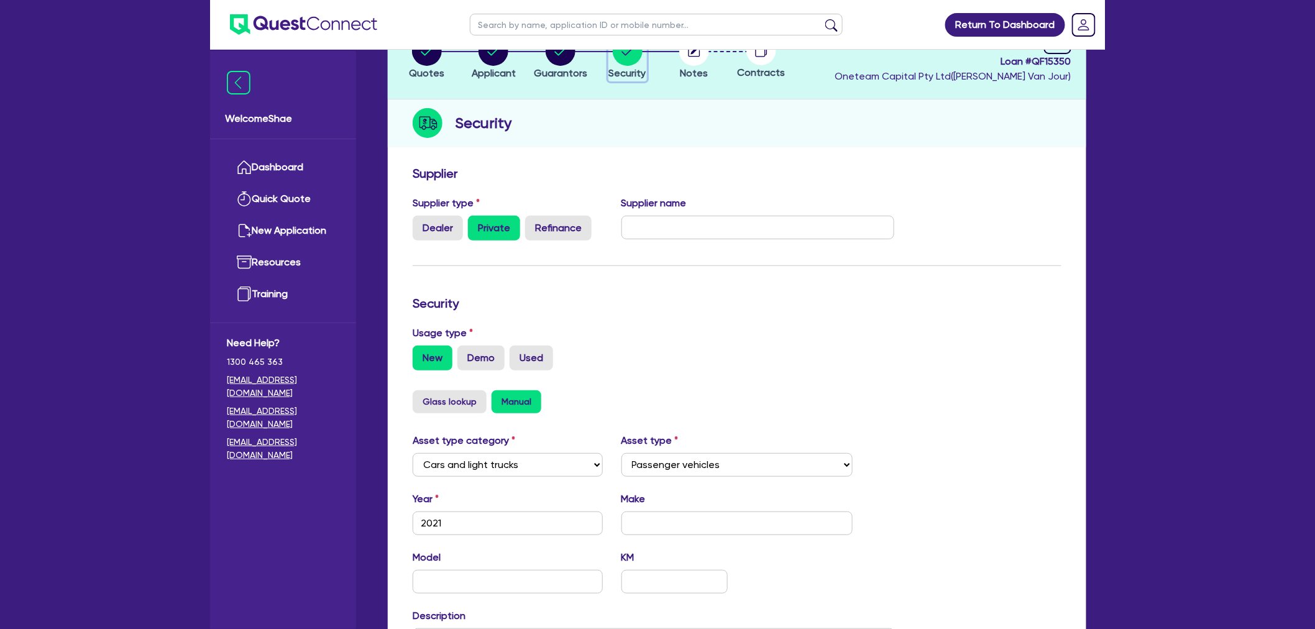
scroll to position [69, 0]
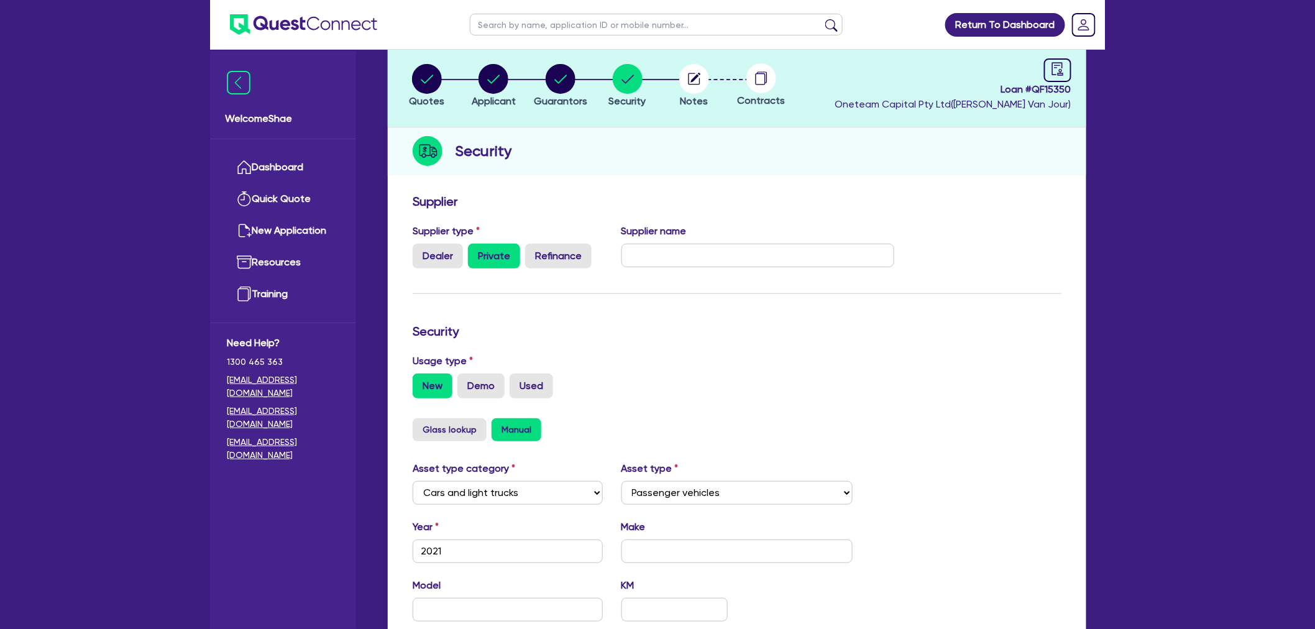
click at [1079, 358] on div "Supplier Supplier type Dealer Private Refinance Supplier name Security Usage ty…" at bounding box center [737, 500] width 699 height 624
click at [693, 84] on icon "button" at bounding box center [695, 79] width 12 height 12
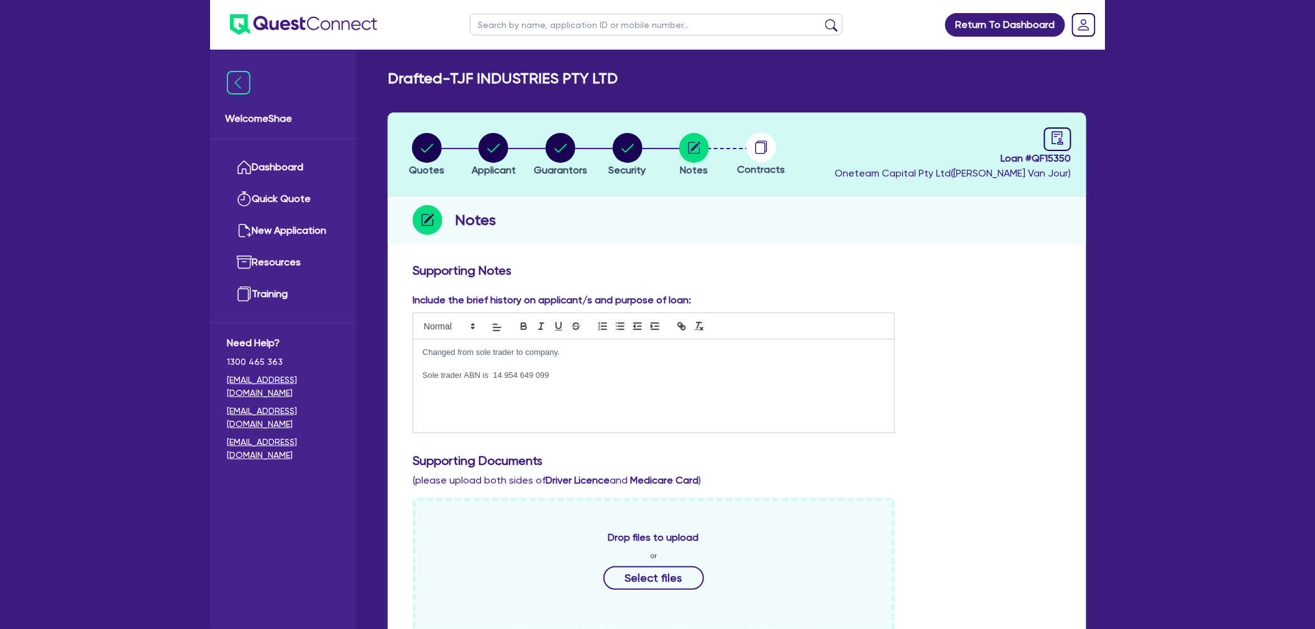
click at [615, 387] on div "Changed from sole trader to company. Sole trader ABN is 14 954 649 099" at bounding box center [653, 385] width 481 height 93
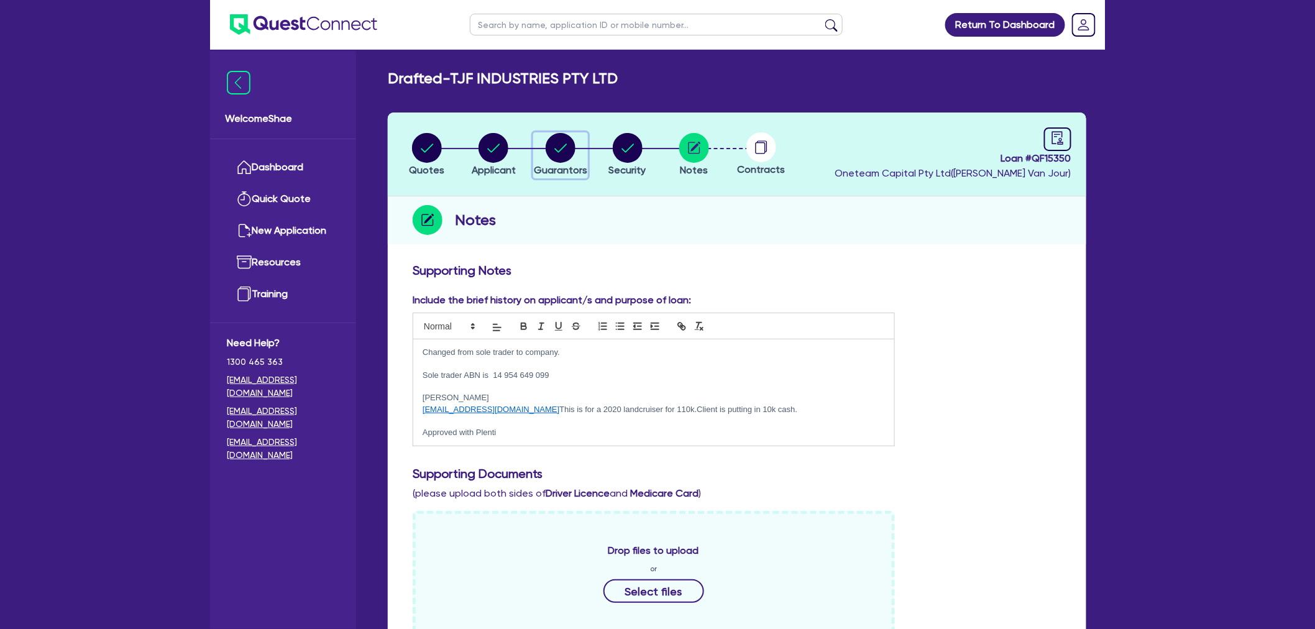
click at [563, 150] on circle "button" at bounding box center [561, 148] width 30 height 30
select select "MR"
select select "[GEOGRAPHIC_DATA]"
select select "SINGLE"
select select "INVESTMENT_PROPERTY"
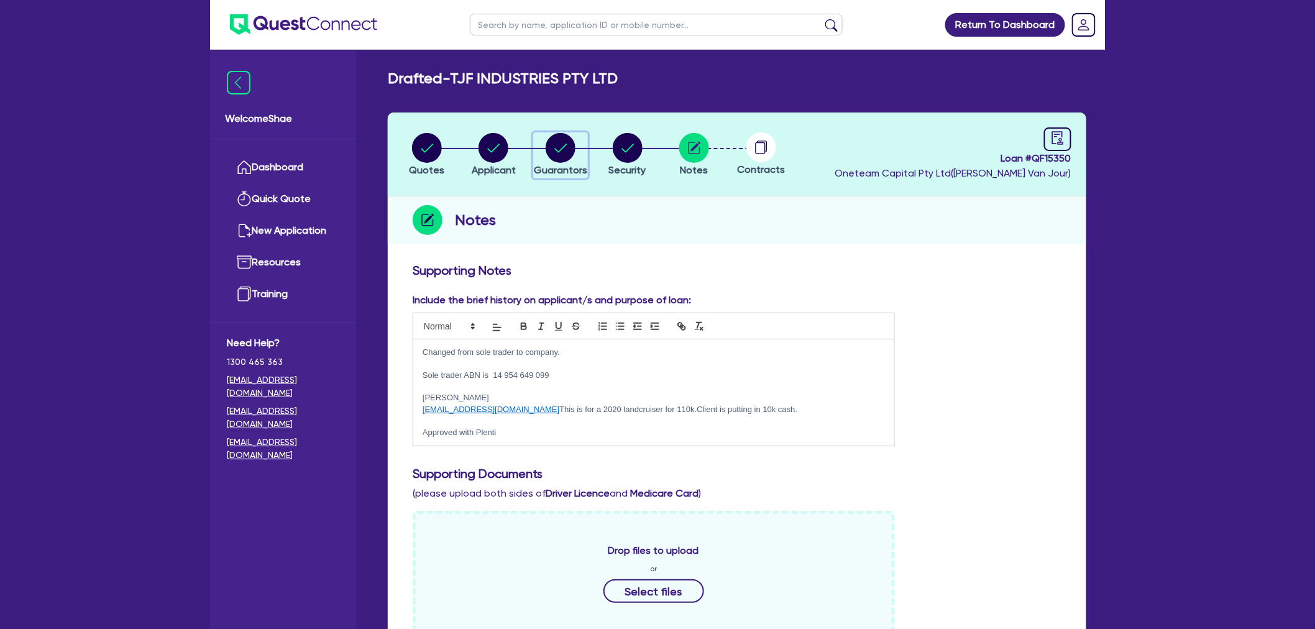
select select "CASH"
select select "MORTGAGE"
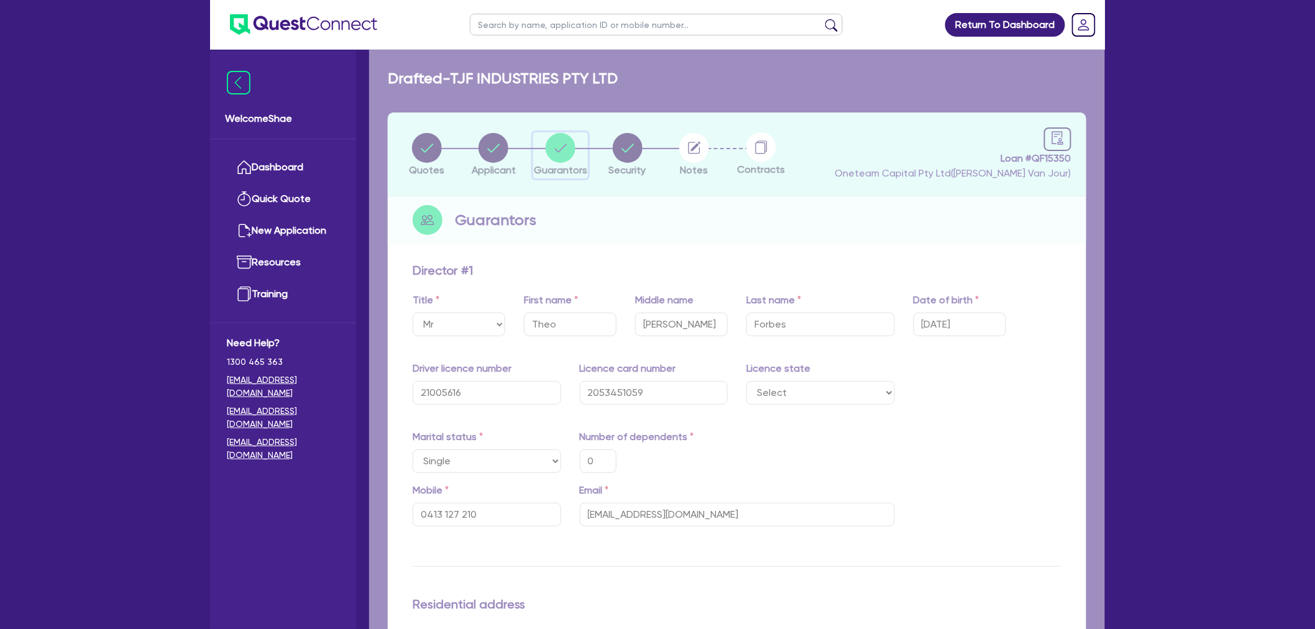
type input "0"
type input "0413 127 210"
type input "550,000"
type input "55,000"
type input "160,000"
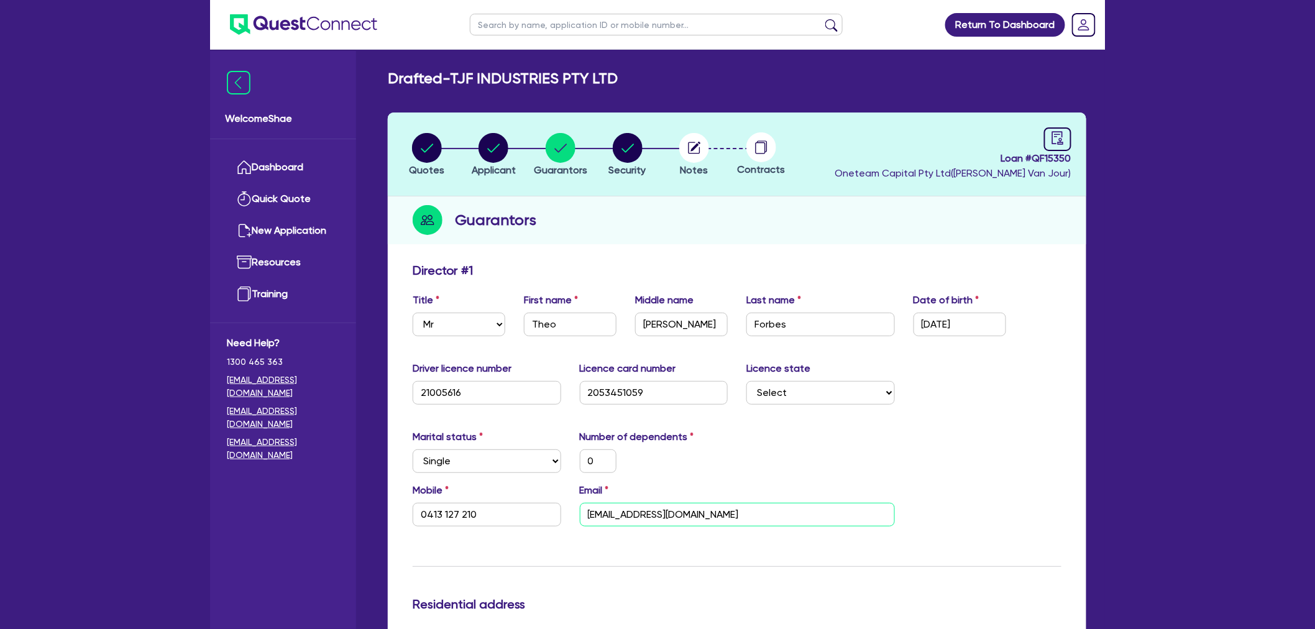
click at [669, 517] on input "theo.forbes@hotmail.com" at bounding box center [737, 515] width 315 height 24
drag, startPoint x: 500, startPoint y: 519, endPoint x: 280, endPoint y: 499, distance: 220.3
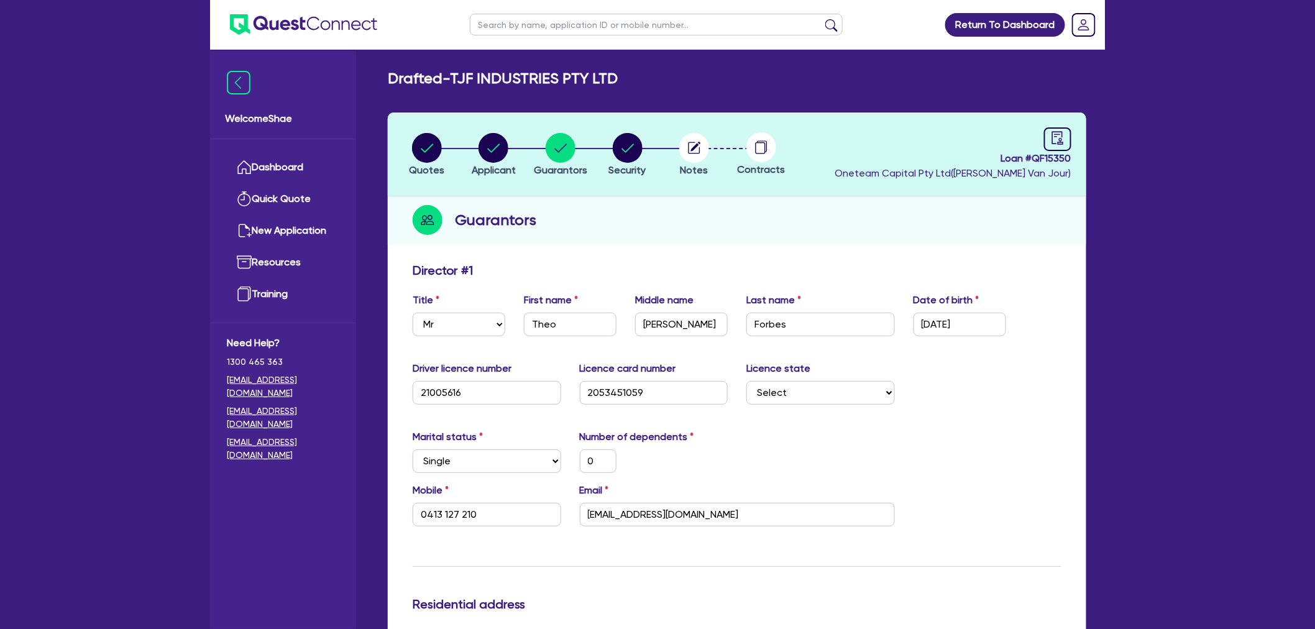
click at [485, 20] on input "text" at bounding box center [656, 25] width 373 height 22
type input "larsen"
click button "submit" at bounding box center [832, 27] width 20 height 17
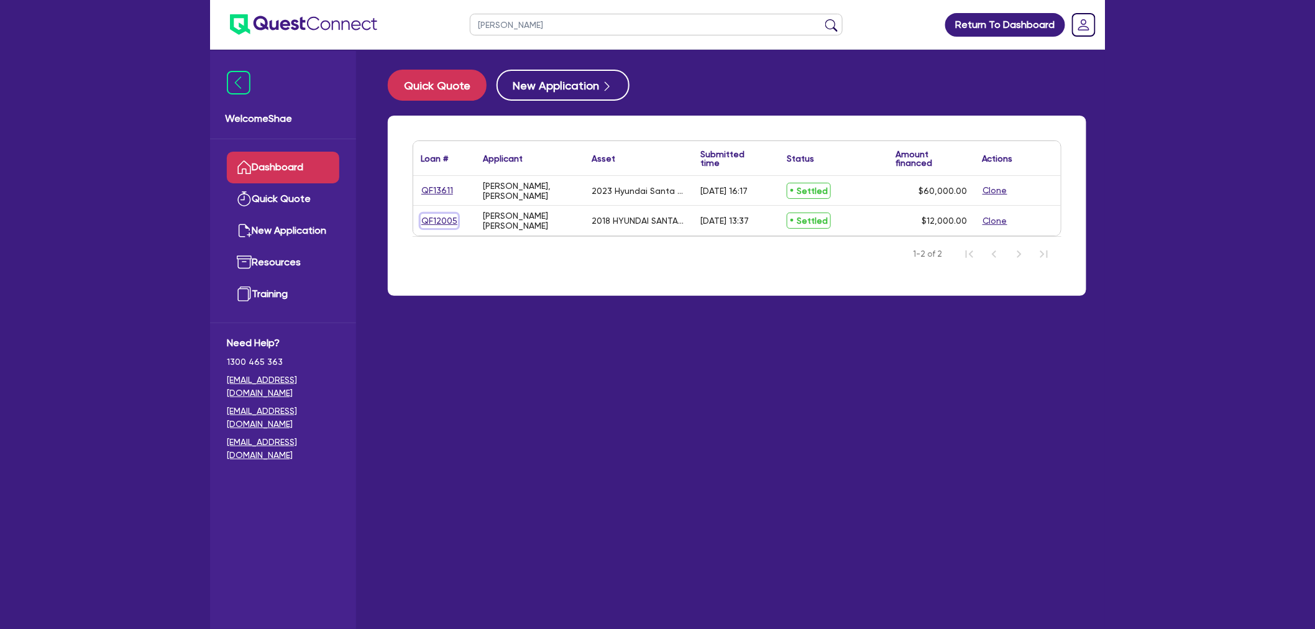
click at [426, 221] on link "QF12005" at bounding box center [439, 221] width 37 height 14
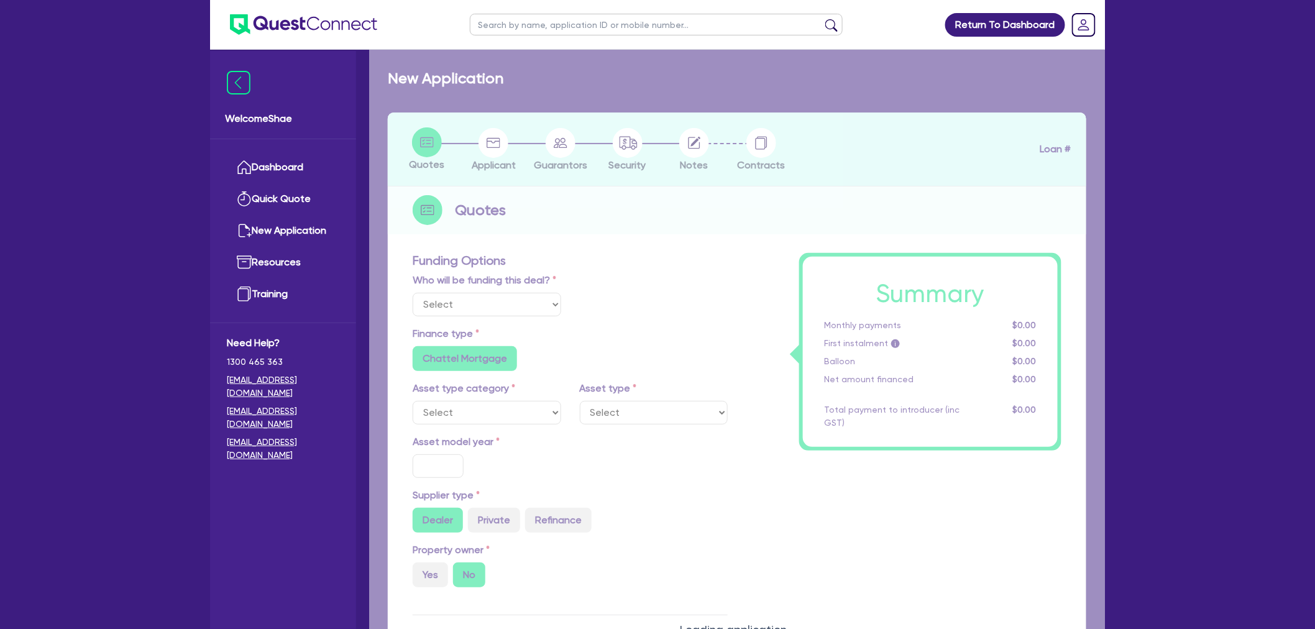
select select "Quest Finance - Own Book"
select select "CARS_AND_LIGHT_TRUCKS"
type input "2018"
radio input "true"
type input "12,000"
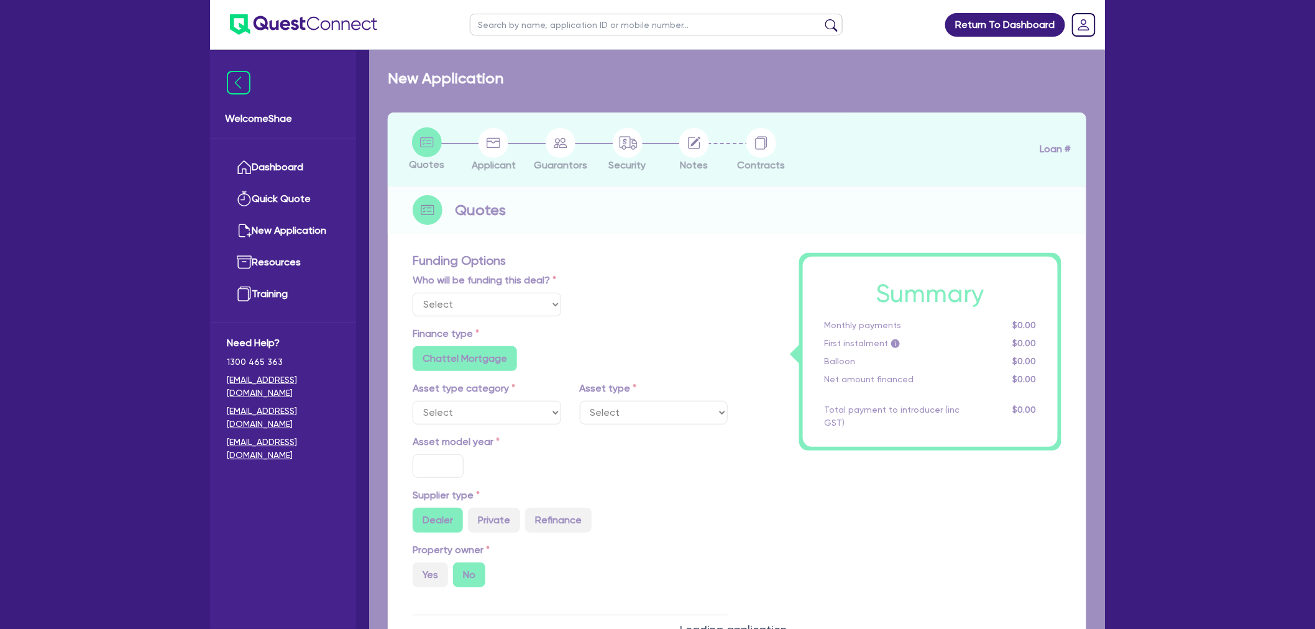
type input "16.95"
type input "395"
radio input "false"
select select "PASSENGER_VEHICLES"
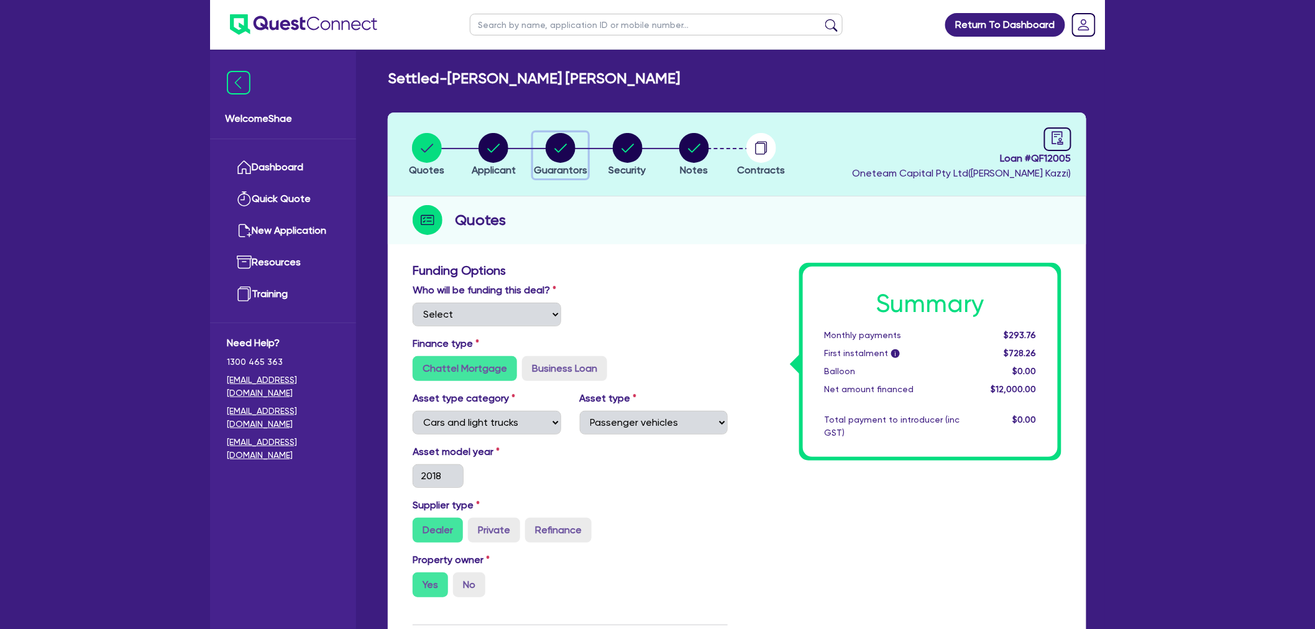
click at [569, 162] on icon "button" at bounding box center [561, 148] width 30 height 30
select select "MRS"
select select "[GEOGRAPHIC_DATA]"
select select "MARRIED"
select select "PROPERTY"
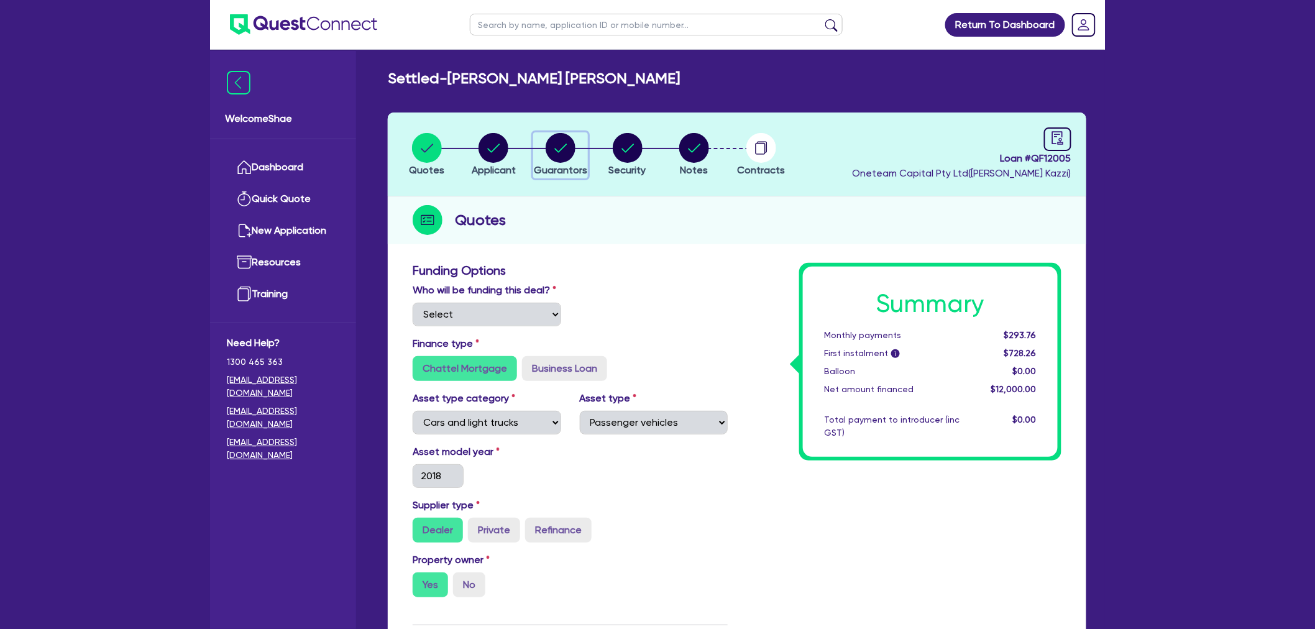
select select "HOUSEHOLD_PERSONAL"
select select "CASH"
select select "MORTGAGE"
select select "CREDIT_CARD"
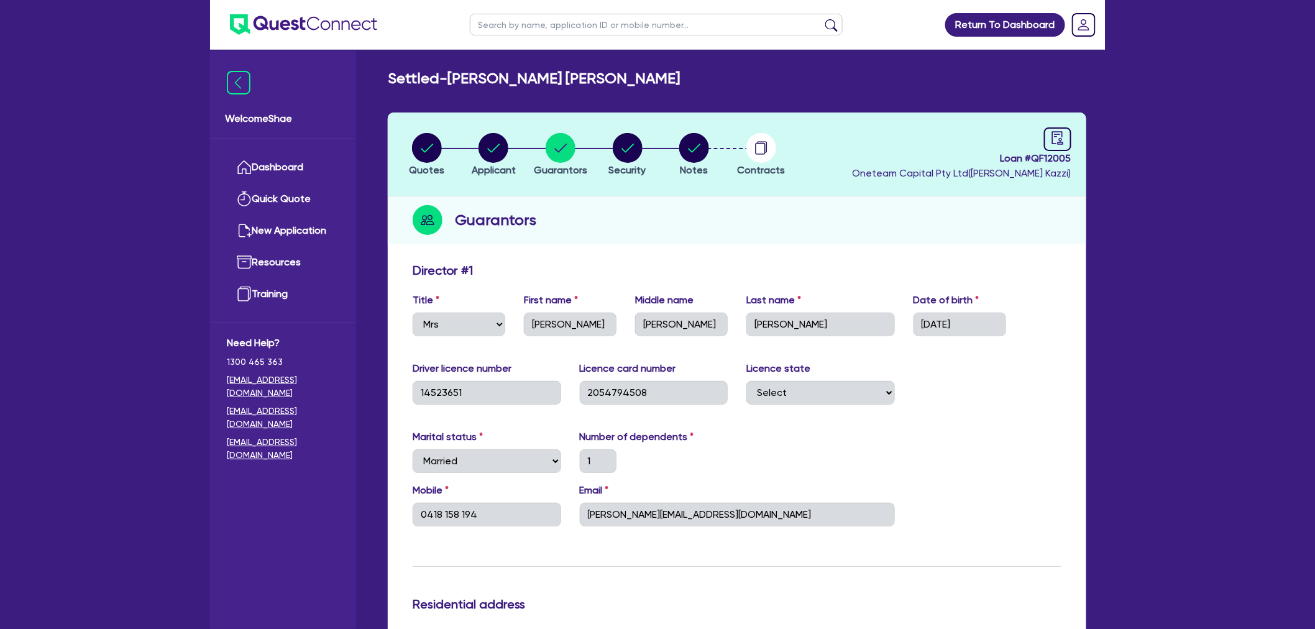
click at [351, 27] on img at bounding box center [303, 24] width 147 height 21
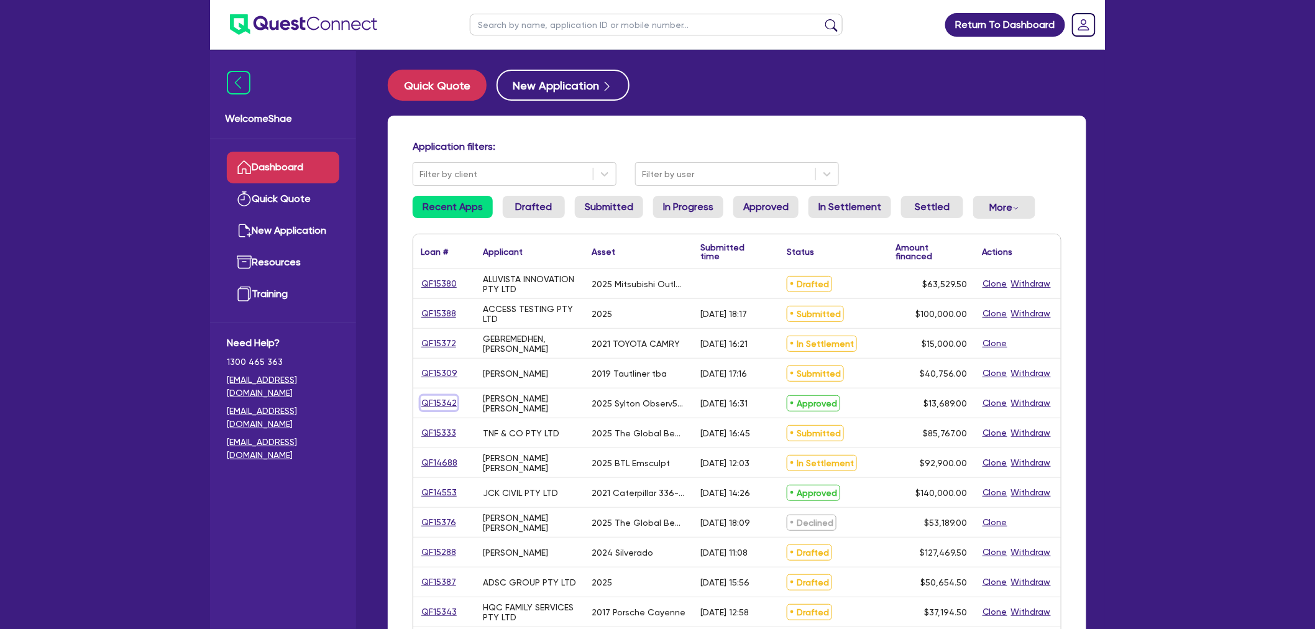
click at [450, 401] on link "QF15342" at bounding box center [439, 403] width 37 height 14
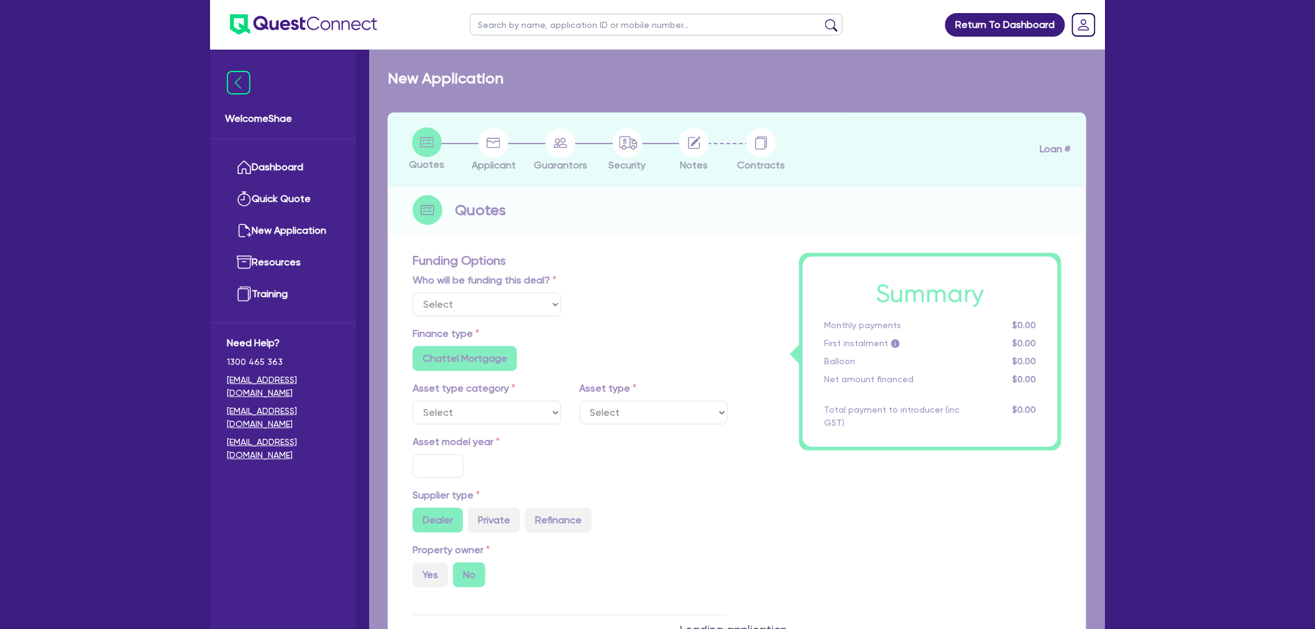
select select "Quest Finance - Own Book"
select select "TERTIARY_ASSETS"
type input "2025"
type input "18,689"
type input "5,000"
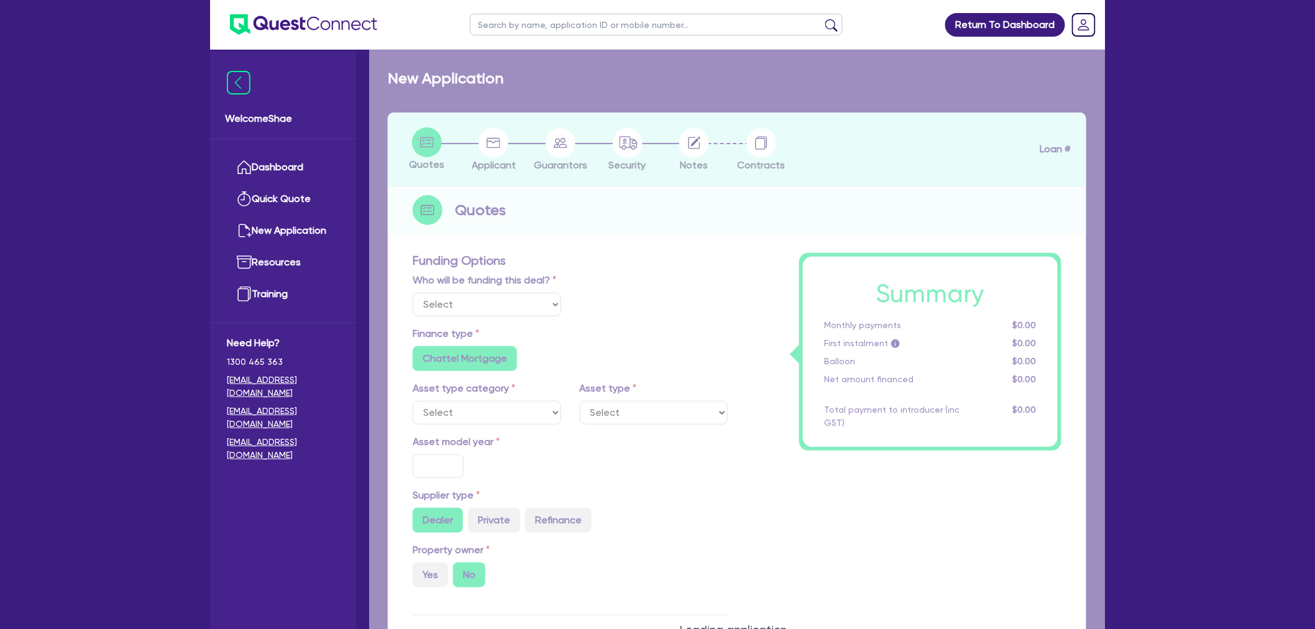
type input "8"
type input "1,095.12"
type input "17.95"
select select "BEAUTY_EQUIPMENT"
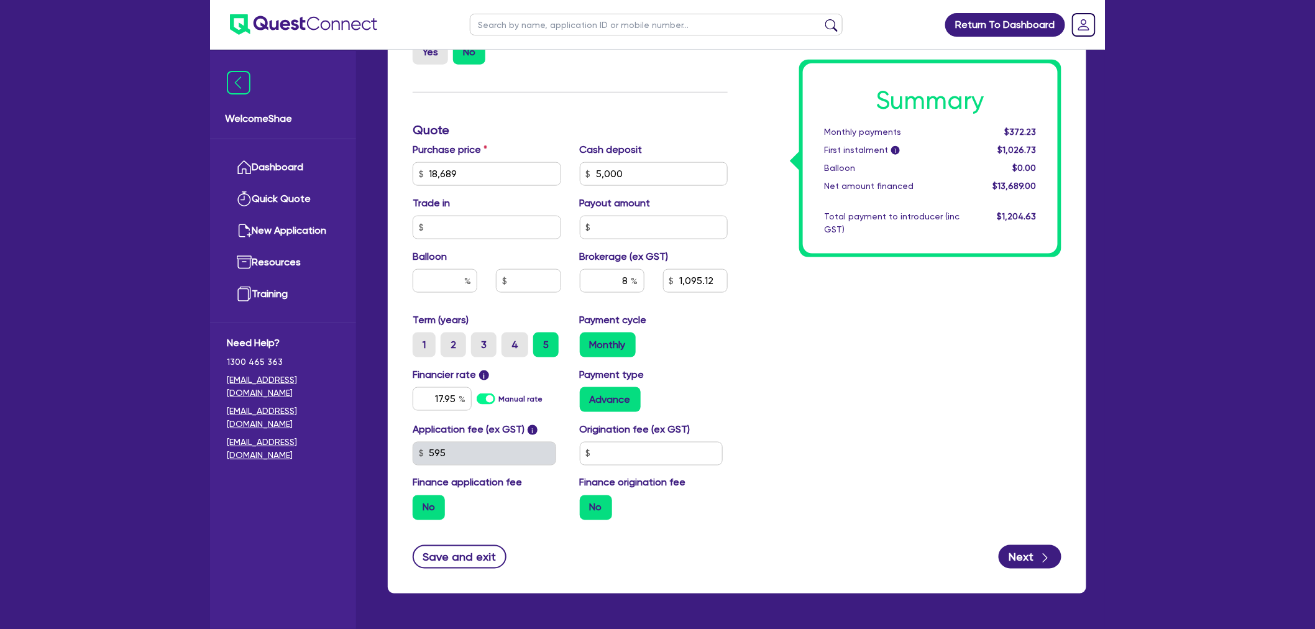
scroll to position [552, 0]
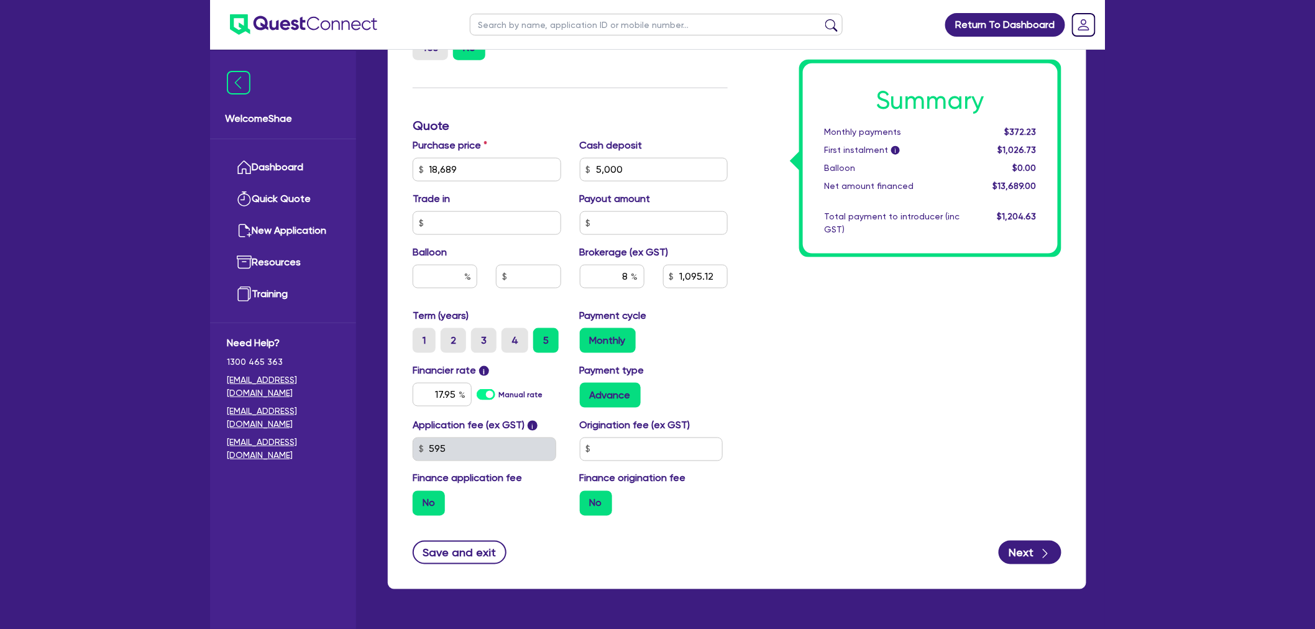
drag, startPoint x: 1082, startPoint y: 322, endPoint x: 1074, endPoint y: 322, distance: 7.5
click at [1082, 322] on div "Funding Options Who will be funding this deal? Select I will fund 100% I will c…" at bounding box center [737, 155] width 699 height 870
